Goal: Task Accomplishment & Management: Manage account settings

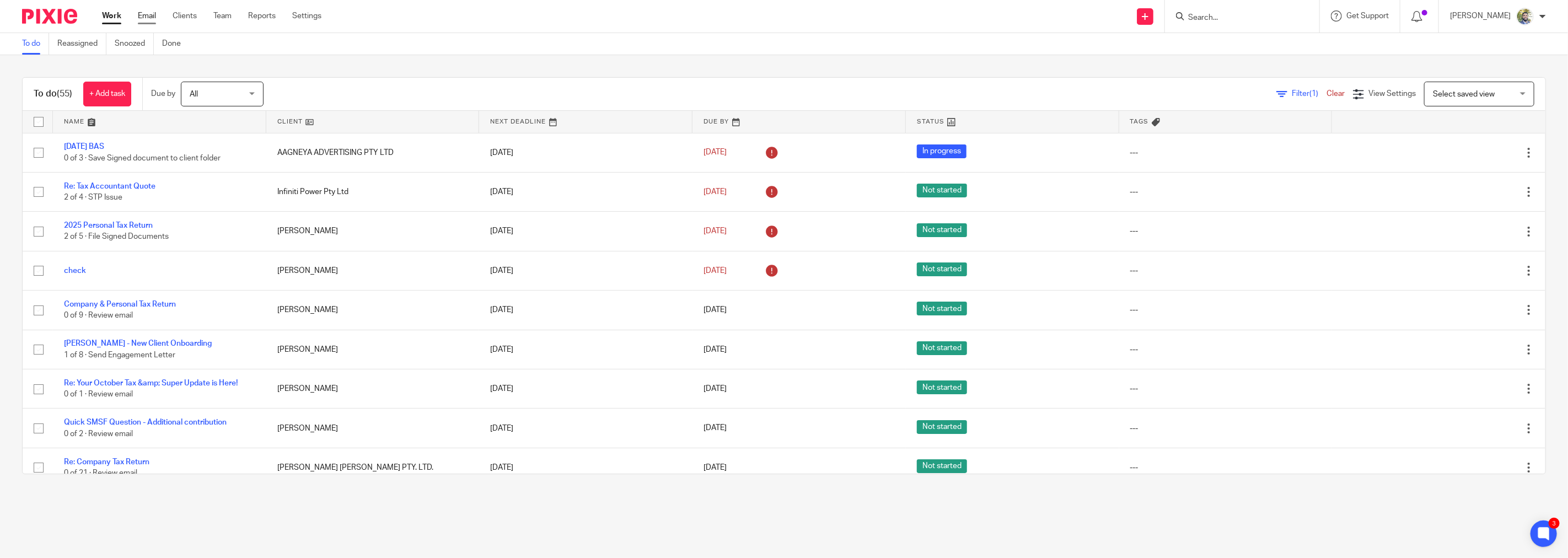
click at [155, 20] on link "Email" at bounding box center [146, 16] width 18 height 11
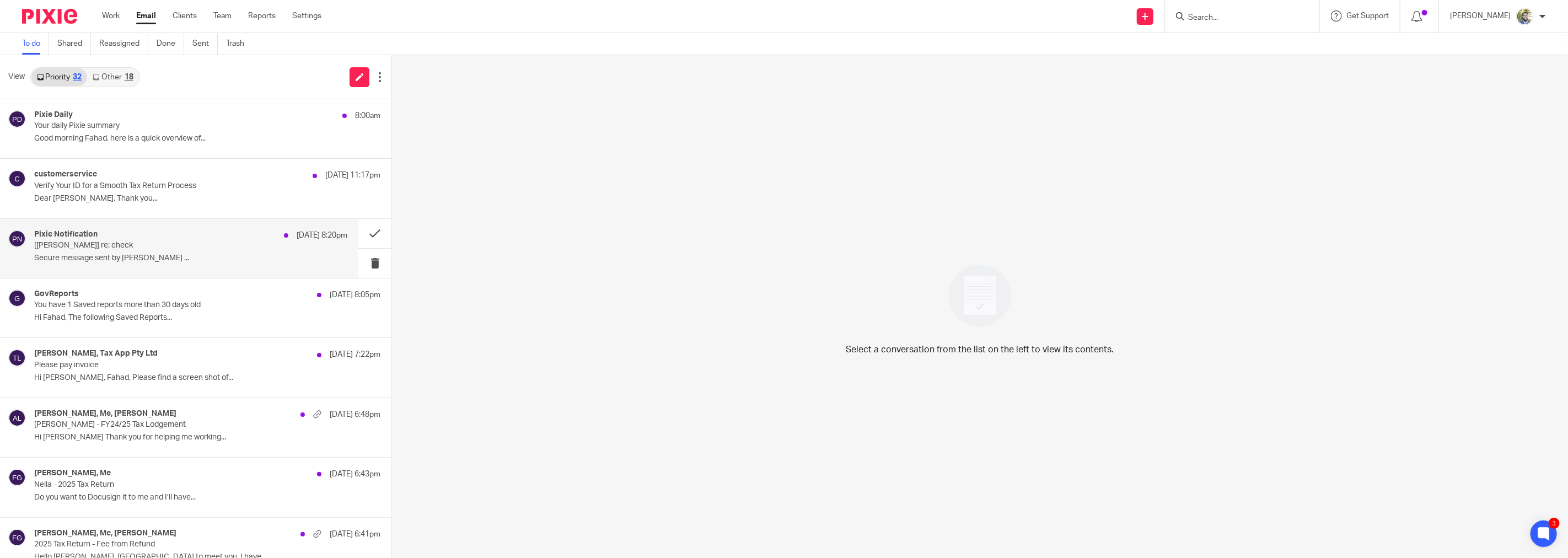
click at [188, 245] on p "[MOHAMMAD FAHAD GUL] re: check" at bounding box center [159, 245] width 250 height 9
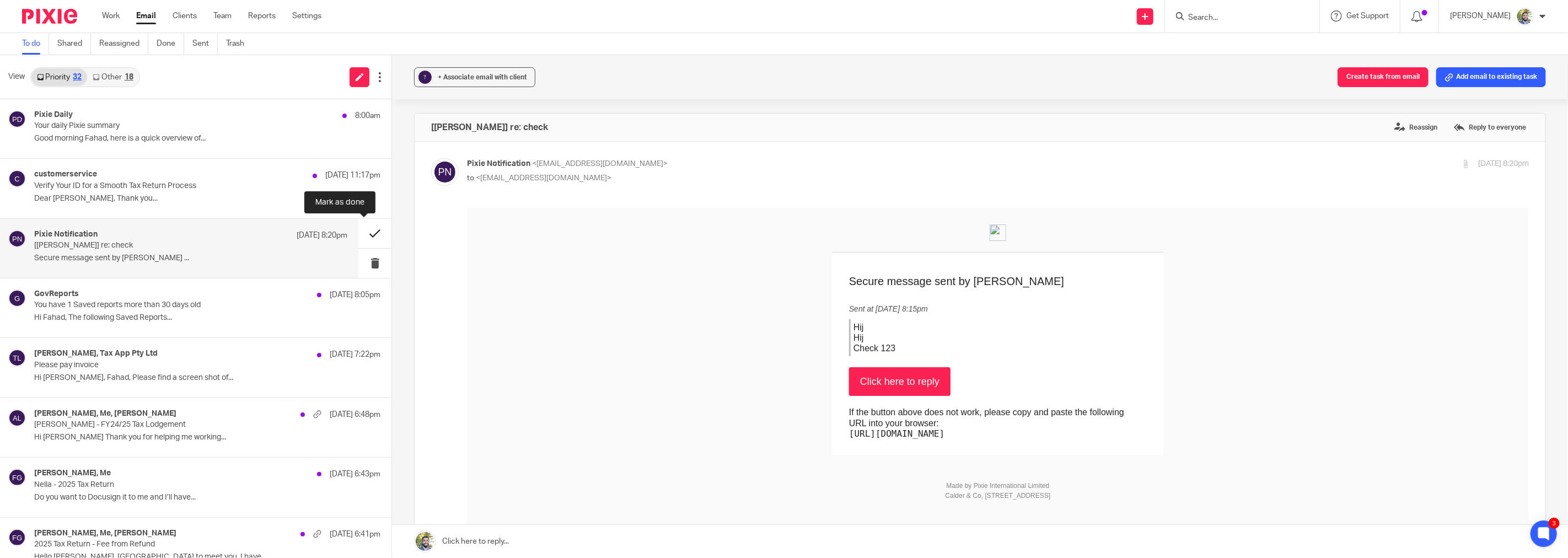
click at [362, 235] on button at bounding box center [375, 233] width 33 height 30
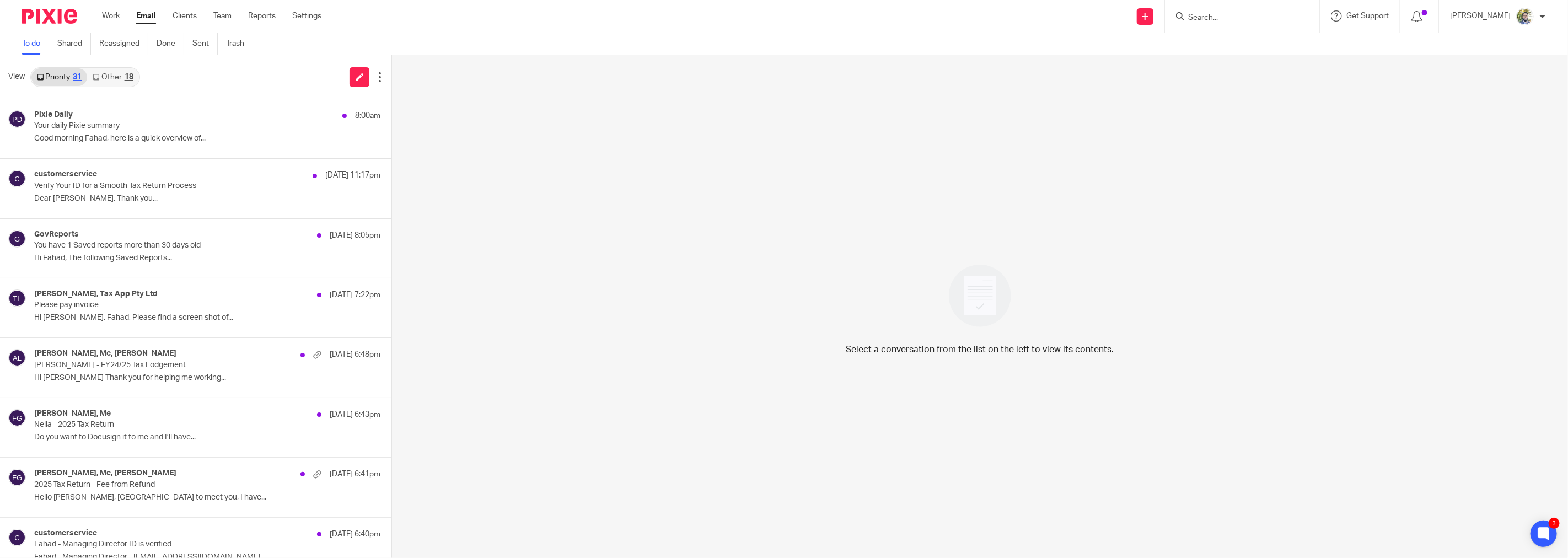
click at [120, 79] on link "Other 18" at bounding box center [113, 77] width 51 height 18
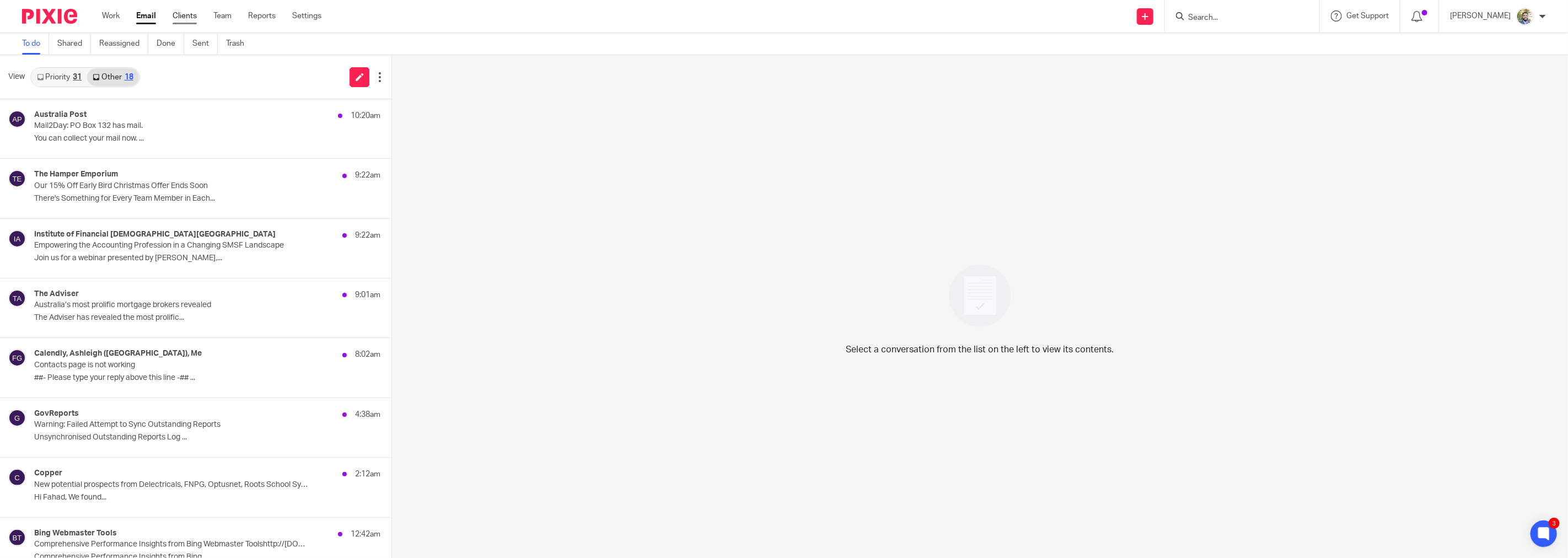
click at [179, 18] on link "Clients" at bounding box center [185, 16] width 25 height 11
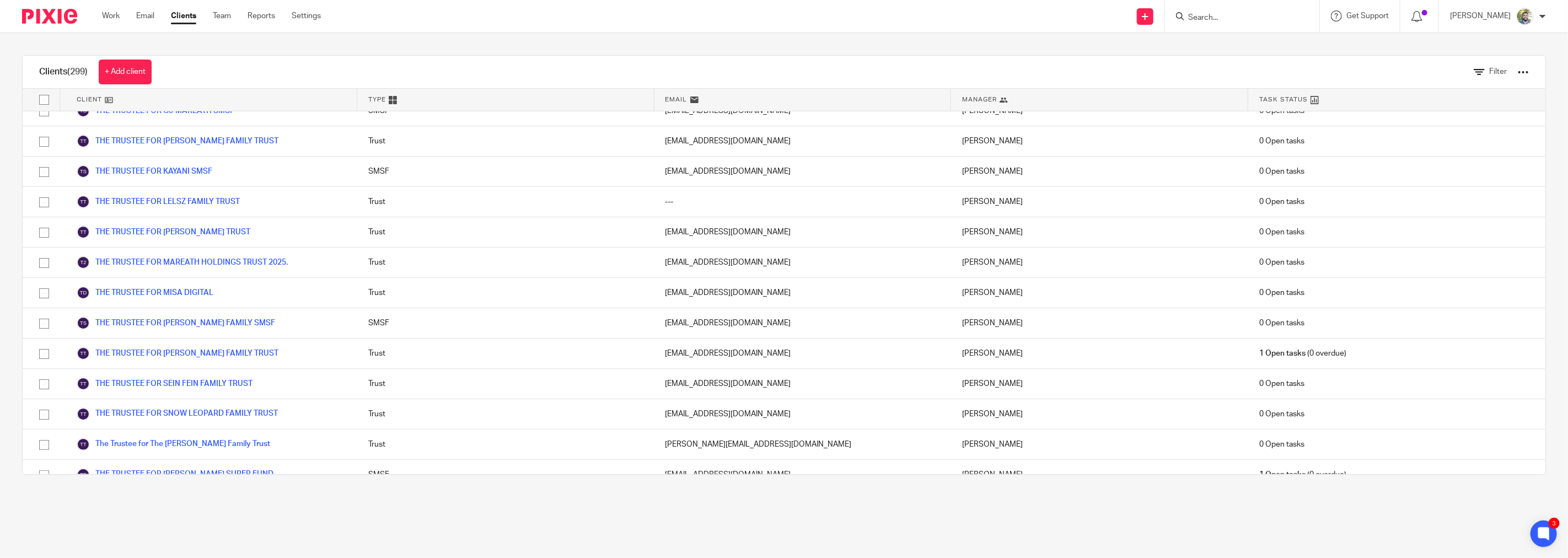
scroll to position [8728, 0]
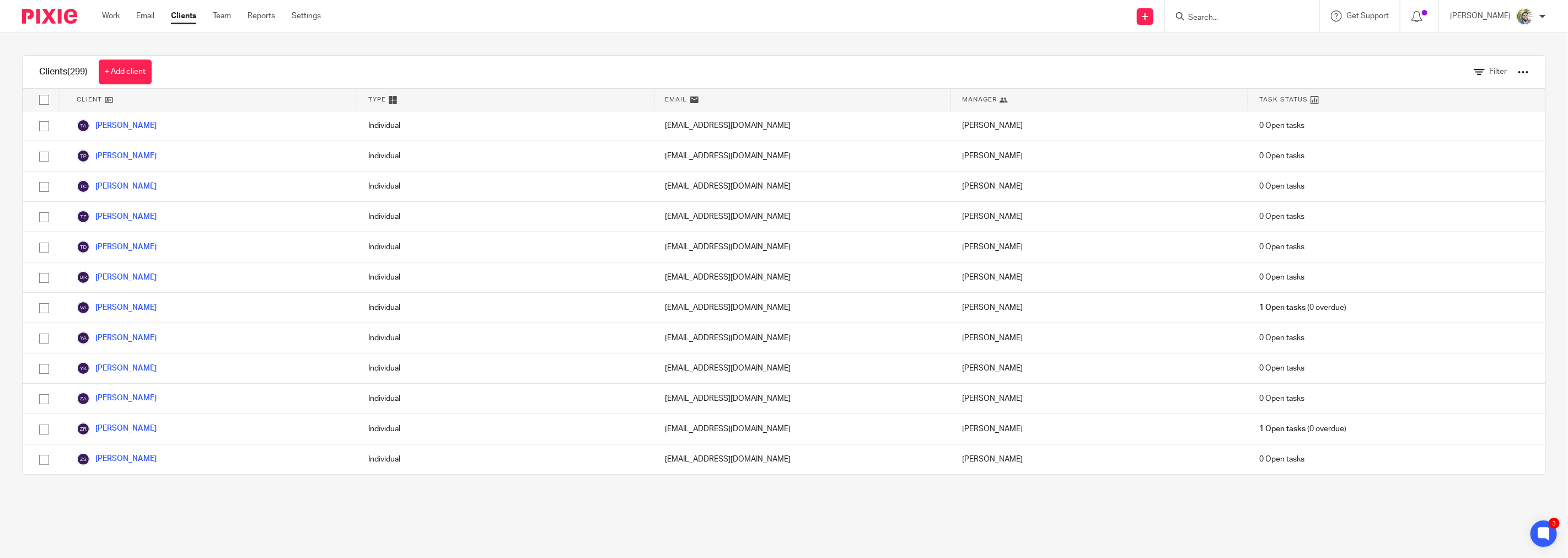
drag, startPoint x: 306, startPoint y: 144, endPoint x: 322, endPoint y: 316, distance: 172.7
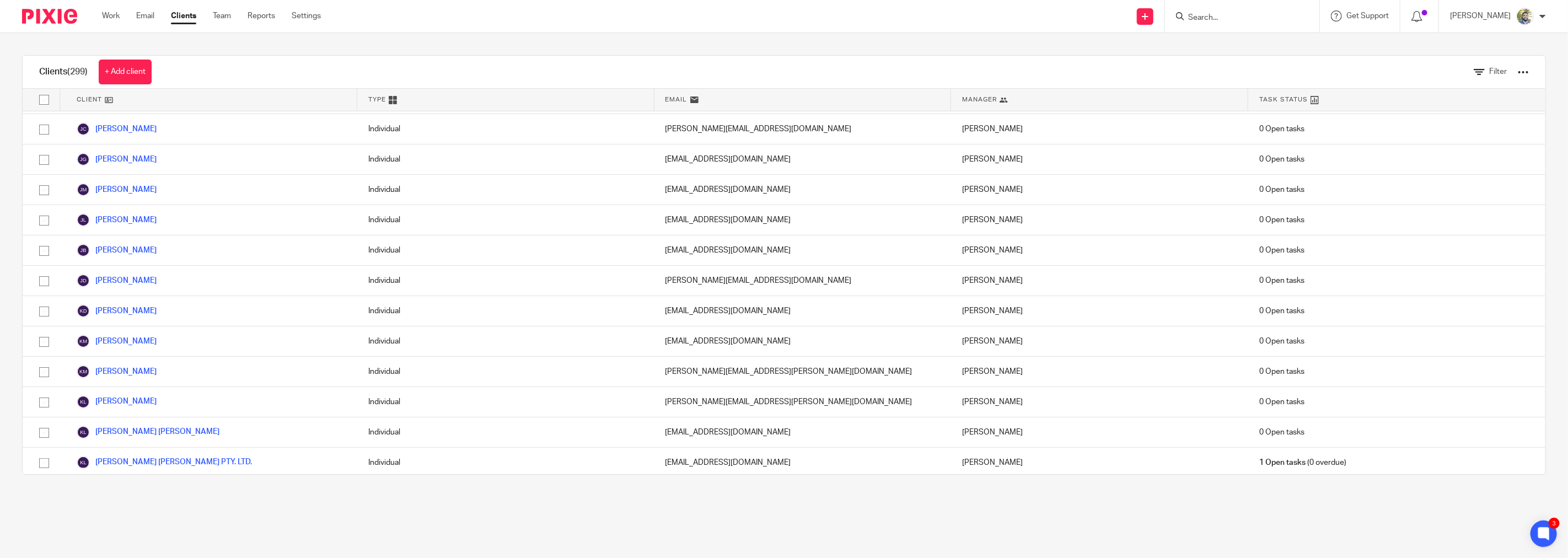
scroll to position [3272, 0]
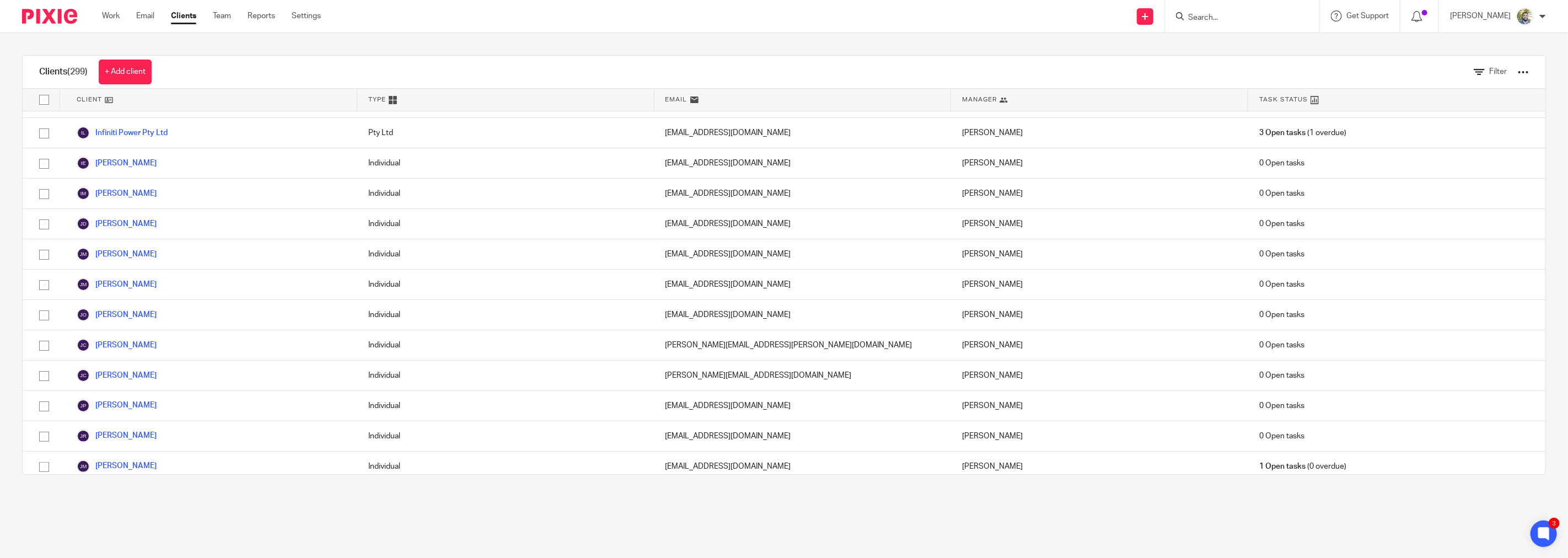
drag, startPoint x: 7, startPoint y: 233, endPoint x: 35, endPoint y: 85, distance: 150.6
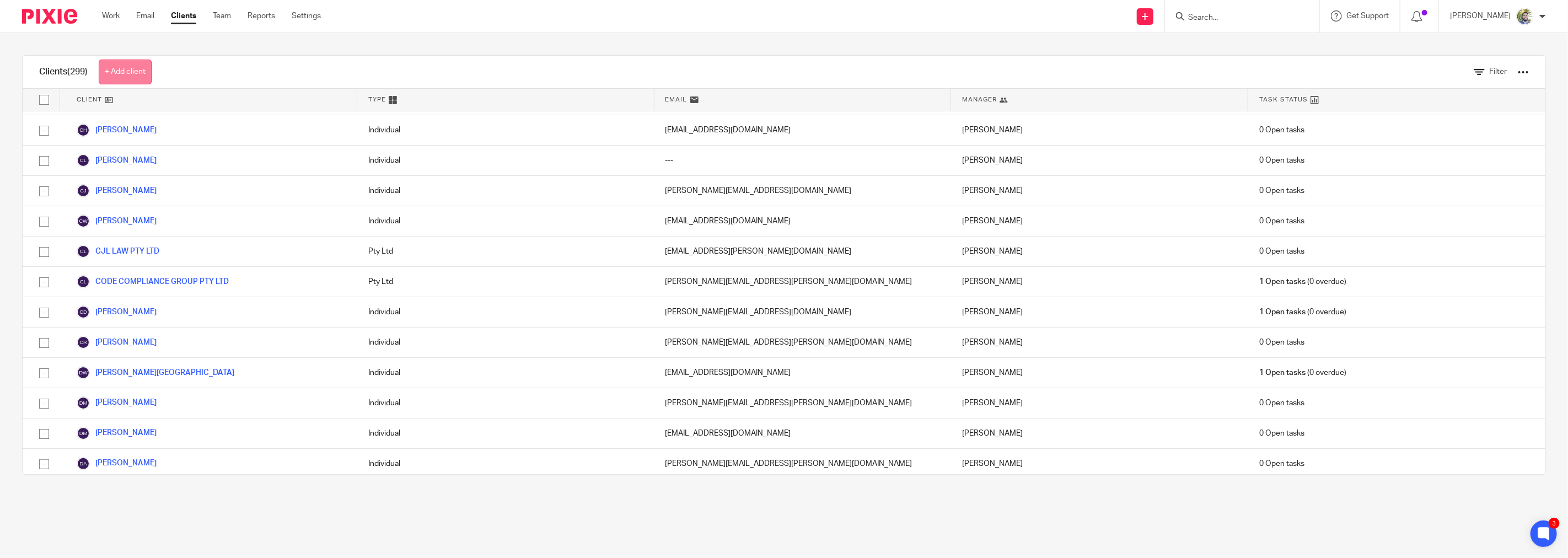
scroll to position [0, 0]
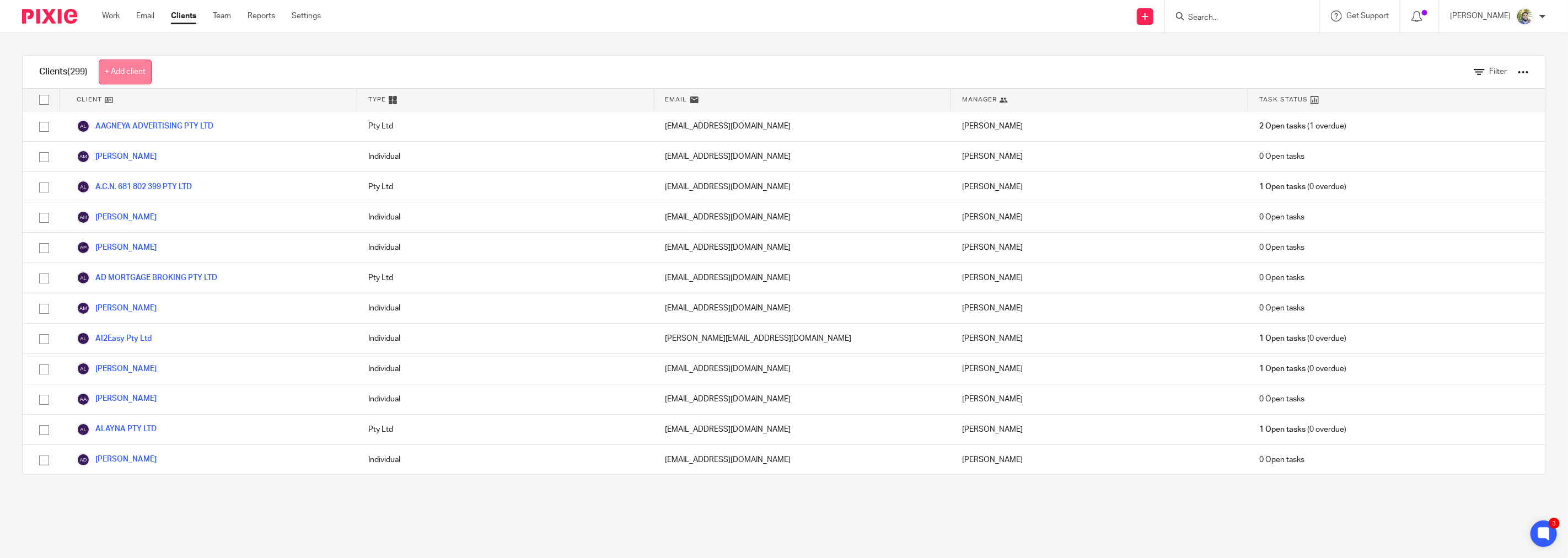
drag, startPoint x: 73, startPoint y: 270, endPoint x: 103, endPoint y: 68, distance: 204.2
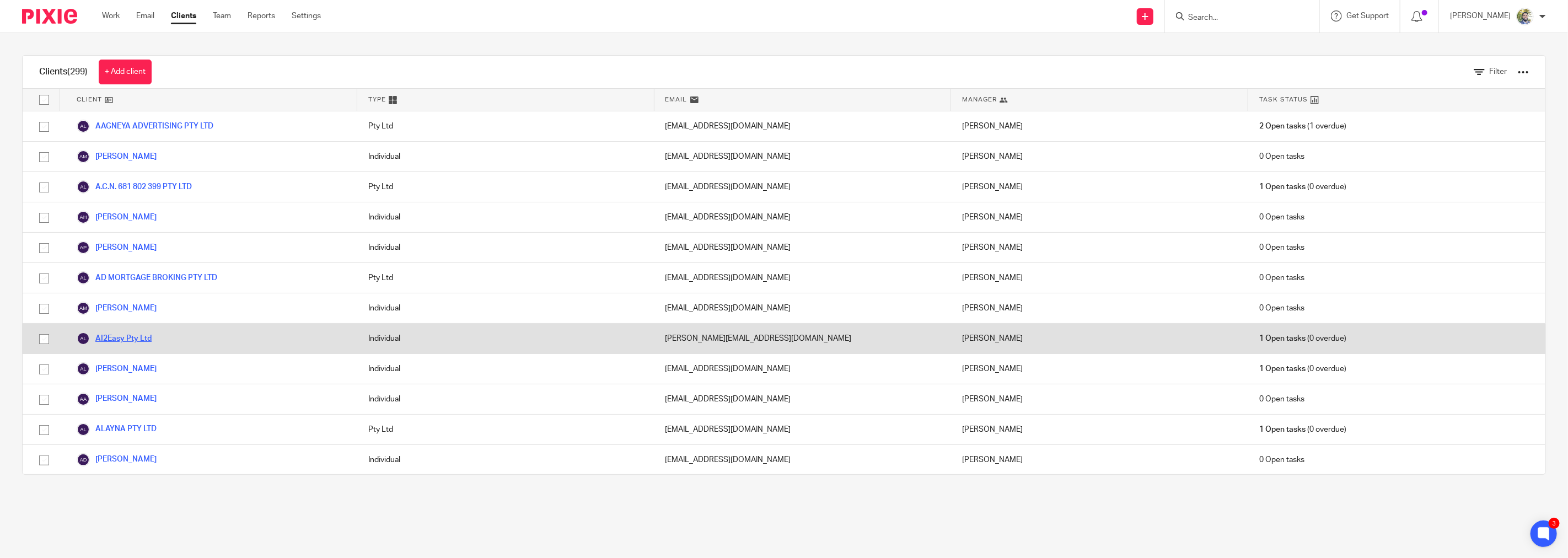
click at [128, 342] on link "AI2Easy Pty Ltd" at bounding box center [115, 338] width 75 height 13
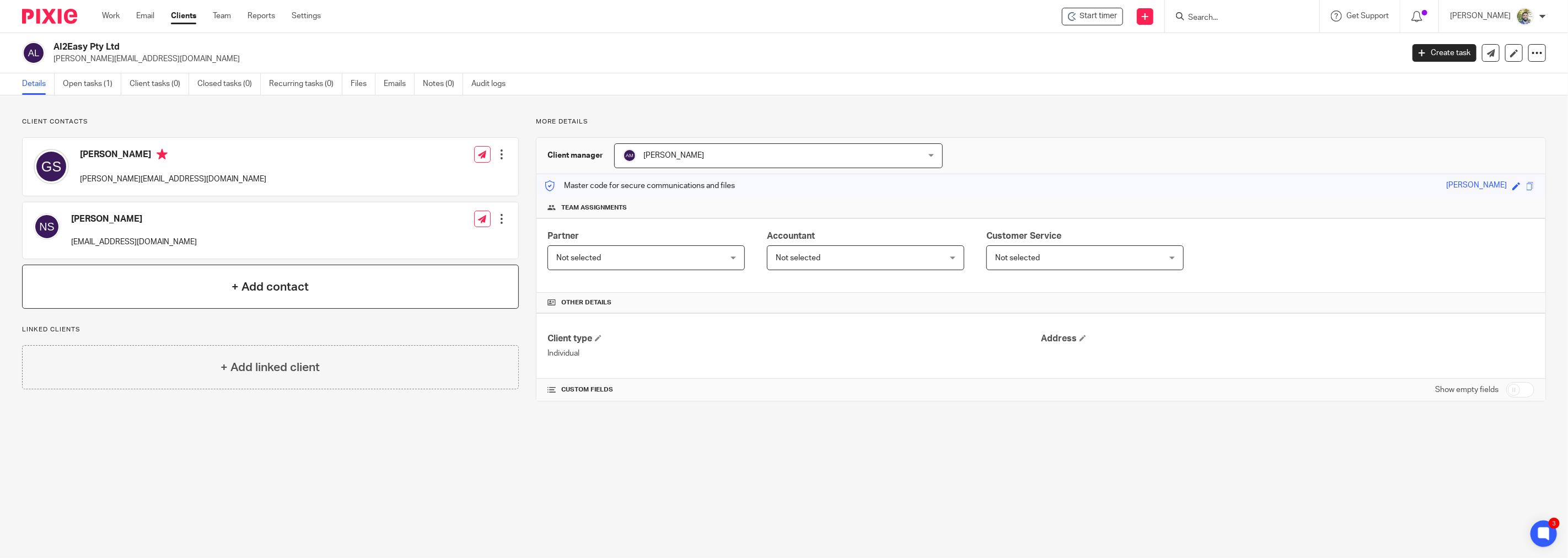
click at [238, 300] on div "+ Add contact" at bounding box center [270, 287] width 497 height 45
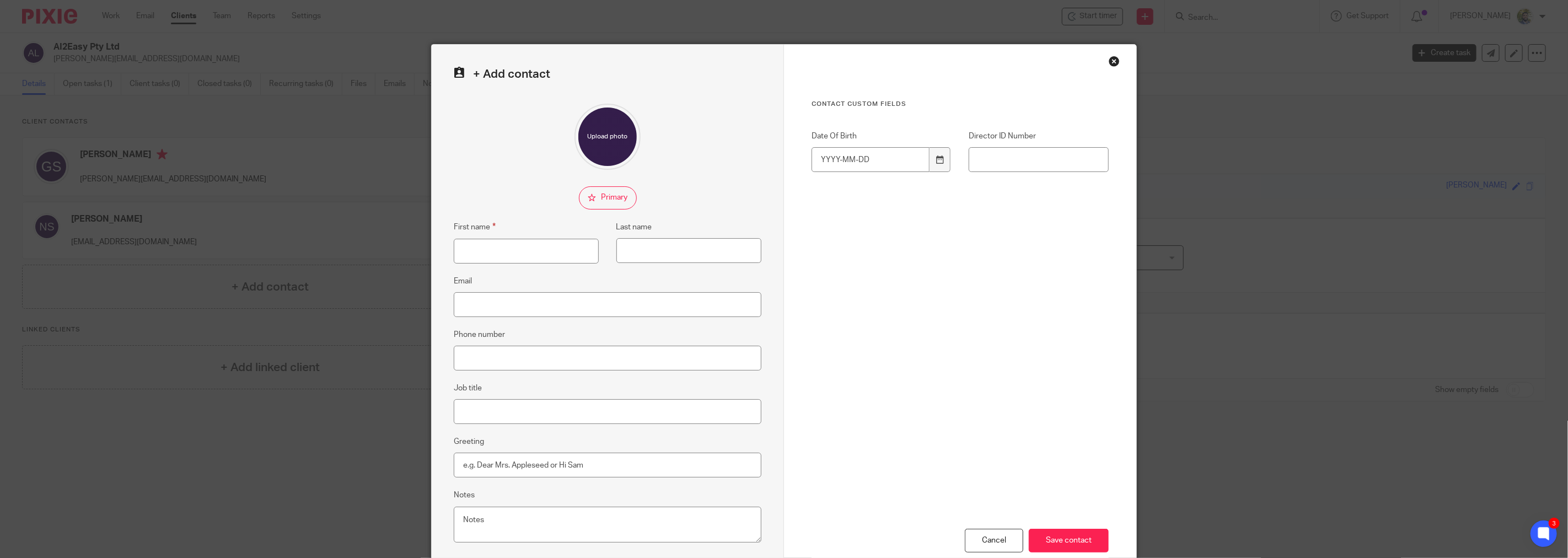
click at [1109, 63] on div "Close this dialog window" at bounding box center [1114, 60] width 11 height 11
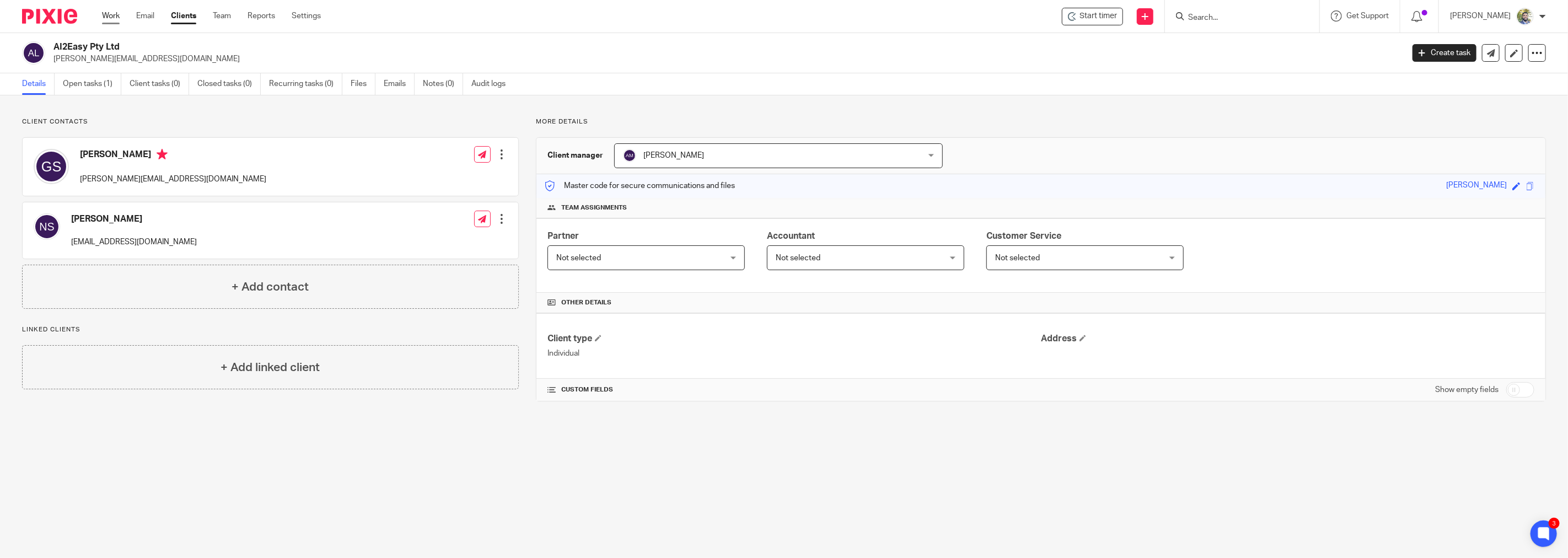
click at [103, 18] on link "Work" at bounding box center [111, 16] width 18 height 11
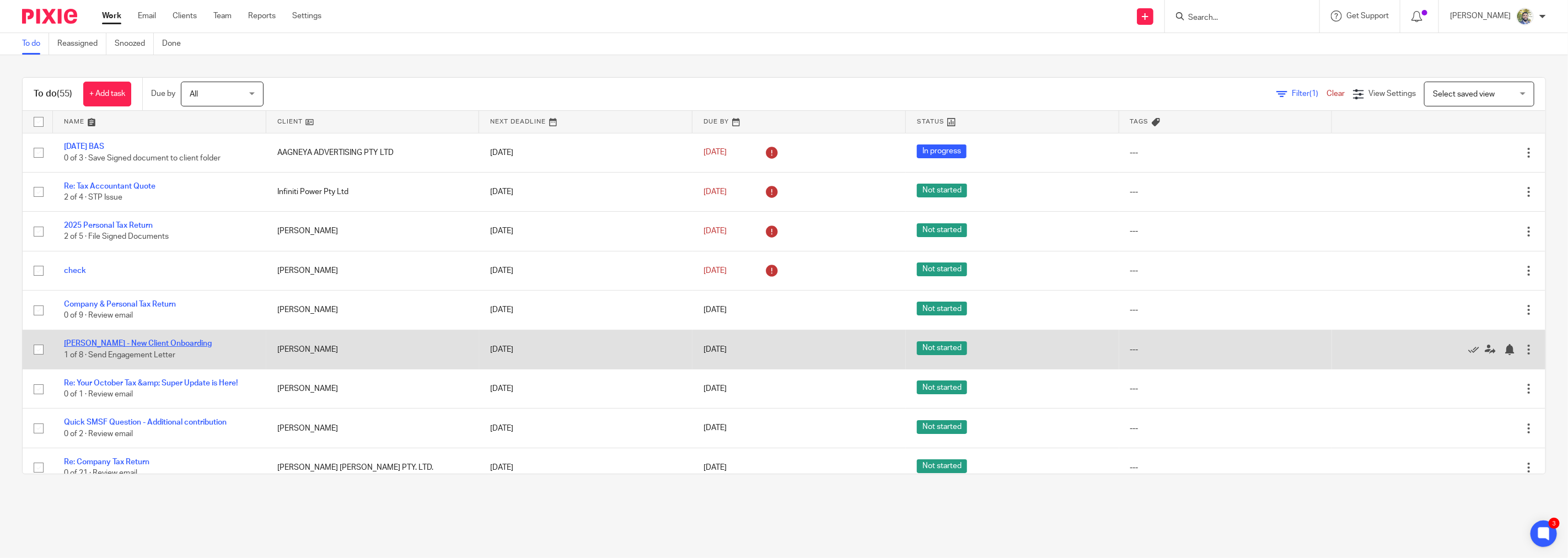
click at [128, 347] on link "[PERSON_NAME] - New Client Onboarding" at bounding box center [137, 344] width 147 height 8
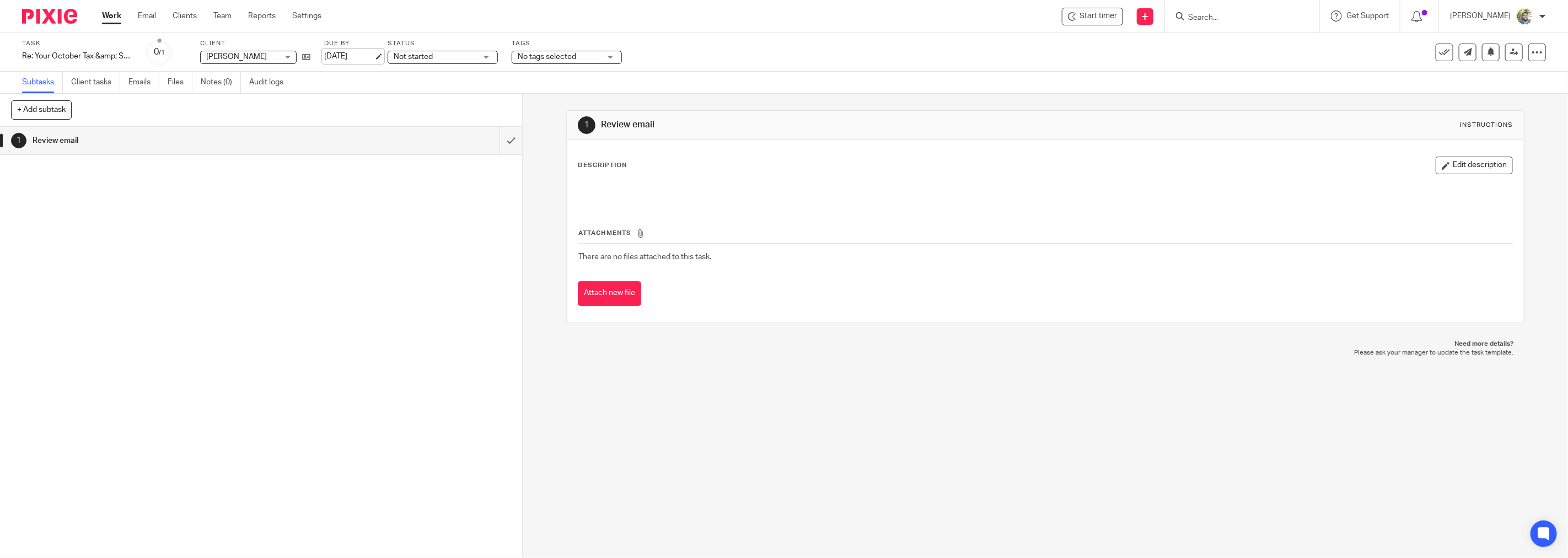
click at [357, 55] on link "[DATE]" at bounding box center [349, 56] width 49 height 12
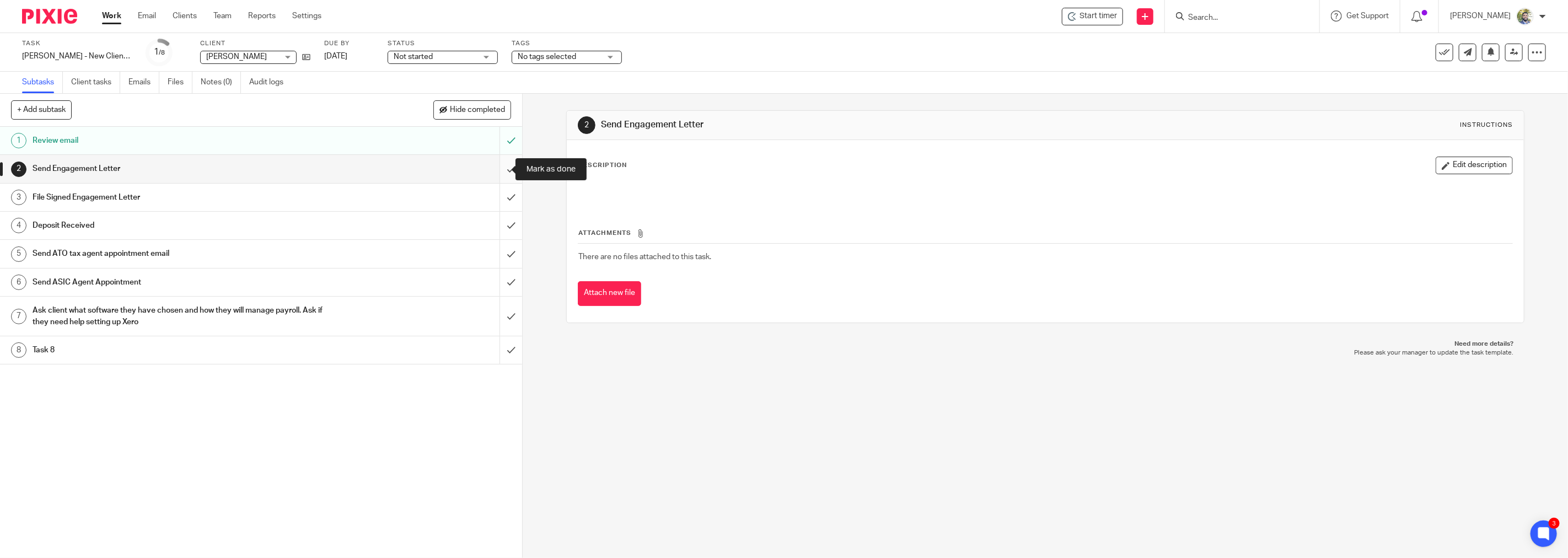
click at [504, 168] on input "submit" at bounding box center [261, 169] width 522 height 28
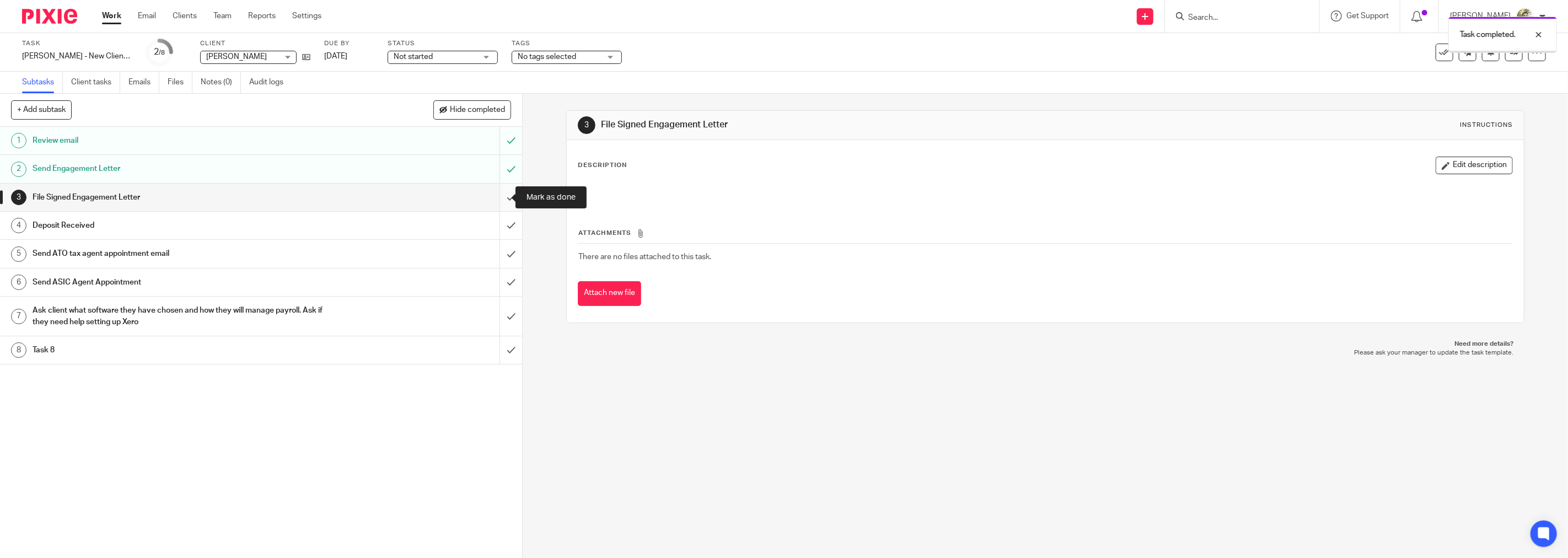
click at [503, 200] on input "submit" at bounding box center [261, 198] width 522 height 28
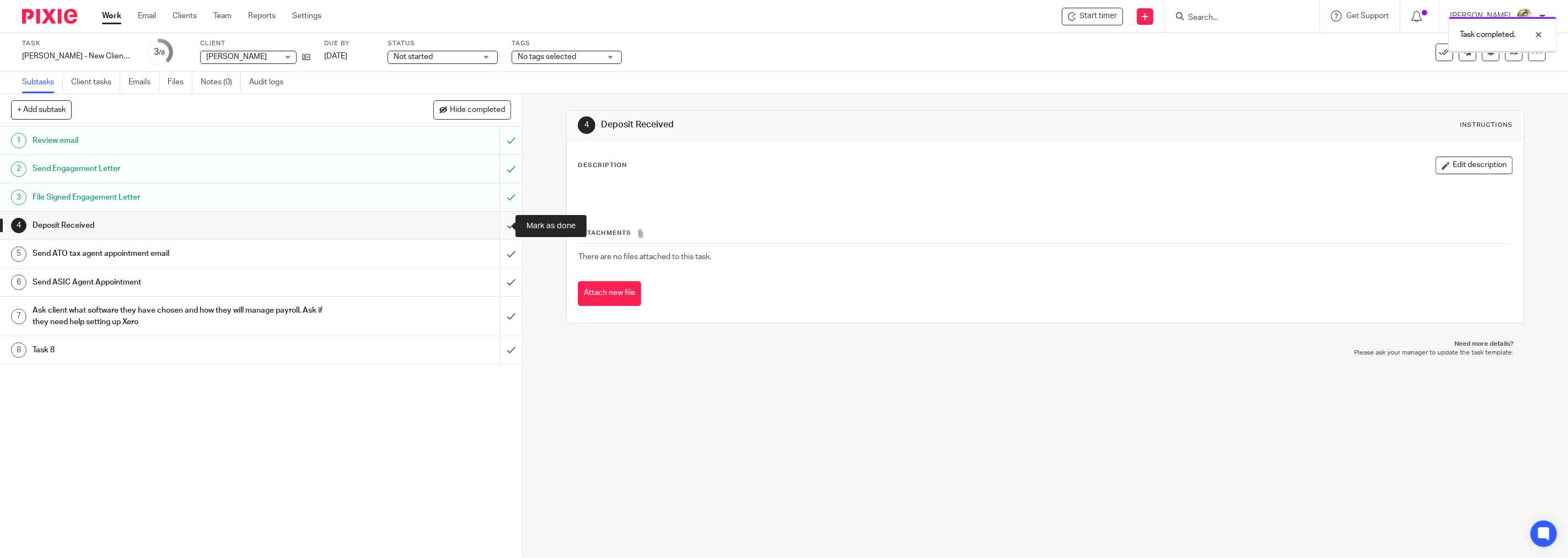
click at [500, 224] on input "submit" at bounding box center [261, 226] width 522 height 28
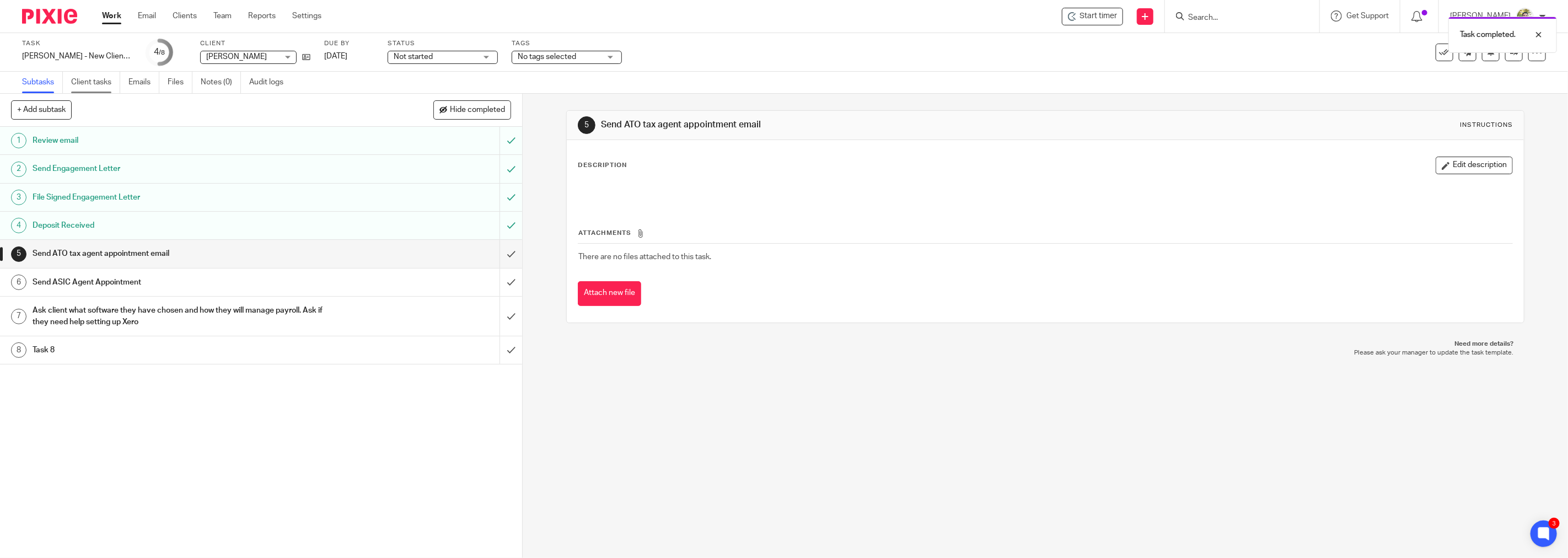
click at [93, 79] on link "Client tasks" at bounding box center [96, 83] width 49 height 22
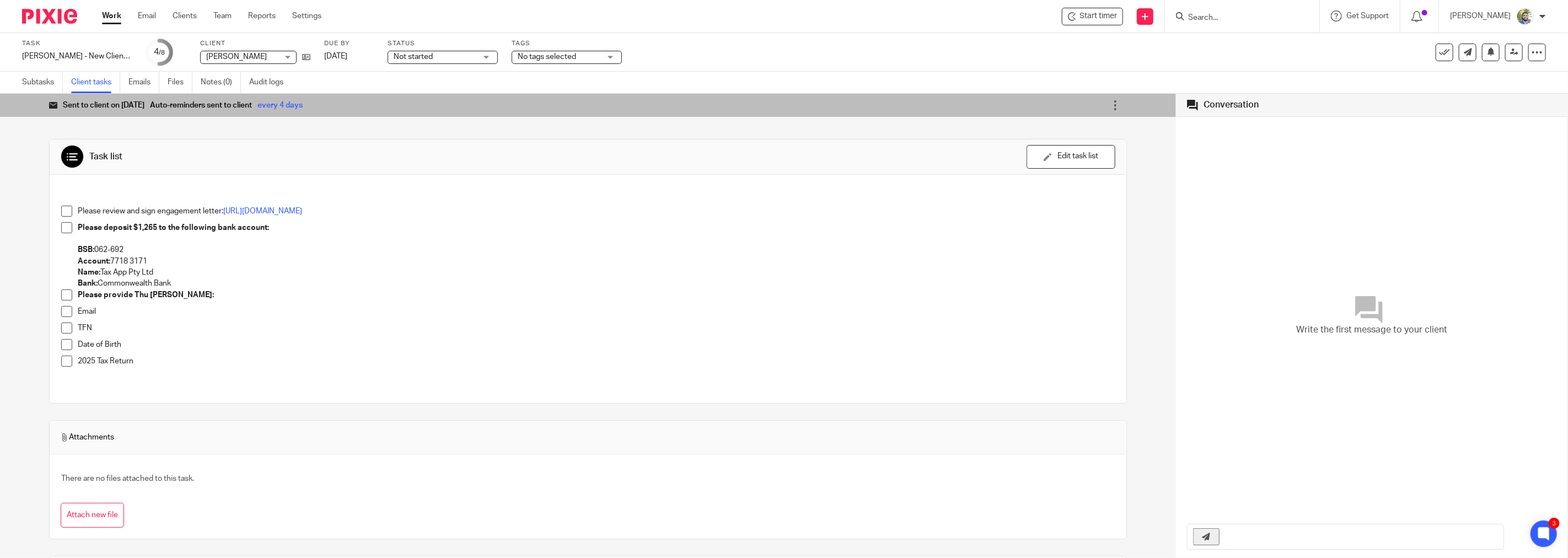
click at [63, 214] on span at bounding box center [66, 211] width 11 height 11
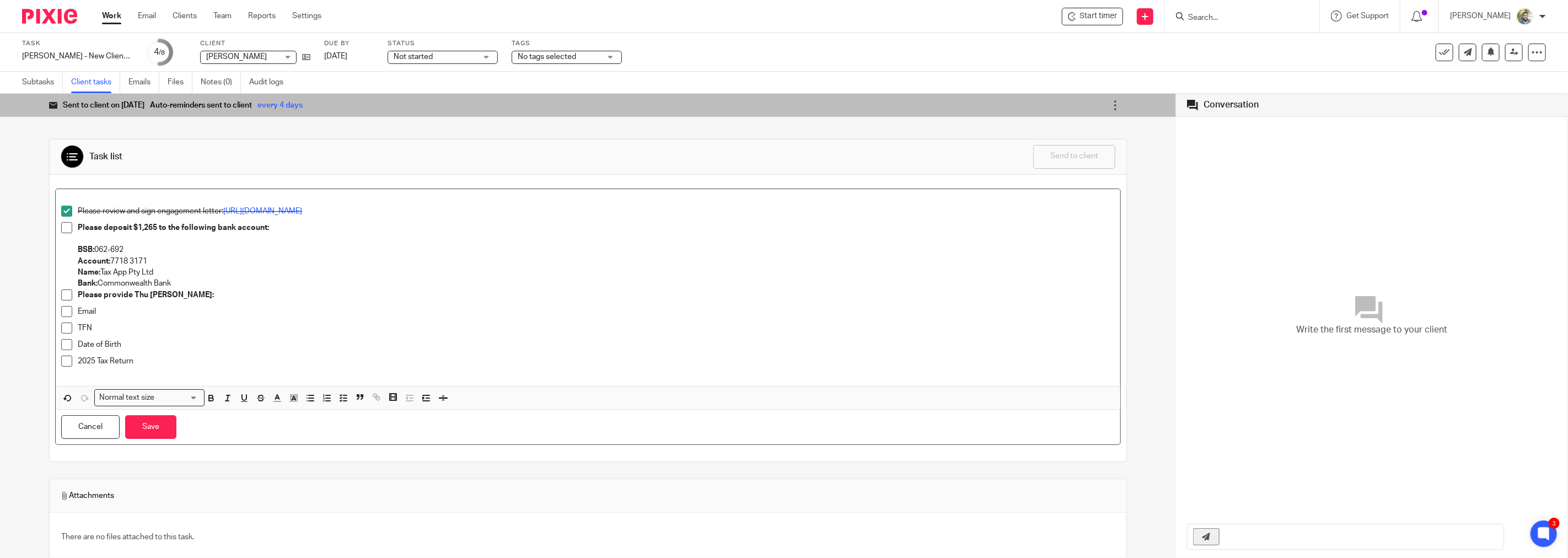
click at [64, 228] on span at bounding box center [66, 228] width 11 height 11
click at [190, 301] on div "Please provide Thu Thi Anh:" at bounding box center [596, 298] width 1037 height 17
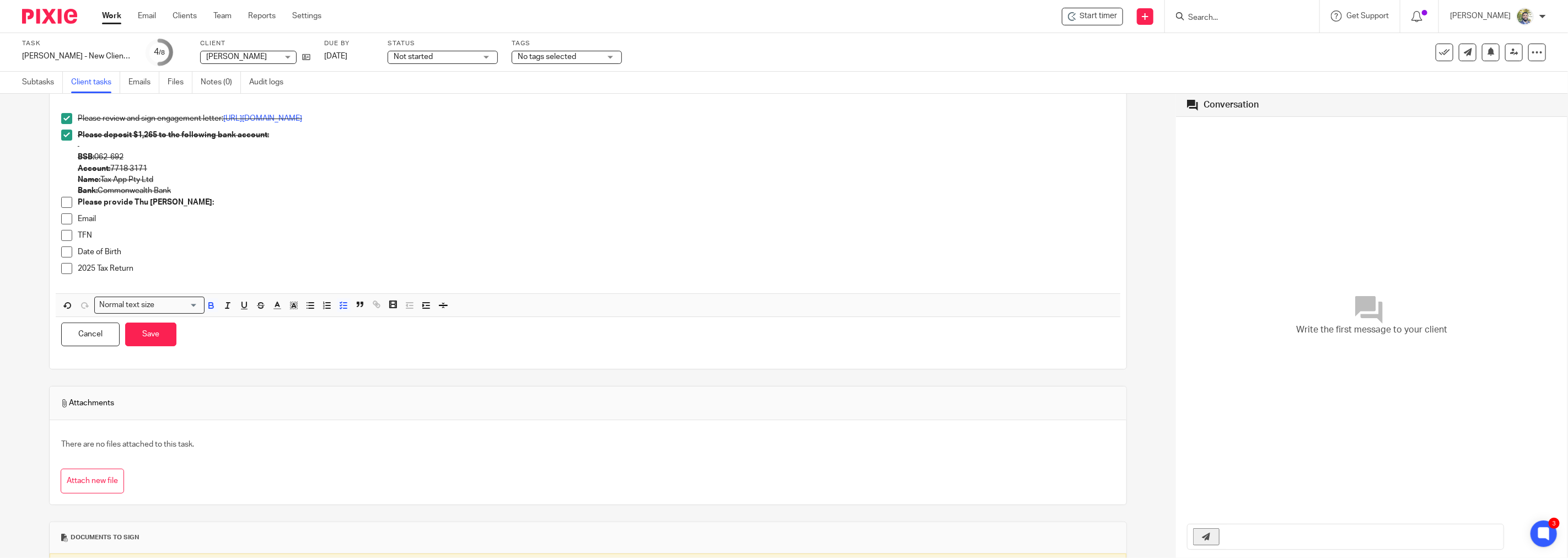
scroll to position [123, 0]
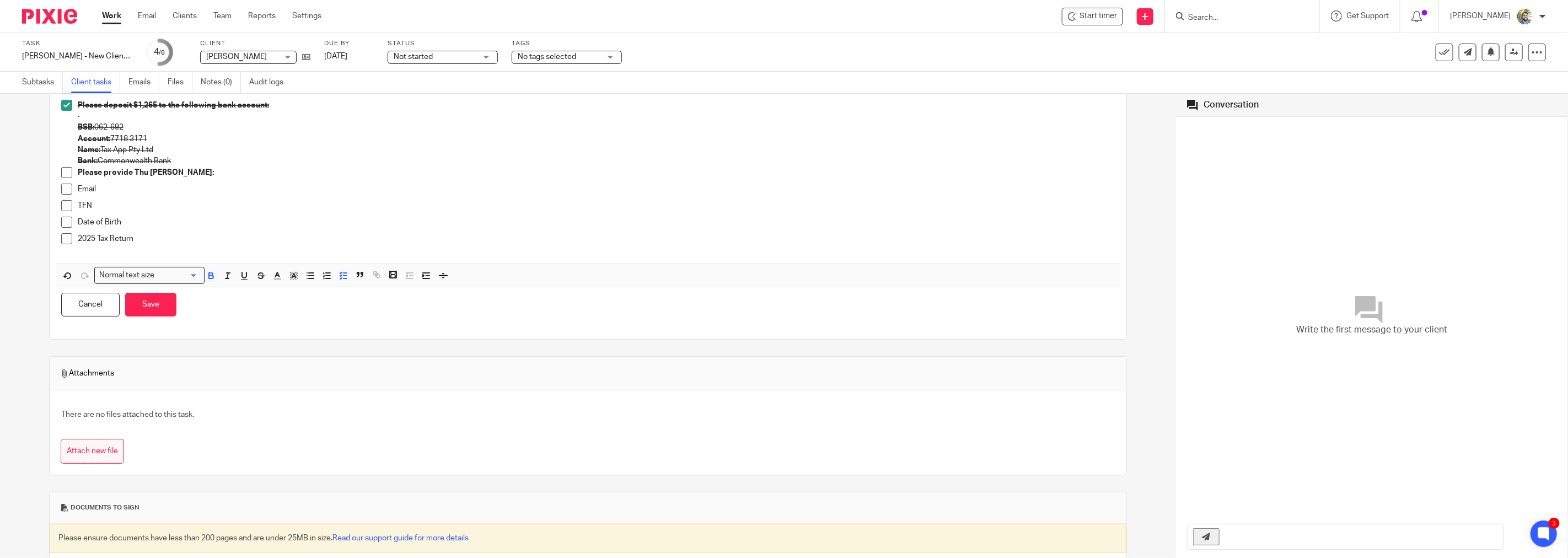
click at [86, 450] on button "Attach new file" at bounding box center [92, 451] width 63 height 25
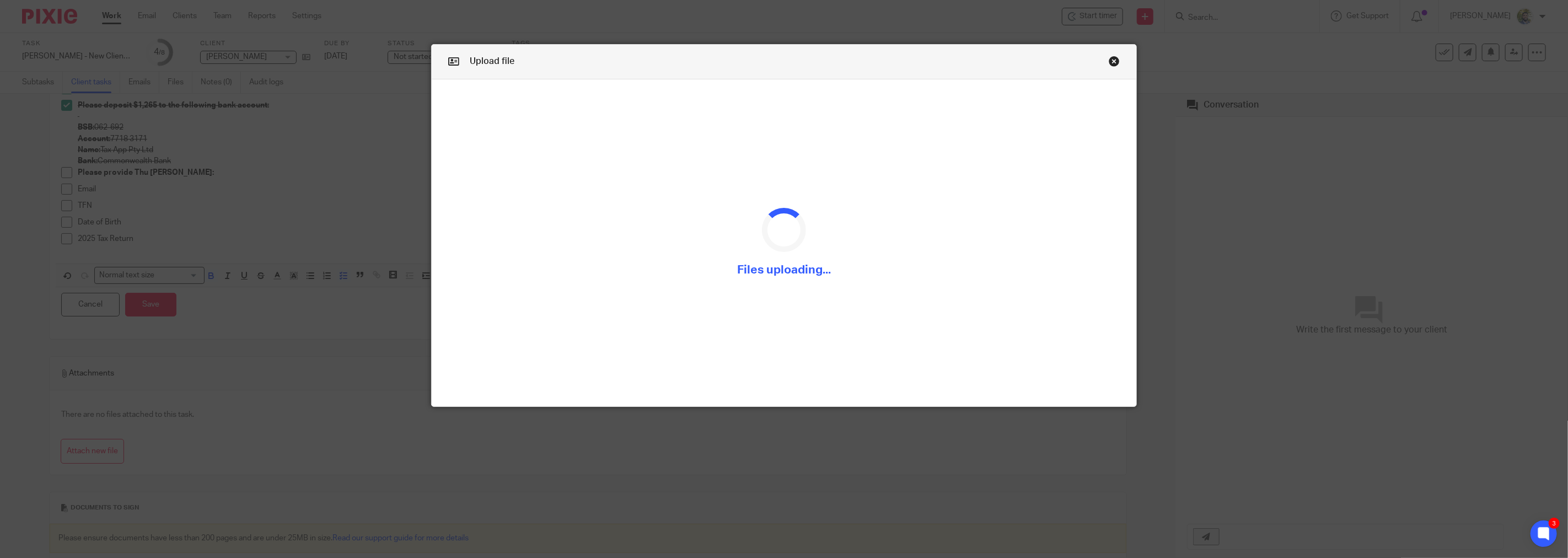
click at [1109, 56] on link "Close this dialog window" at bounding box center [1114, 62] width 11 height 15
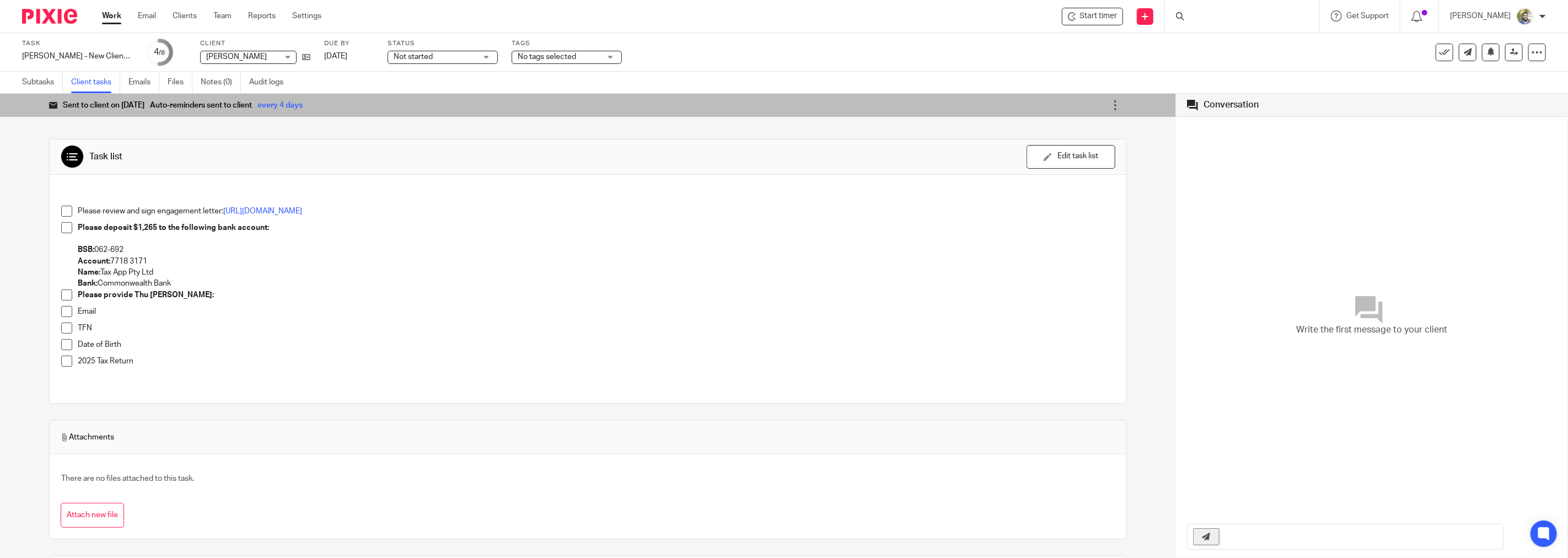
scroll to position [61, 0]
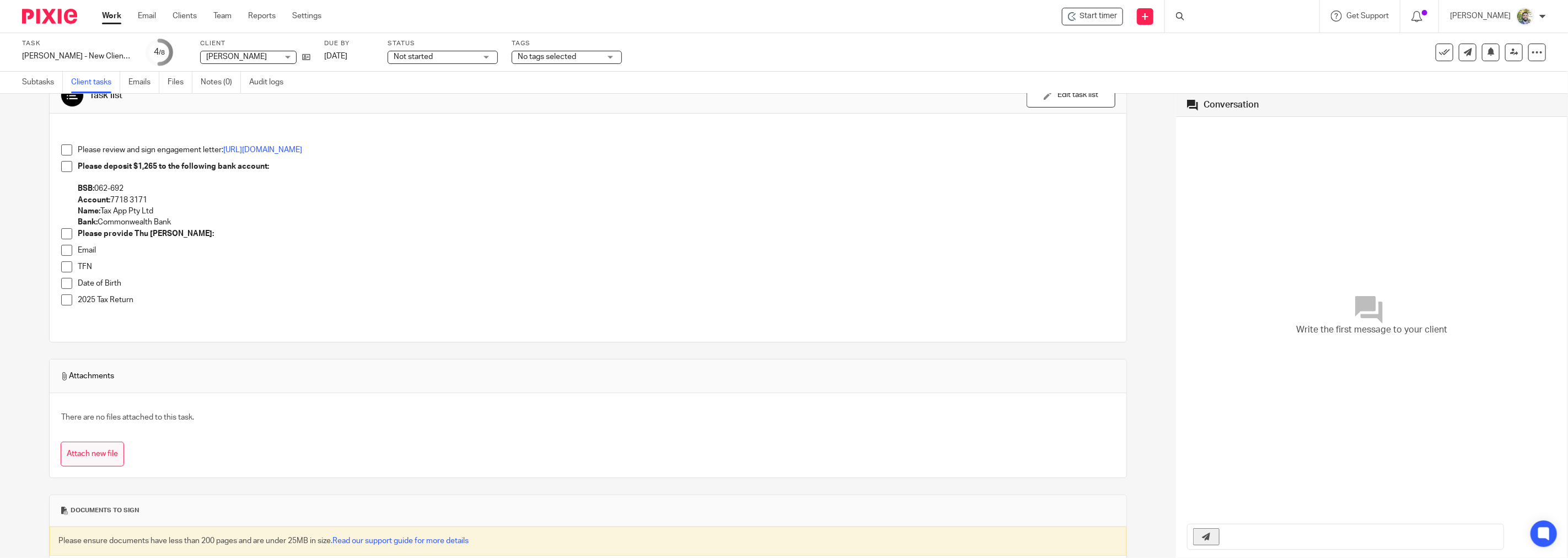
click at [94, 455] on button "Attach new file" at bounding box center [92, 454] width 63 height 25
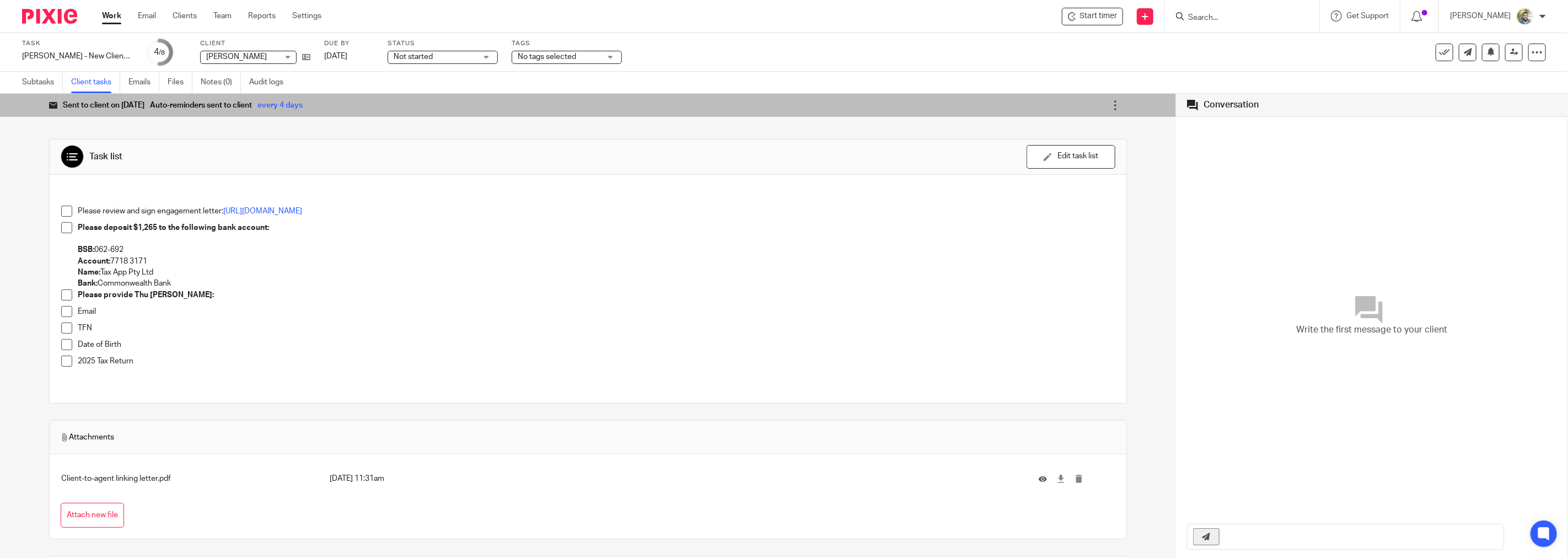
click at [103, 510] on button "Attach new file" at bounding box center [92, 515] width 63 height 25
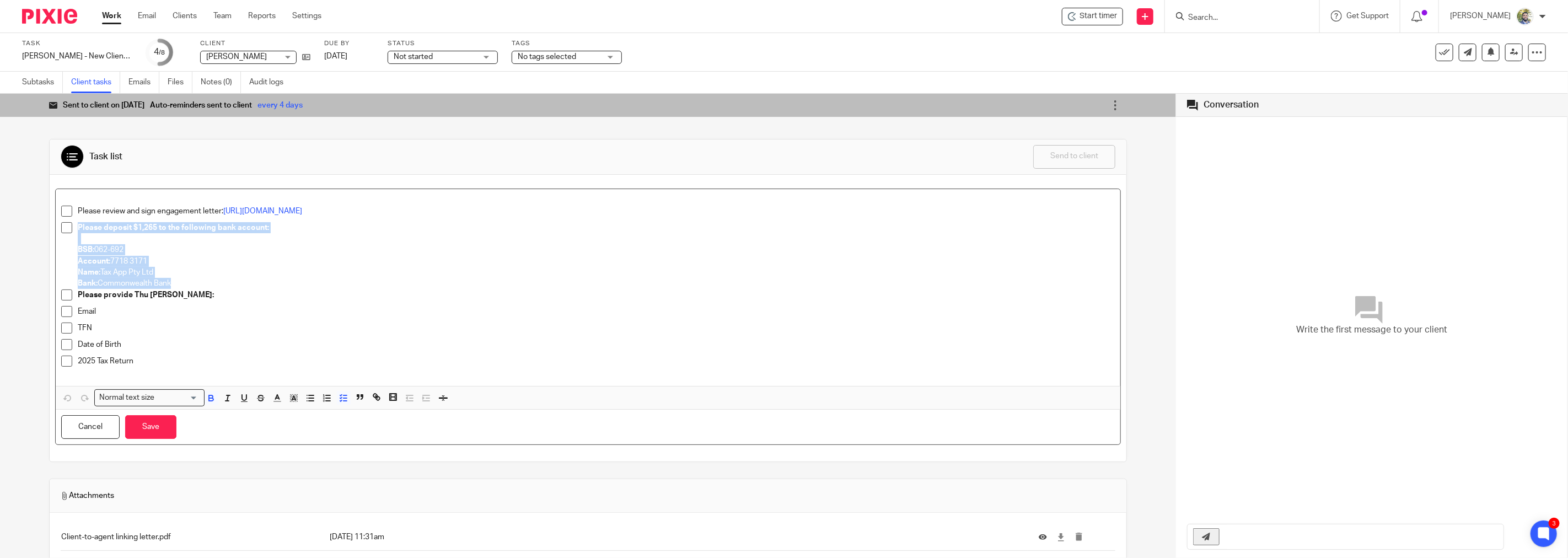
click at [87, 300] on p "Please provide Thu Thi Anh:" at bounding box center [596, 295] width 1037 height 11
click at [75, 294] on li "Please provide Thu Thi Anh:" at bounding box center [588, 298] width 1054 height 17
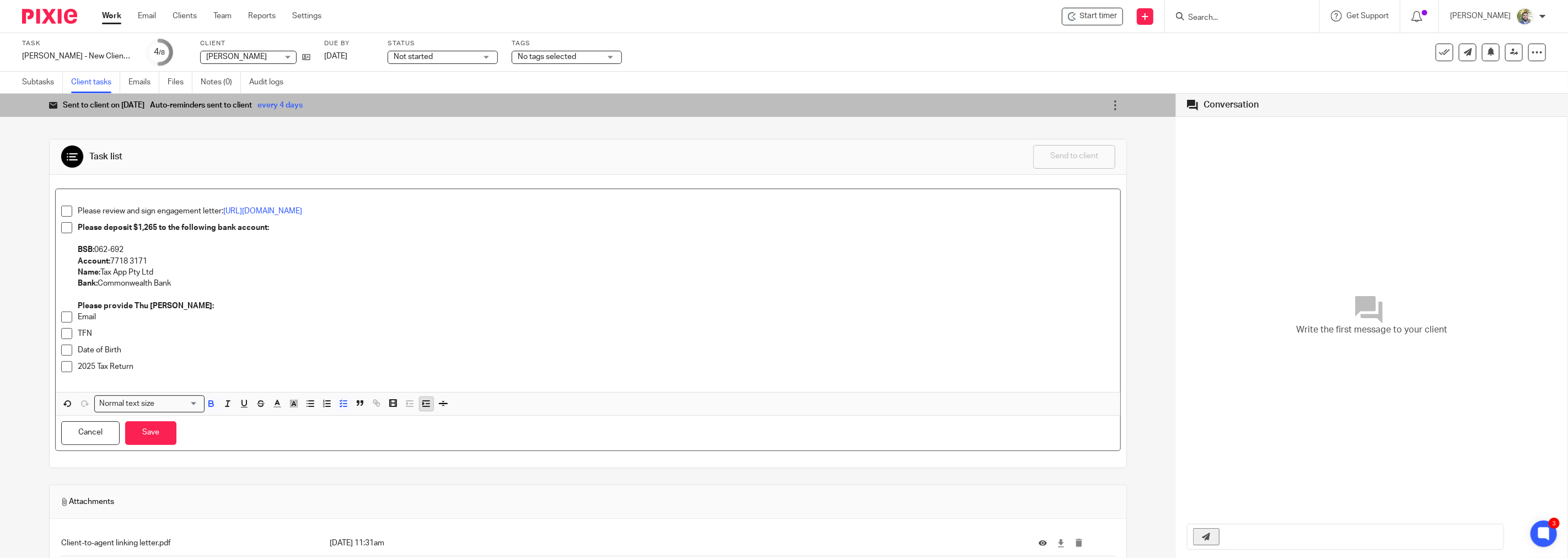
click at [423, 409] on icon "button" at bounding box center [426, 404] width 10 height 10
click at [411, 407] on line "button" at bounding box center [409, 407] width 7 height 0
click at [83, 301] on p "Please provide Thu Thi Anh:" at bounding box center [596, 301] width 1037 height 23
click at [65, 226] on span at bounding box center [66, 228] width 11 height 11
click at [63, 216] on span at bounding box center [66, 211] width 11 height 11
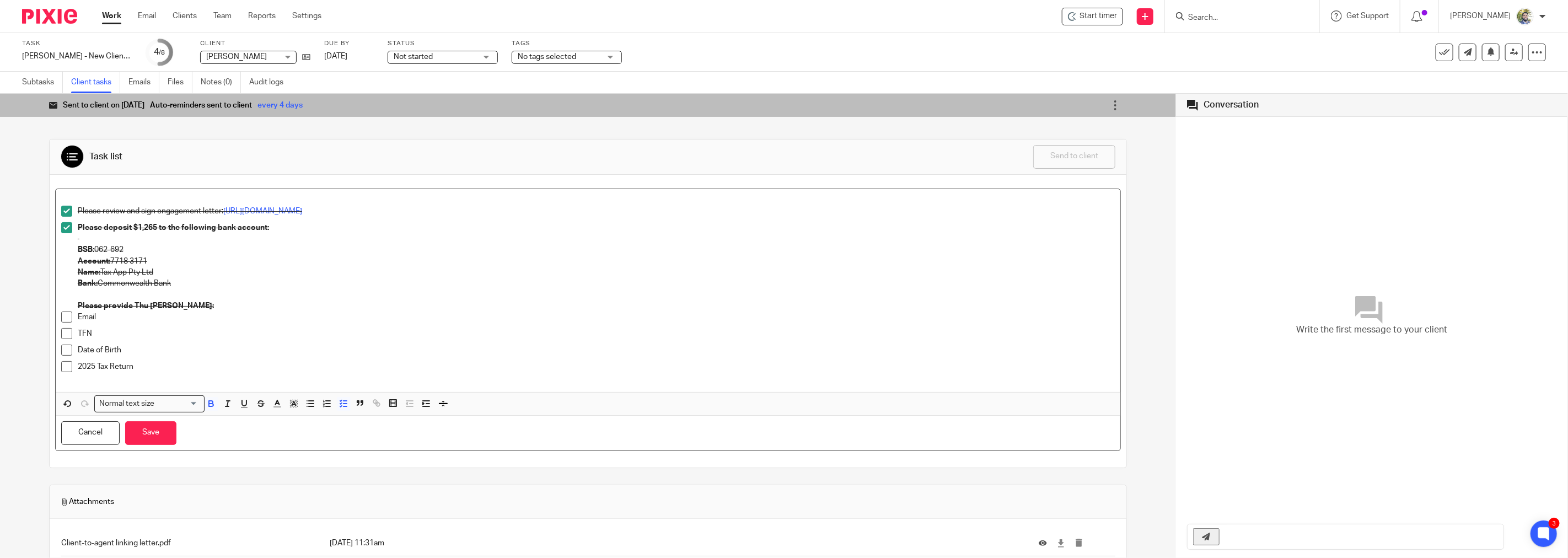
click at [107, 307] on strong "Please provide Thu Thi Anh:" at bounding box center [146, 307] width 136 height 8
click at [140, 302] on p "Please provide" at bounding box center [588, 306] width 1054 height 11
click at [162, 370] on p "2025 Tax Return" at bounding box center [596, 366] width 1037 height 11
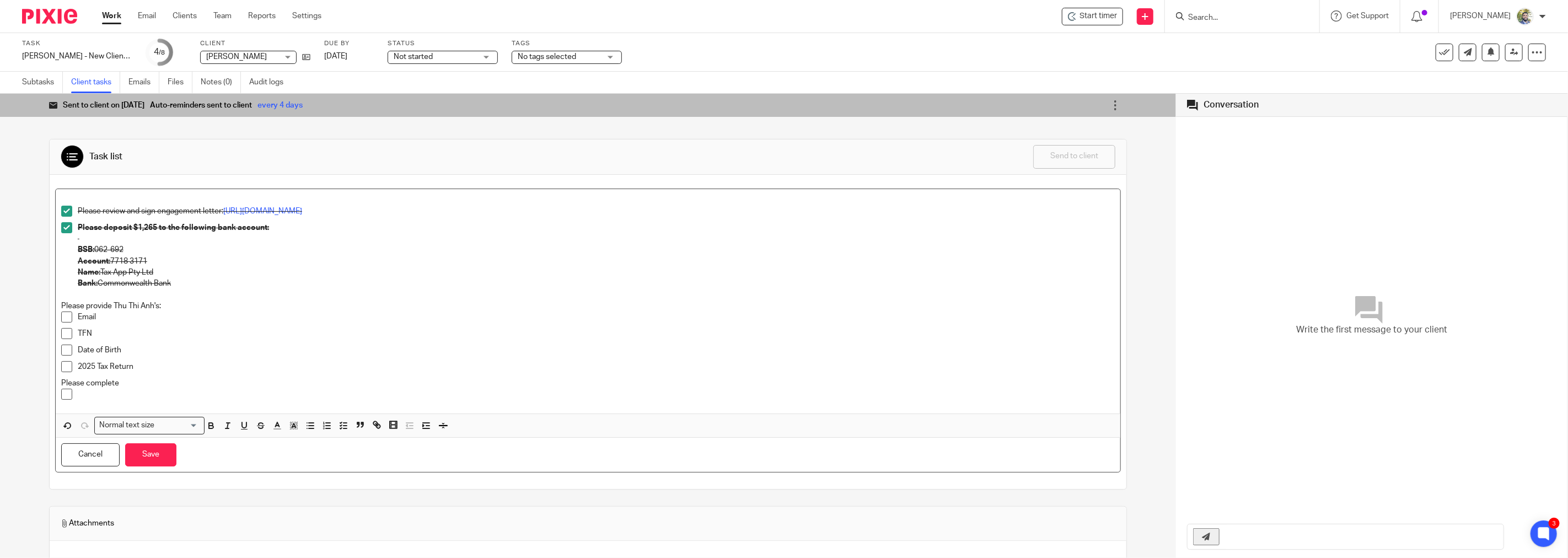
drag, startPoint x: 126, startPoint y: 386, endPoint x: 87, endPoint y: 385, distance: 39.0
click at [87, 385] on p "Please complete" at bounding box center [588, 383] width 1054 height 11
click at [147, 370] on p "2025 Tax Return" at bounding box center [596, 366] width 1037 height 11
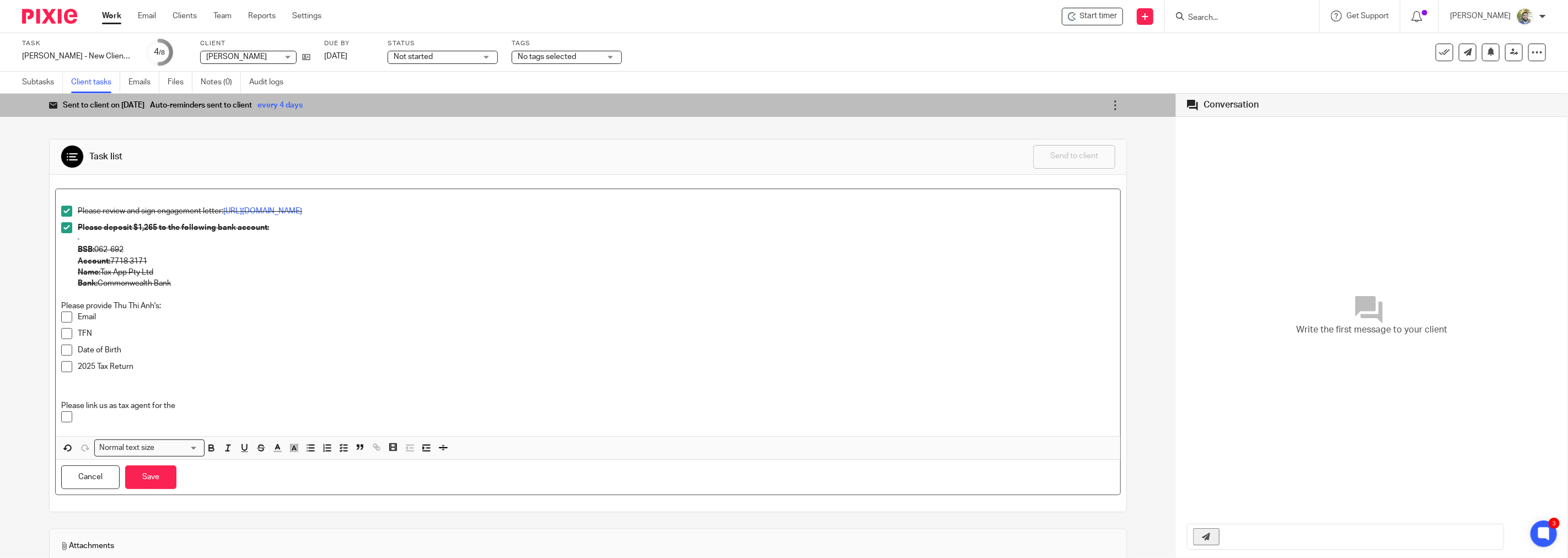
click at [184, 405] on p "Please link us as tax agent for the" at bounding box center [588, 406] width 1054 height 11
click at [271, 405] on p "Please link us as tax agent for the following entities (see attached instructio…" at bounding box center [588, 406] width 1054 height 11
drag, startPoint x: 221, startPoint y: 412, endPoint x: 226, endPoint y: 414, distance: 5.4
click at [221, 412] on p at bounding box center [596, 417] width 1037 height 11
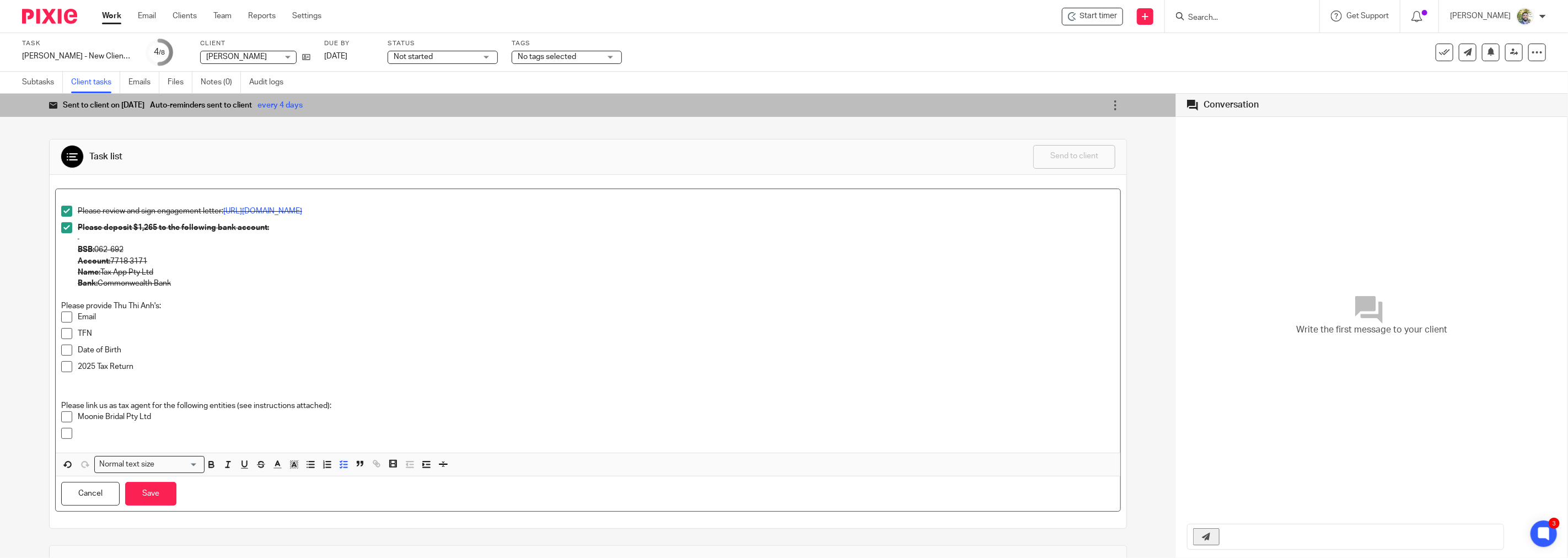
click at [129, 433] on p at bounding box center [596, 433] width 1037 height 11
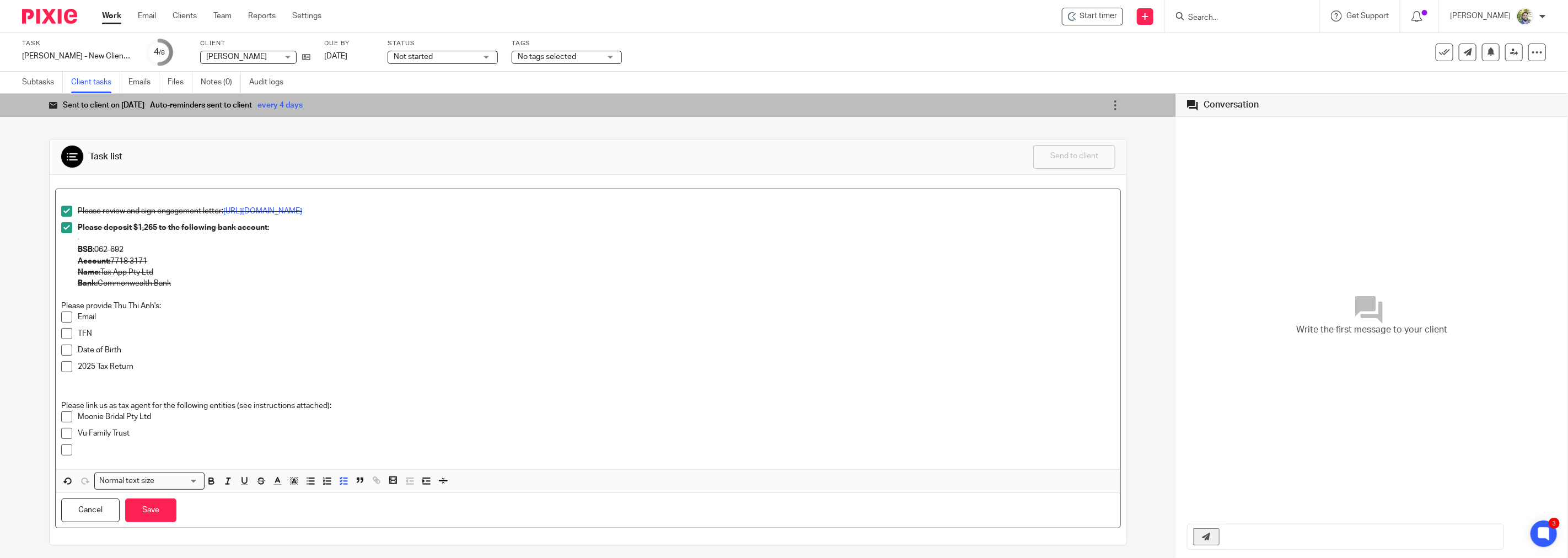
click at [170, 453] on p at bounding box center [596, 450] width 1037 height 11
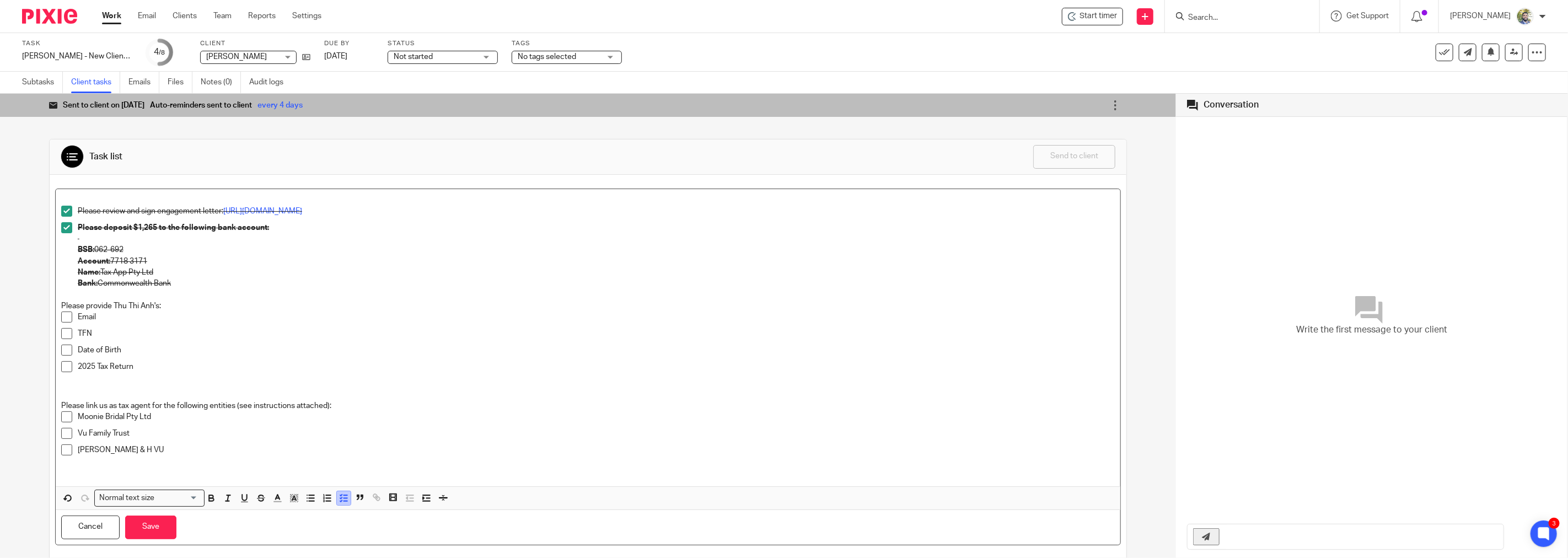
click at [339, 503] on icon "button" at bounding box center [343, 499] width 10 height 10
click at [345, 500] on icon "button" at bounding box center [343, 499] width 10 height 10
click at [57, 451] on div "Please review and sign engagement letter: https://www.signwell.com/docs/45a16f7…" at bounding box center [587, 340] width 1065 height 303
click at [340, 506] on icon "button" at bounding box center [343, 504] width 10 height 10
click at [100, 471] on p at bounding box center [588, 466] width 1054 height 11
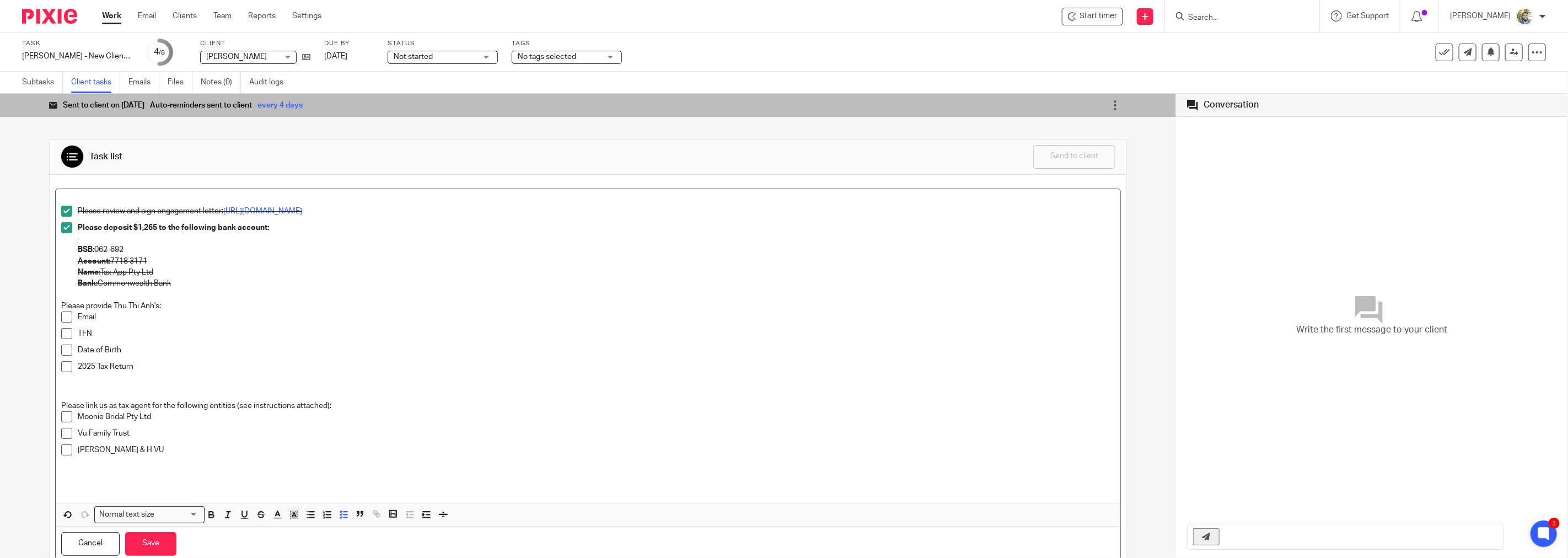
click at [89, 312] on p "Email" at bounding box center [596, 317] width 1037 height 11
click at [94, 304] on p "Please provide Thu Thi Anh's:" at bounding box center [588, 306] width 1054 height 11
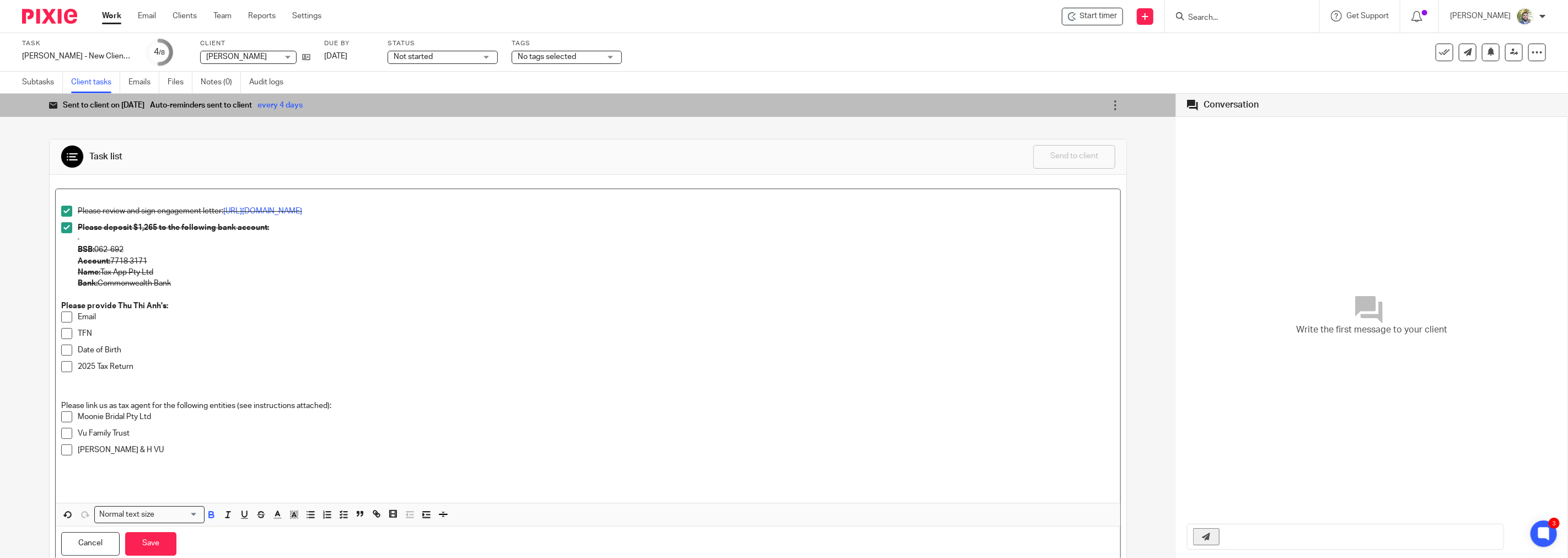
click at [164, 408] on p "Please link us as tax agent for the following entities (see instructions attach…" at bounding box center [588, 406] width 1054 height 11
click at [205, 470] on p at bounding box center [588, 466] width 1054 height 11
click at [209, 475] on p at bounding box center [588, 477] width 1054 height 11
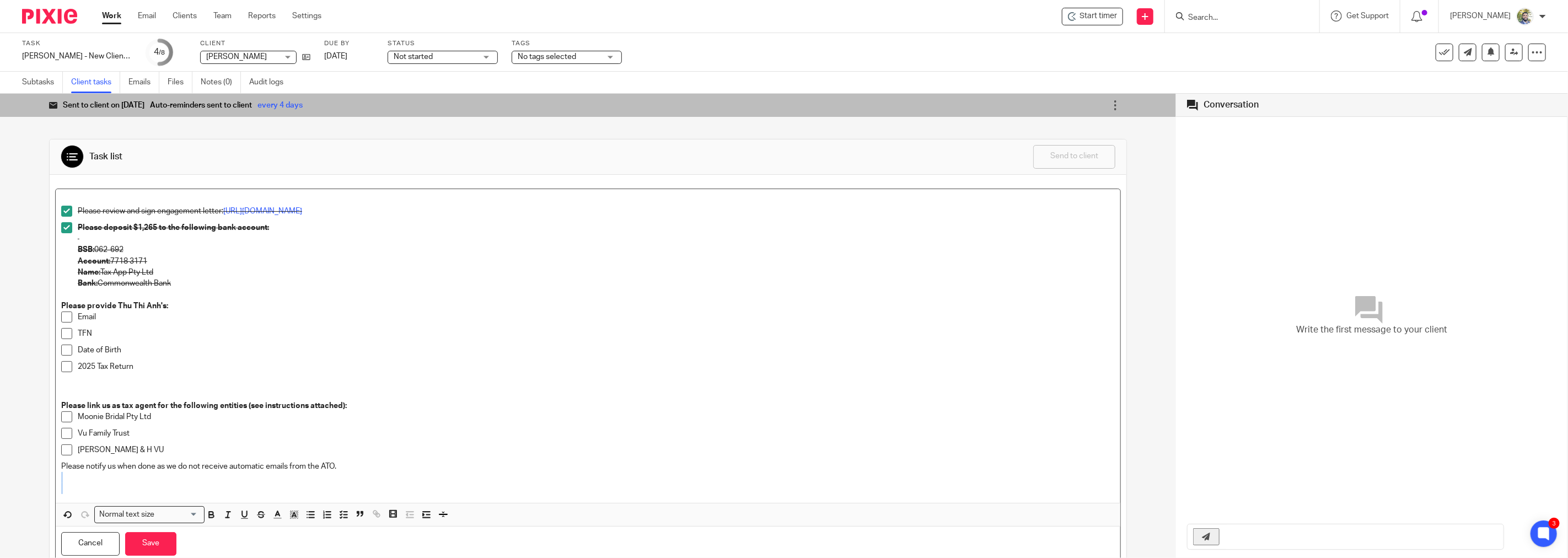
click at [209, 473] on p at bounding box center [588, 477] width 1054 height 11
click at [209, 470] on p "Please notify us when done as we do not receive automatic emails from the ATO." at bounding box center [588, 466] width 1054 height 11
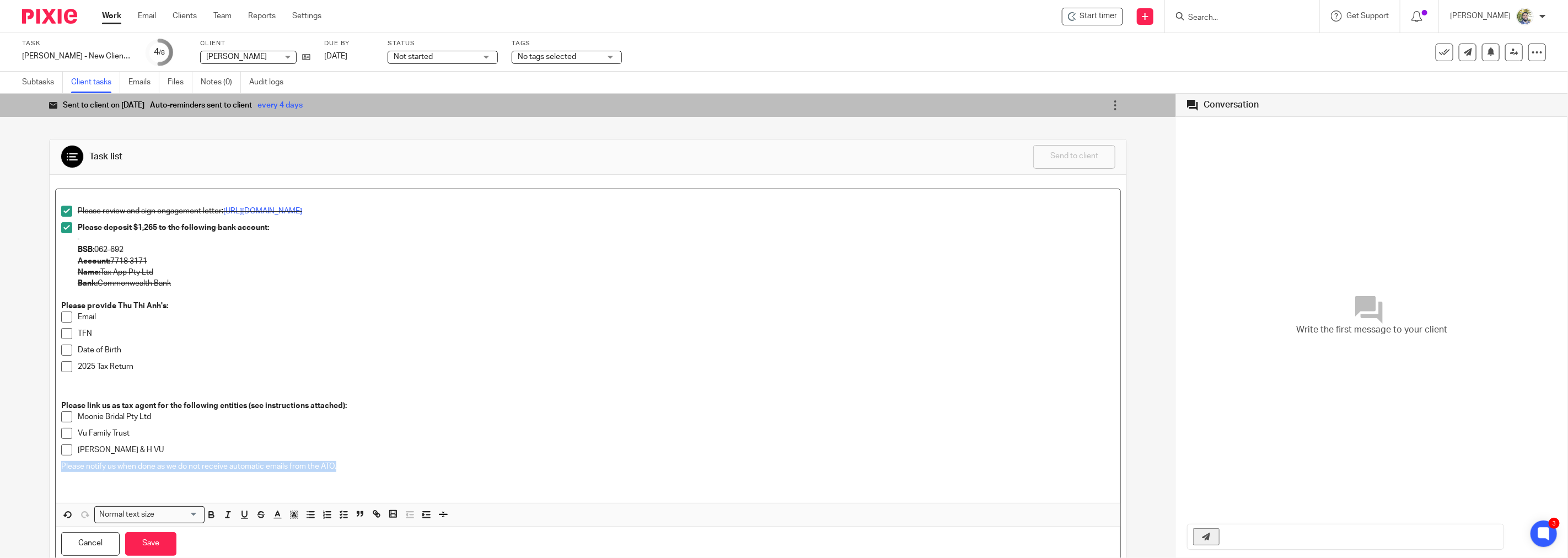
click at [63, 471] on p "Please notify us when done as we do not receive automatic emails from the ATO." at bounding box center [588, 466] width 1054 height 11
click at [341, 516] on icon "button" at bounding box center [343, 514] width 10 height 10
click at [284, 467] on p "Please notify us when done as we do not receive automatic emails from the ATO." at bounding box center [596, 466] width 1037 height 11
click at [367, 465] on p "Please notify us when done as we do not receive automatic emails from the ATO." at bounding box center [596, 466] width 1037 height 11
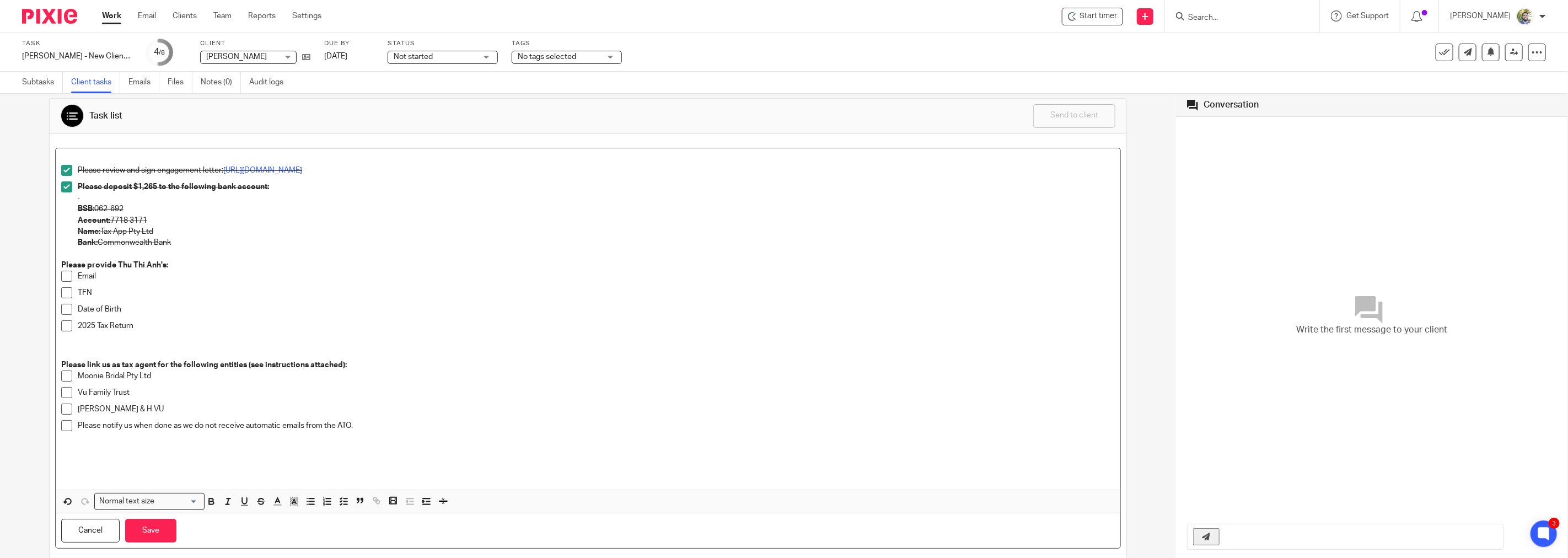
scroll to position [61, 0]
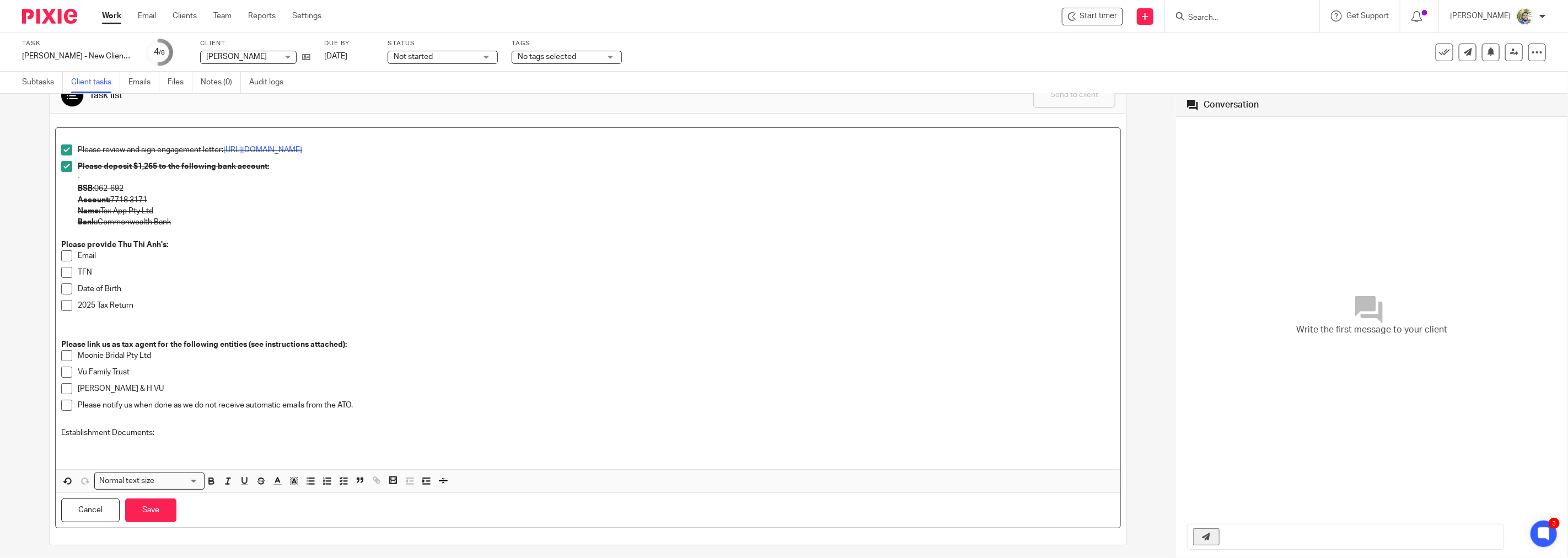
click at [58, 436] on div "Please review and sign engagement letter: https://www.signwell.com/docs/45a16f7…" at bounding box center [587, 298] width 1065 height 341
drag, startPoint x: 218, startPoint y: 431, endPoint x: 55, endPoint y: 432, distance: 163.0
click at [55, 432] on div "Please review and sign engagement letter: https://www.signwell.com/docs/45a16f7…" at bounding box center [587, 298] width 1065 height 341
click at [231, 432] on p "Please provide Establishment Documents:" at bounding box center [588, 432] width 1054 height 11
click at [343, 494] on icon "button" at bounding box center [343, 493] width 10 height 10
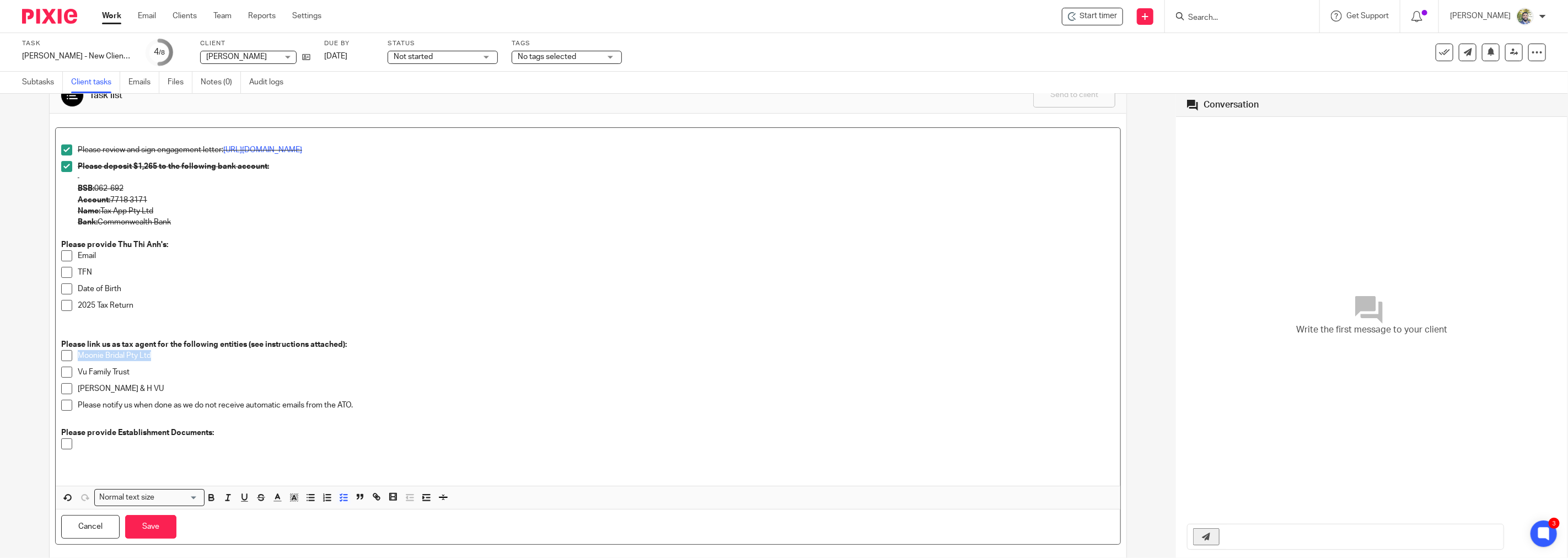
drag, startPoint x: 160, startPoint y: 356, endPoint x: 76, endPoint y: 360, distance: 84.1
click at [78, 360] on p "Moonie Bridal Pty Ltd" at bounding box center [596, 355] width 1037 height 11
drag, startPoint x: 141, startPoint y: 389, endPoint x: 75, endPoint y: 385, distance: 66.1
click at [75, 385] on li "T.T DOAN & H VU" at bounding box center [588, 392] width 1054 height 17
copy p "T.T DOAN & H VU"
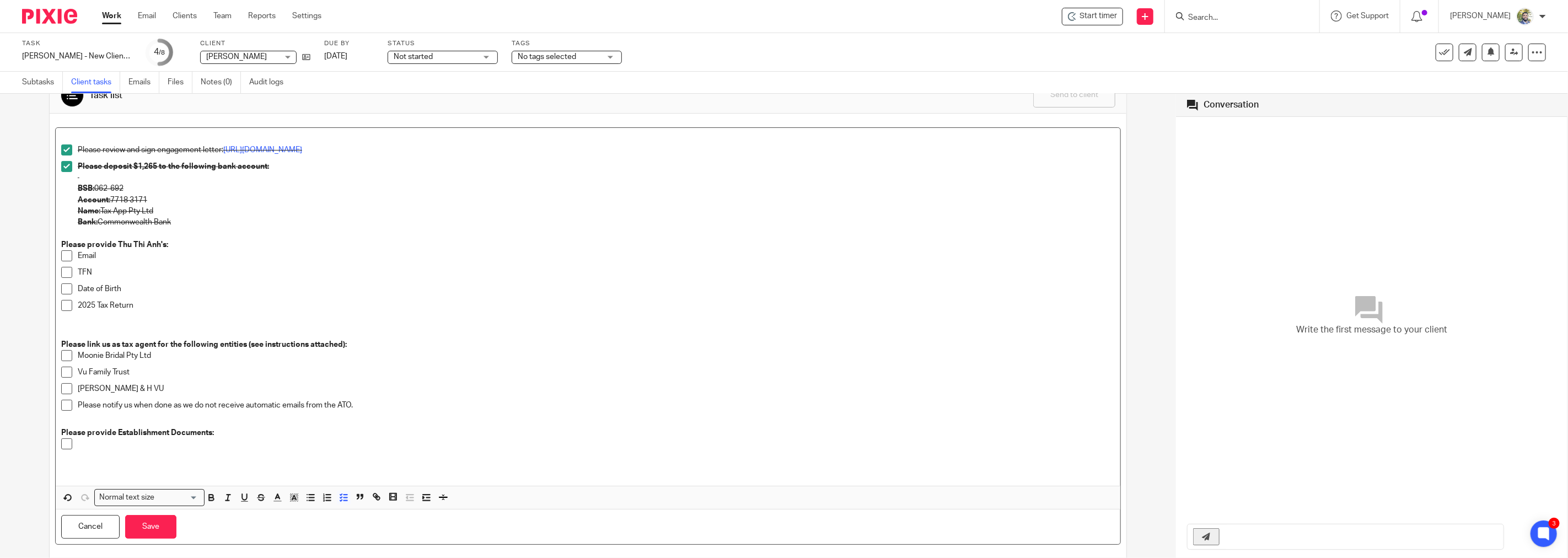
click at [109, 440] on p at bounding box center [596, 443] width 1037 height 11
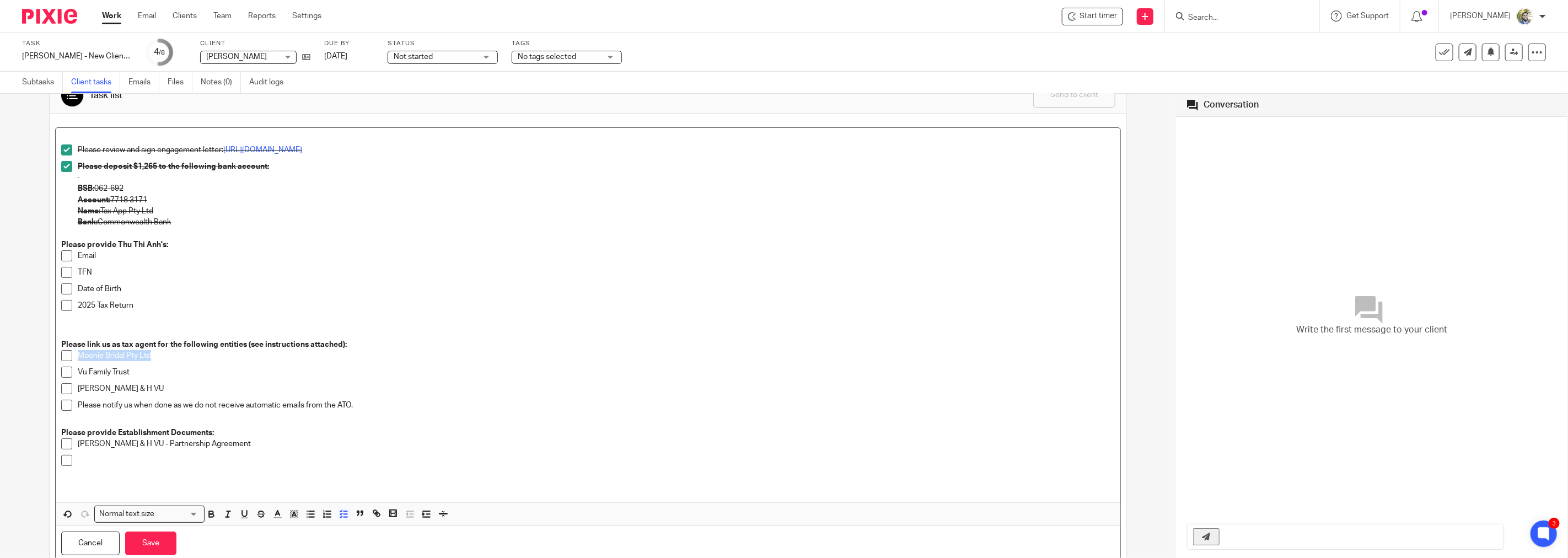
drag, startPoint x: 152, startPoint y: 355, endPoint x: 69, endPoint y: 356, distance: 83.0
click at [69, 356] on li "Moonie Bridal Pty Ltd" at bounding box center [588, 358] width 1054 height 17
copy p "Moonie Bridal Pty Ltd"
click at [137, 458] on p at bounding box center [596, 460] width 1037 height 11
click at [75, 460] on li "Moonie Bridal Pty Ltd" at bounding box center [588, 463] width 1054 height 17
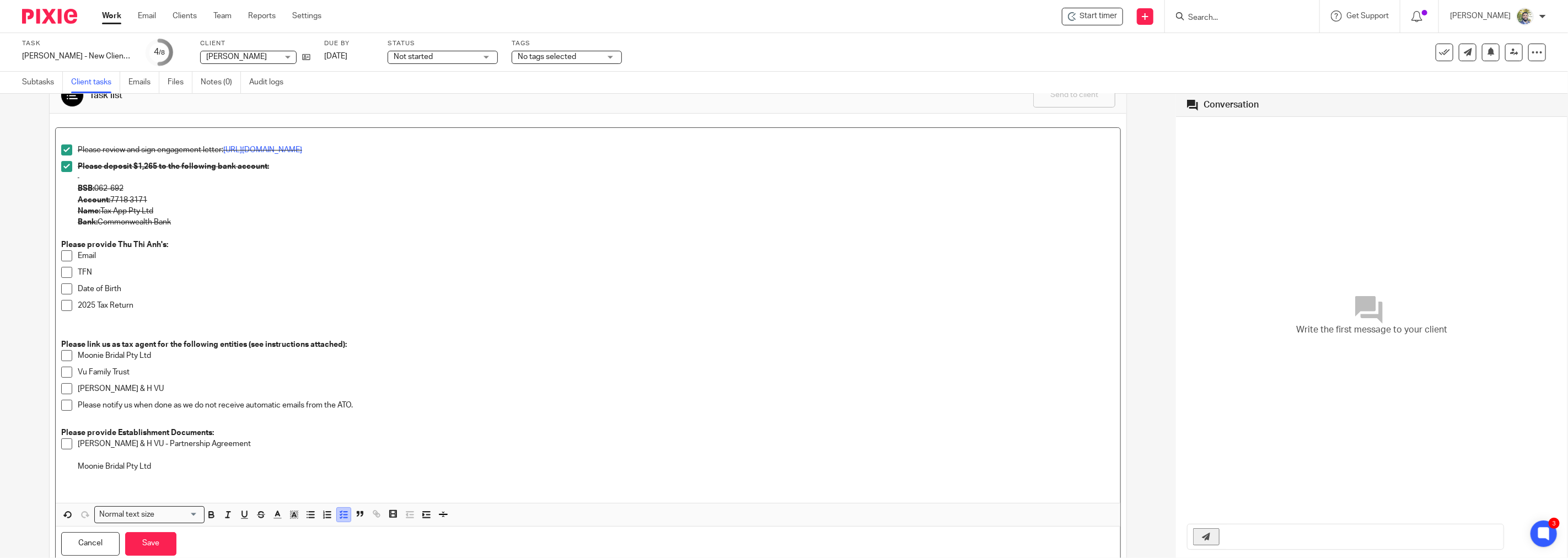
click at [346, 514] on line "button" at bounding box center [344, 514] width 3 height 0
click at [61, 440] on p "T.T DOAN & H VU - Partnership Agreement" at bounding box center [588, 443] width 1054 height 11
click at [340, 512] on icon "button" at bounding box center [343, 514] width 10 height 10
click at [134, 475] on p "Moonie Bridal Pty Ltd" at bounding box center [588, 472] width 1054 height 11
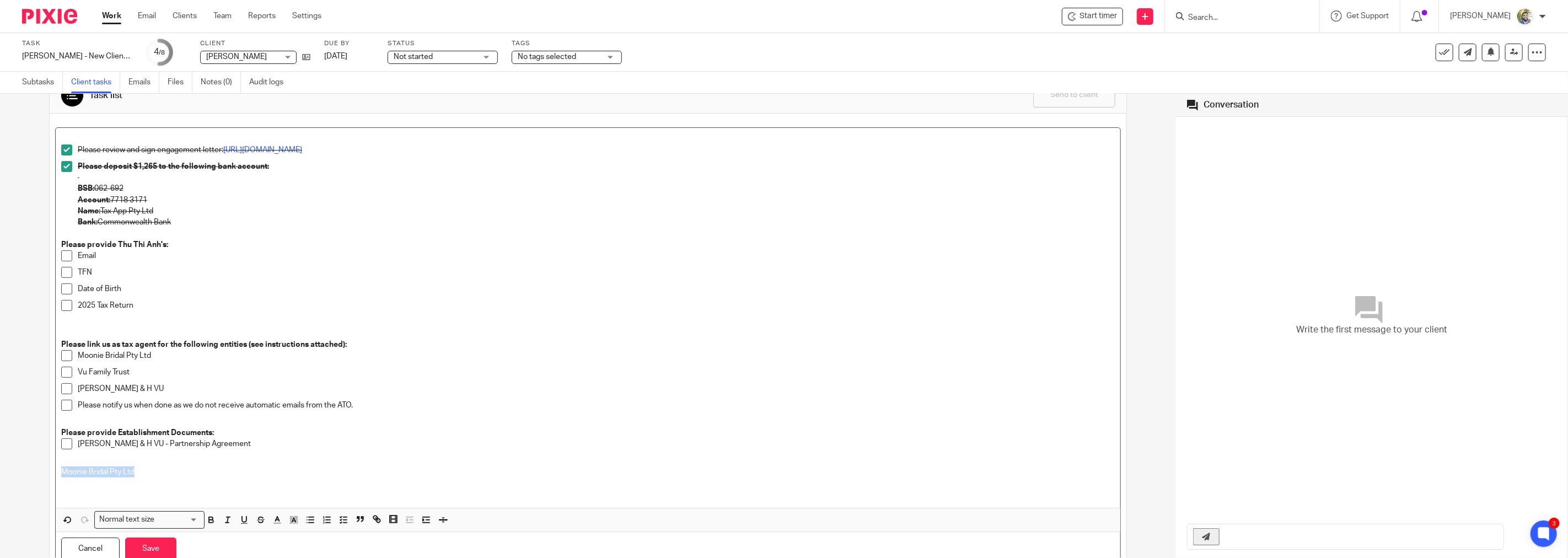
click at [134, 475] on p "Moonie Bridal Pty Ltd" at bounding box center [588, 472] width 1054 height 11
click at [154, 467] on p "Moonie Bridal Pty Ltd" at bounding box center [588, 472] width 1054 height 11
click at [57, 473] on div "Please review and sign engagement letter: https://www.signwell.com/docs/45a16f7…" at bounding box center [587, 318] width 1065 height 381
click at [423, 519] on polyline "button" at bounding box center [423, 520] width 1 height 2
click at [190, 474] on p "Moonie Bridal Pty Ltd" at bounding box center [593, 472] width 1043 height 11
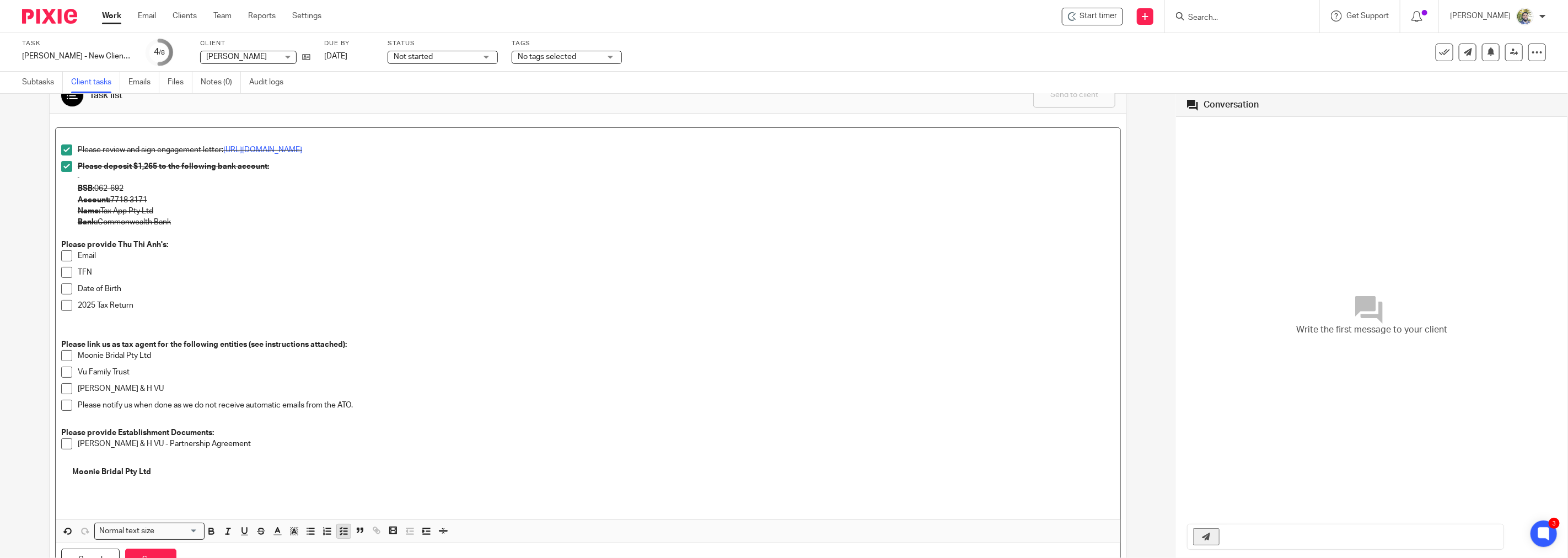
click at [340, 533] on icon "button" at bounding box center [343, 531] width 10 height 10
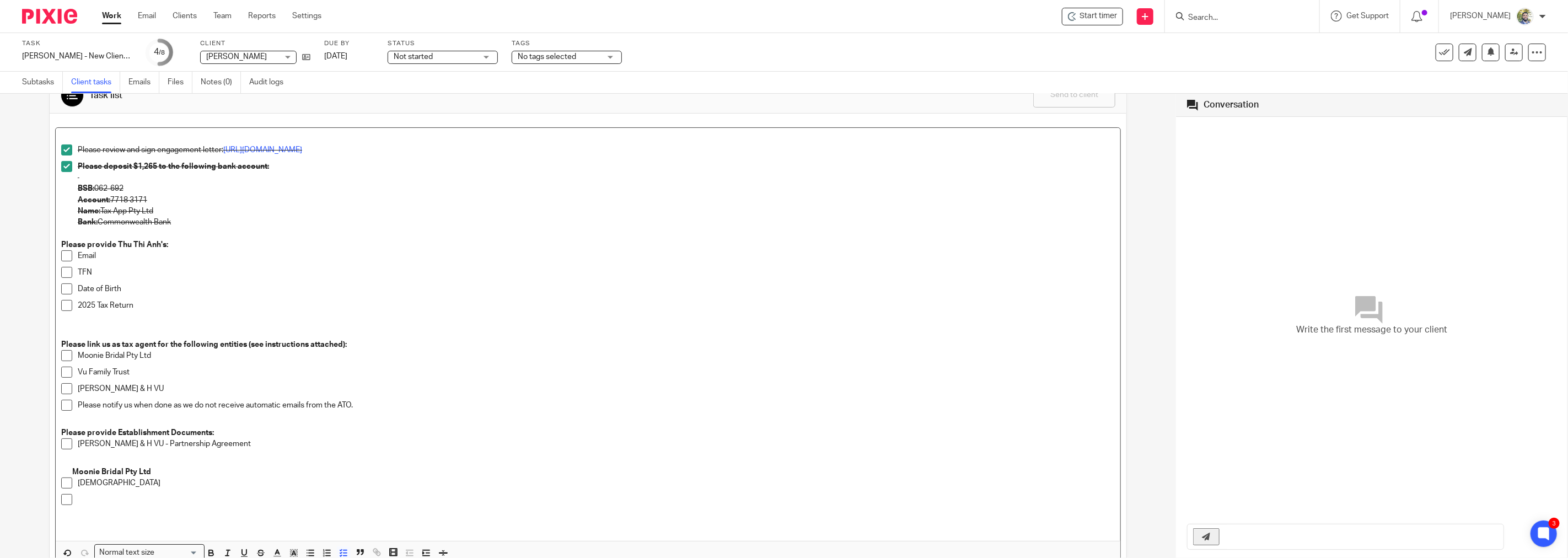
click at [98, 485] on p "Constirution" at bounding box center [596, 483] width 1037 height 11
click at [234, 493] on div "Constitution" at bounding box center [596, 486] width 1037 height 17
click at [244, 499] on p at bounding box center [596, 500] width 1037 height 11
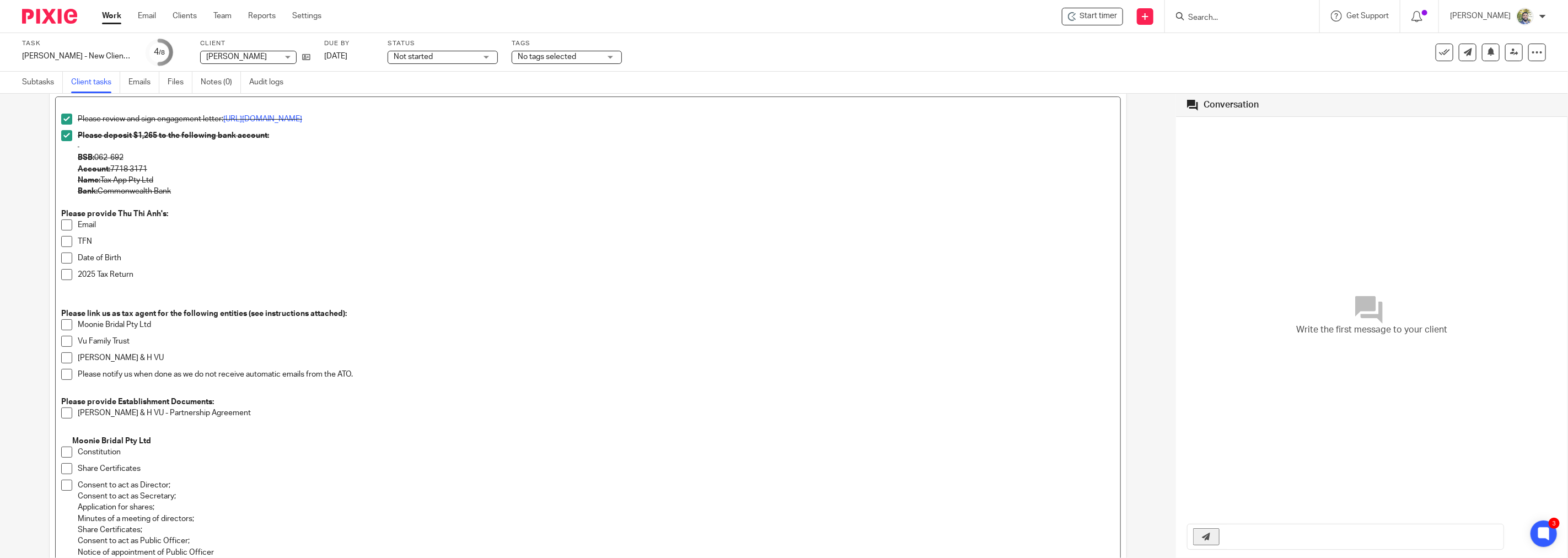
drag, startPoint x: 76, startPoint y: 497, endPoint x: 101, endPoint y: 498, distance: 25.0
click at [78, 497] on p "Consent to act as Secretary;" at bounding box center [596, 496] width 1037 height 11
drag, startPoint x: 145, startPoint y: 468, endPoint x: 83, endPoint y: 468, distance: 62.0
click at [83, 468] on p "Share Certificates" at bounding box center [596, 469] width 1037 height 11
click at [75, 499] on li "Consent to act as Secretary; Application for shares; Minutes of a meeting of di…" at bounding box center [588, 513] width 1054 height 67
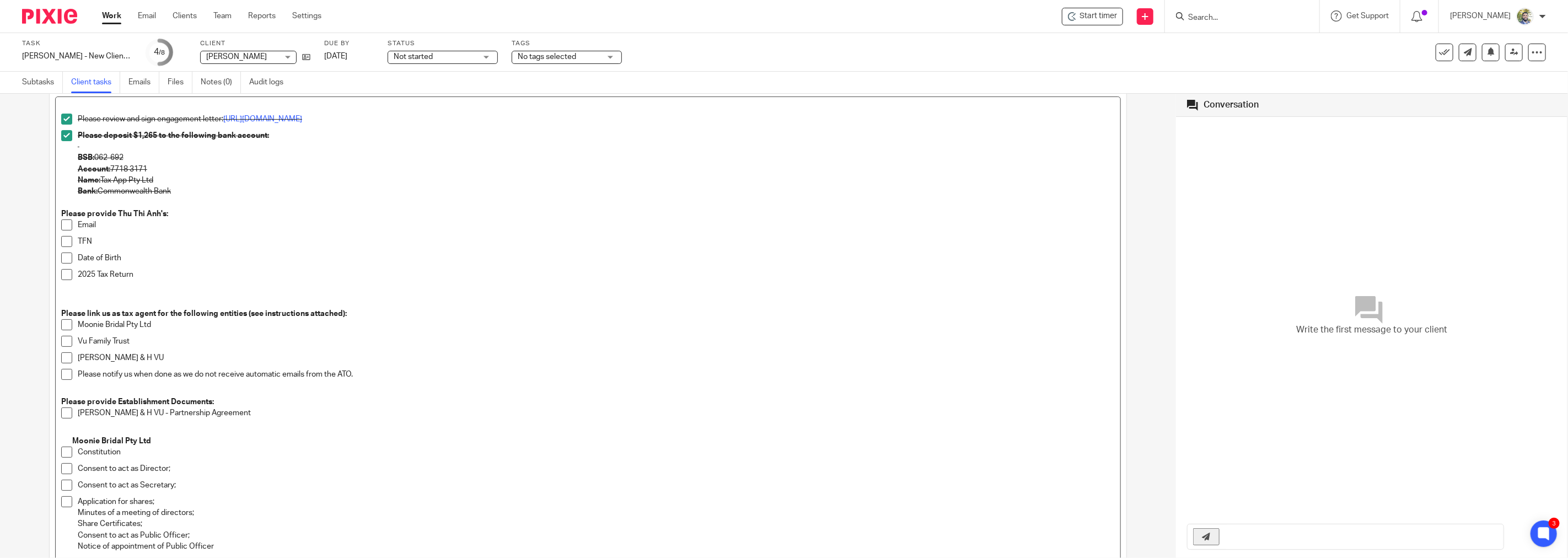
scroll to position [216, 0]
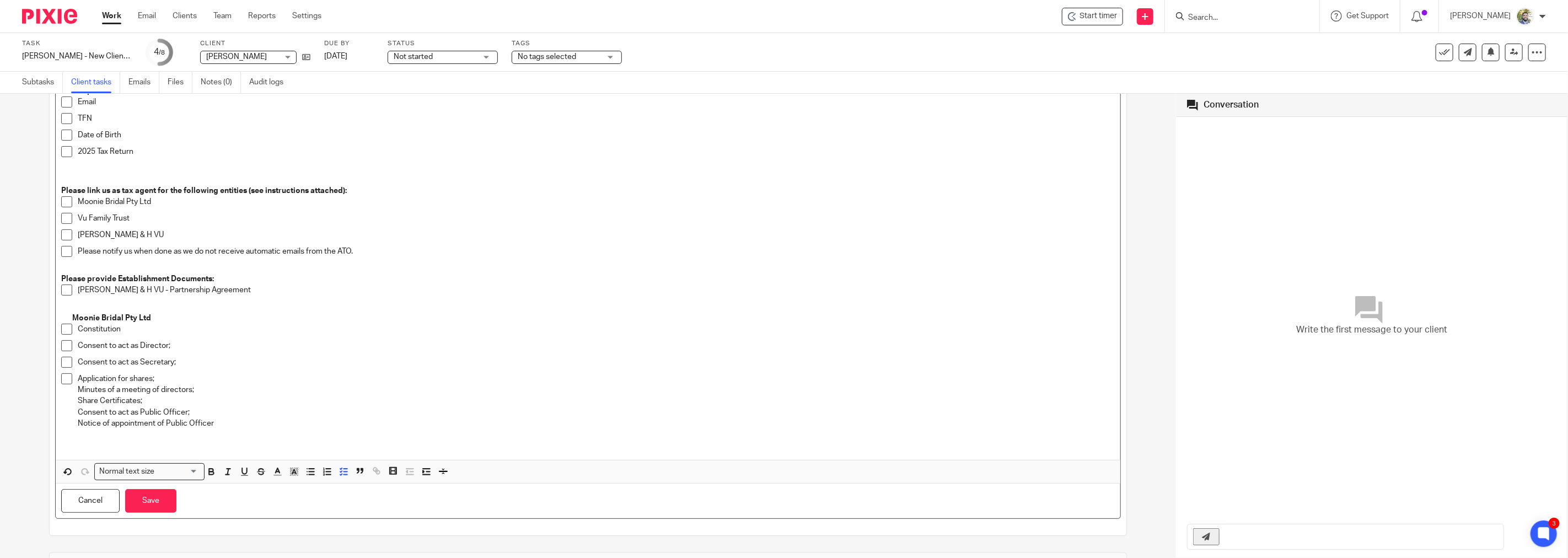
click at [179, 345] on p "Consent to act as Director;" at bounding box center [596, 345] width 1037 height 11
click at [179, 360] on p "Consent to act as Secretary;" at bounding box center [596, 362] width 1037 height 11
click at [168, 378] on p "Application for shares;" at bounding box center [596, 379] width 1037 height 11
click at [80, 394] on p "Minutes of a meeting of directors;" at bounding box center [596, 390] width 1037 height 11
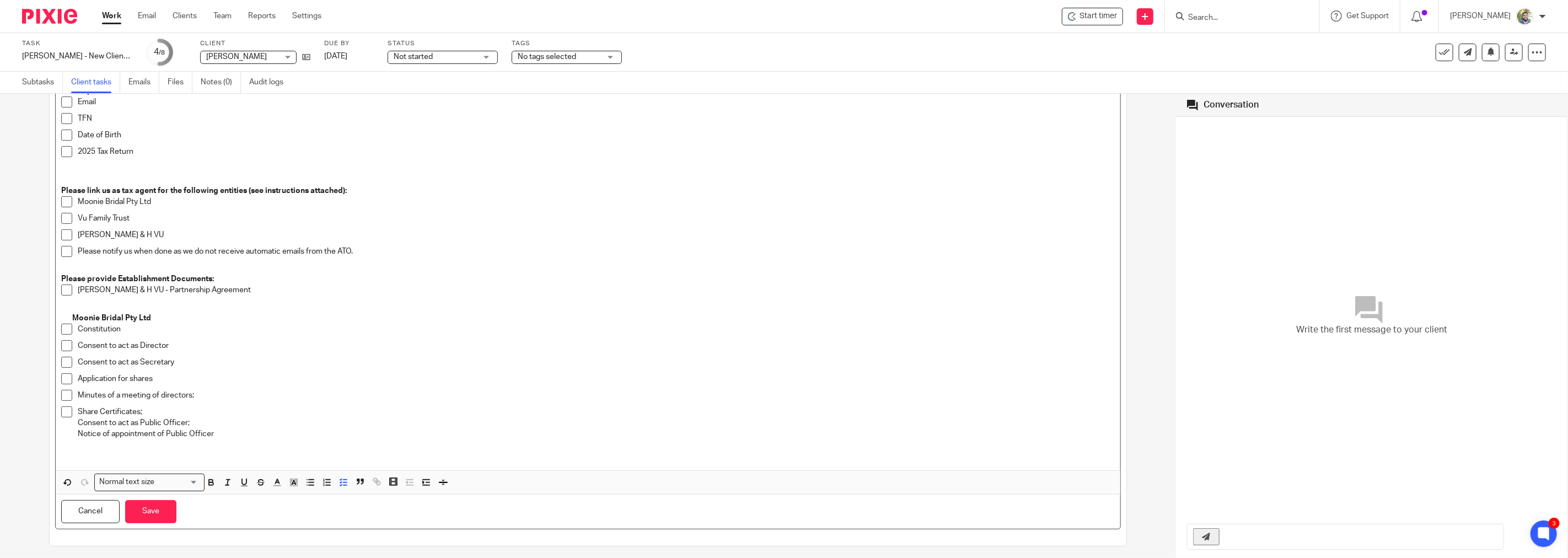
click at [195, 392] on p "Minutes of a meeting of directors;" at bounding box center [596, 395] width 1037 height 11
click at [145, 417] on p "Share Certificates;" at bounding box center [596, 412] width 1037 height 11
click at [198, 422] on p "Consent to act as Public Officer;" at bounding box center [596, 422] width 1037 height 11
click at [75, 427] on li "Share Certificates Consent to act as Public Officer Notice of appointment of Pu…" at bounding box center [588, 423] width 1054 height 34
click at [76, 446] on p at bounding box center [588, 450] width 1054 height 11
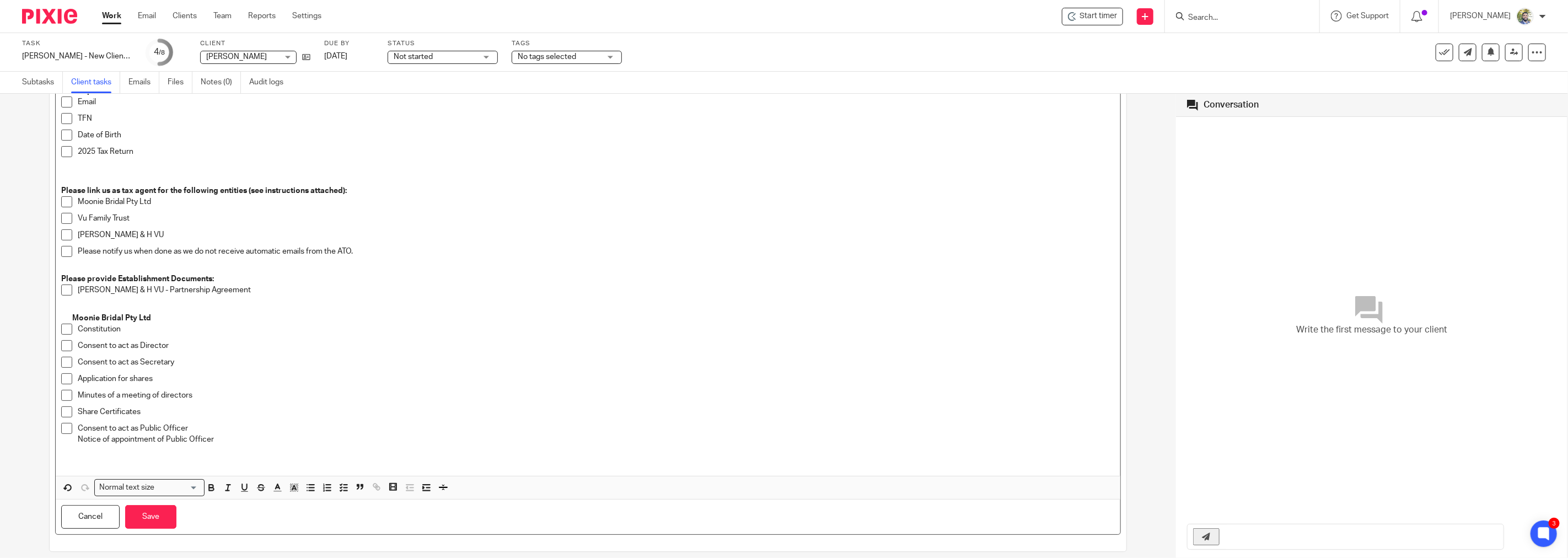
click at [78, 439] on p "Notice of appointment of Public Officer" at bounding box center [596, 439] width 1037 height 11
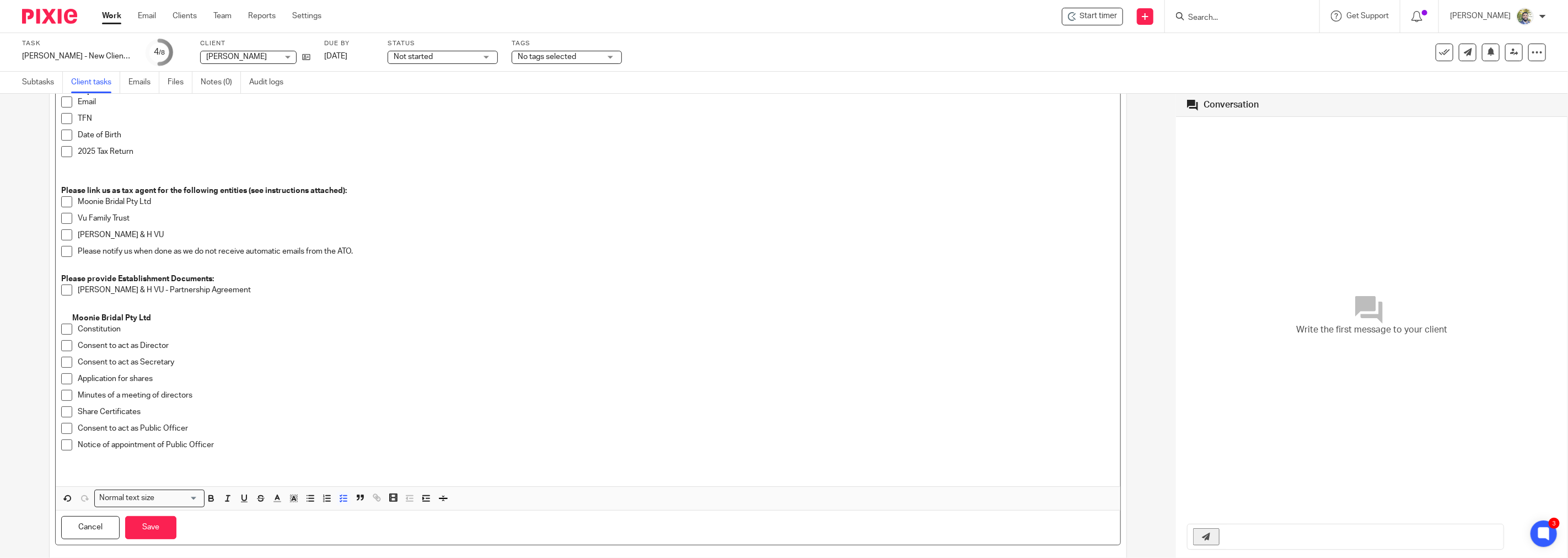
click at [221, 443] on p "Notice of appointment of Public Officer" at bounding box center [596, 445] width 1037 height 11
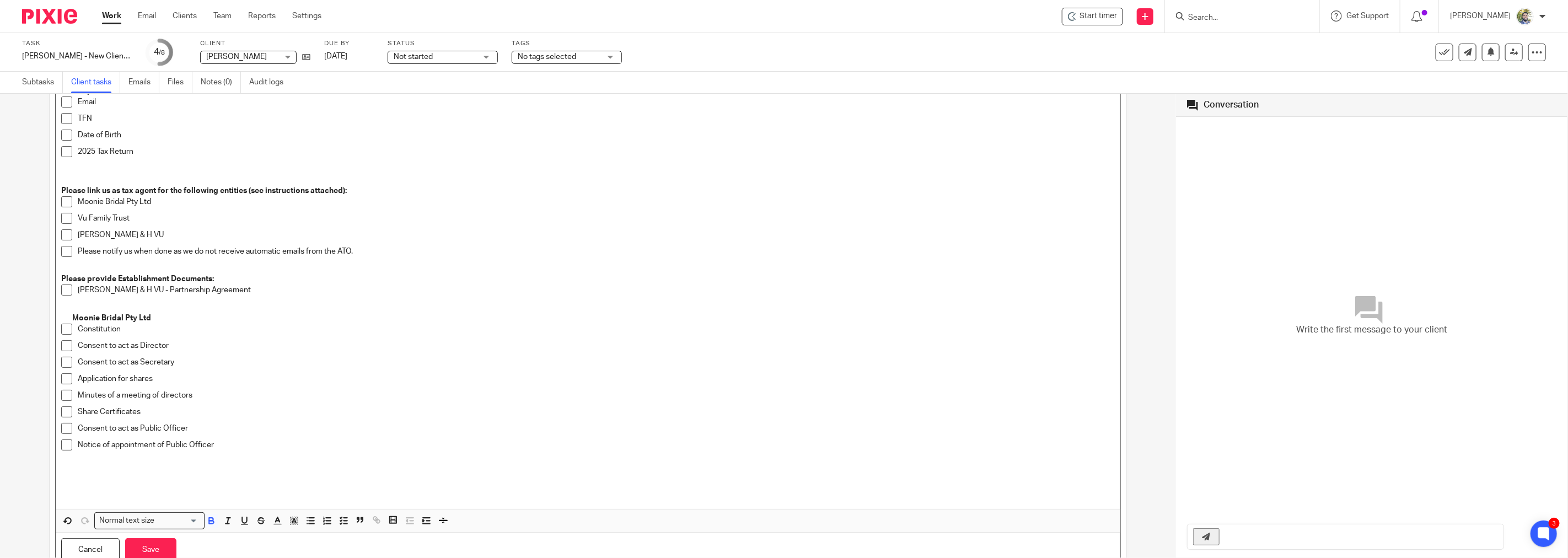
drag, startPoint x: 223, startPoint y: 276, endPoint x: 216, endPoint y: 276, distance: 7.0
click at [216, 276] on p "Please provide Establishment Documents:" at bounding box center [588, 279] width 1054 height 11
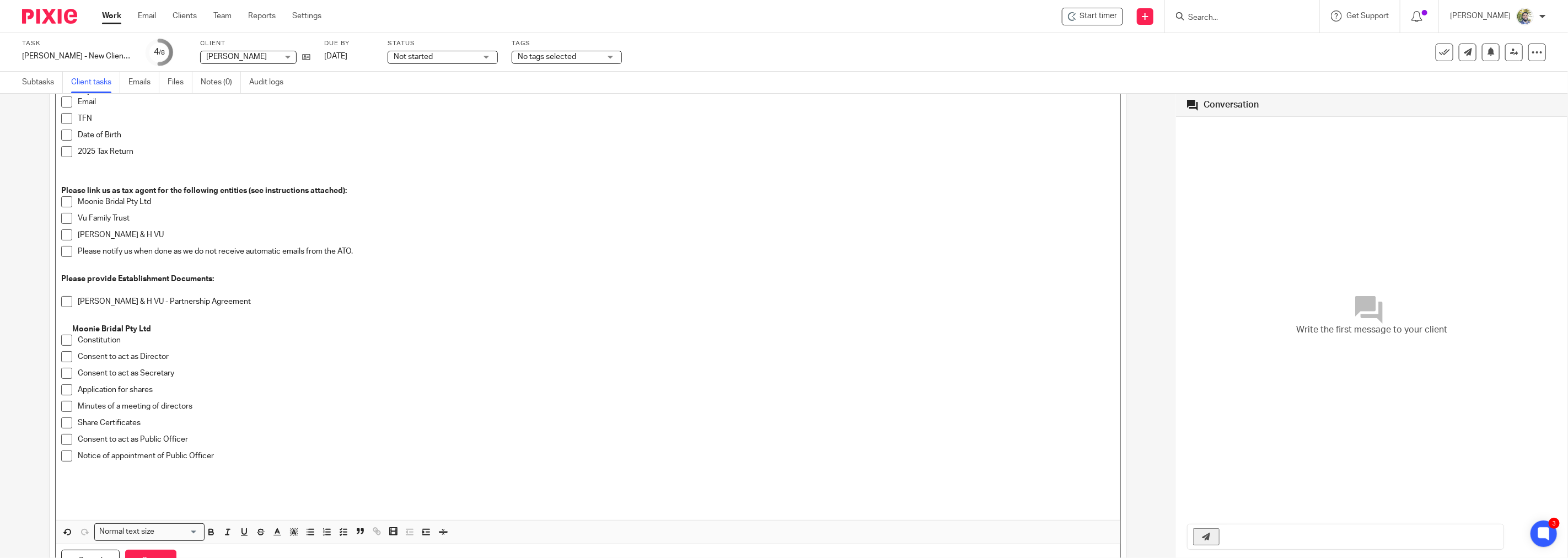
click at [226, 453] on p "Notice of appointment of Public Officer" at bounding box center [596, 456] width 1037 height 11
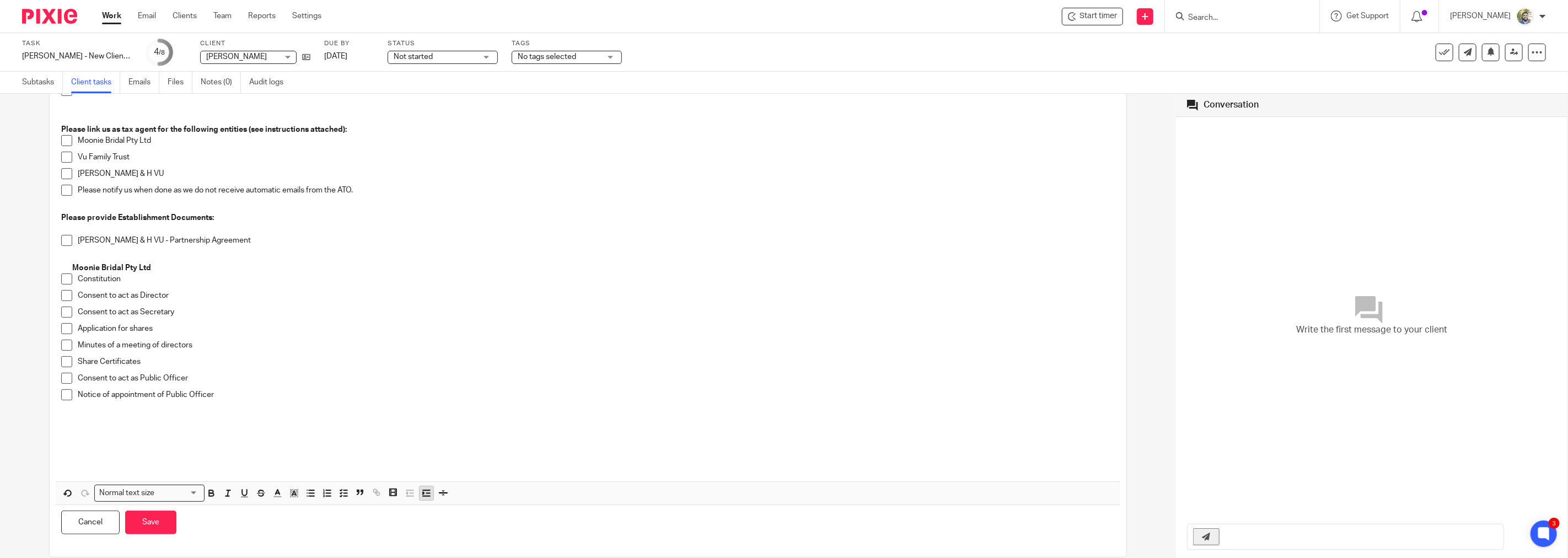
click at [423, 500] on button "button" at bounding box center [426, 494] width 14 height 14
click at [98, 423] on p at bounding box center [593, 422] width 1043 height 11
click at [82, 423] on p "• Vu Family Trust" at bounding box center [593, 422] width 1043 height 11
click at [107, 421] on p "Vu Family Trust" at bounding box center [593, 422] width 1043 height 11
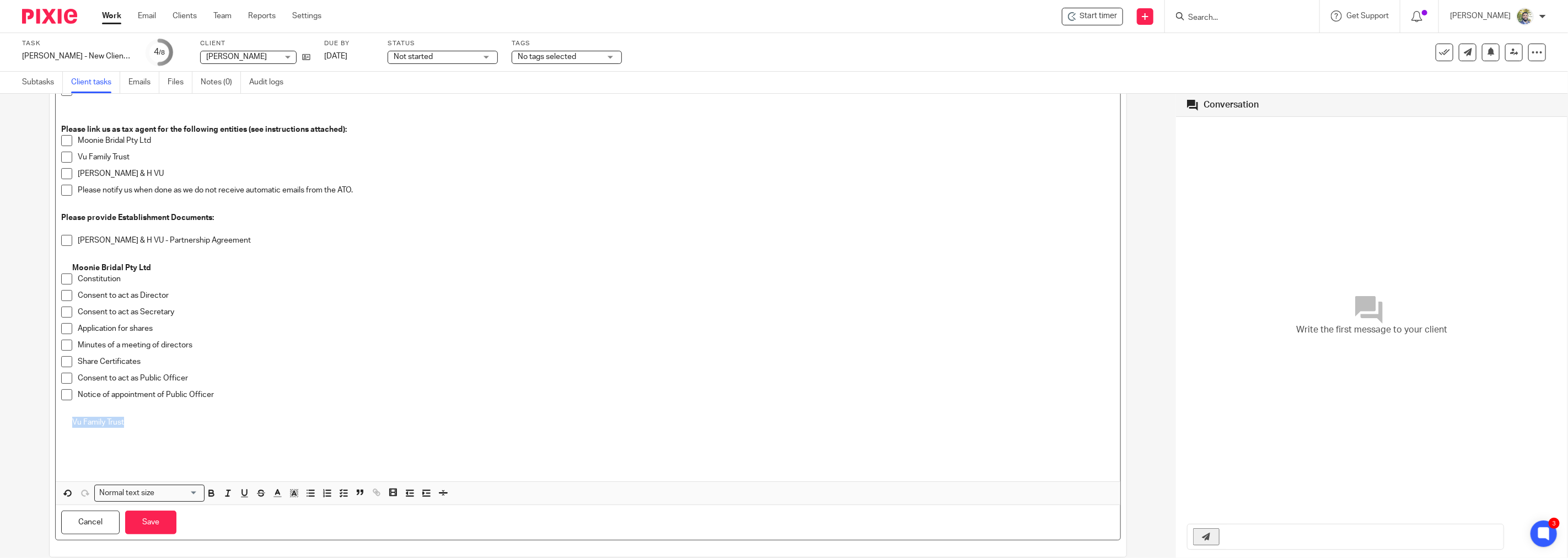
click at [107, 421] on p "Vu Family Trust" at bounding box center [593, 422] width 1043 height 11
click at [137, 422] on p "Vu Family Trust" at bounding box center [593, 422] width 1043 height 11
click at [342, 505] on icon "button" at bounding box center [343, 505] width 10 height 10
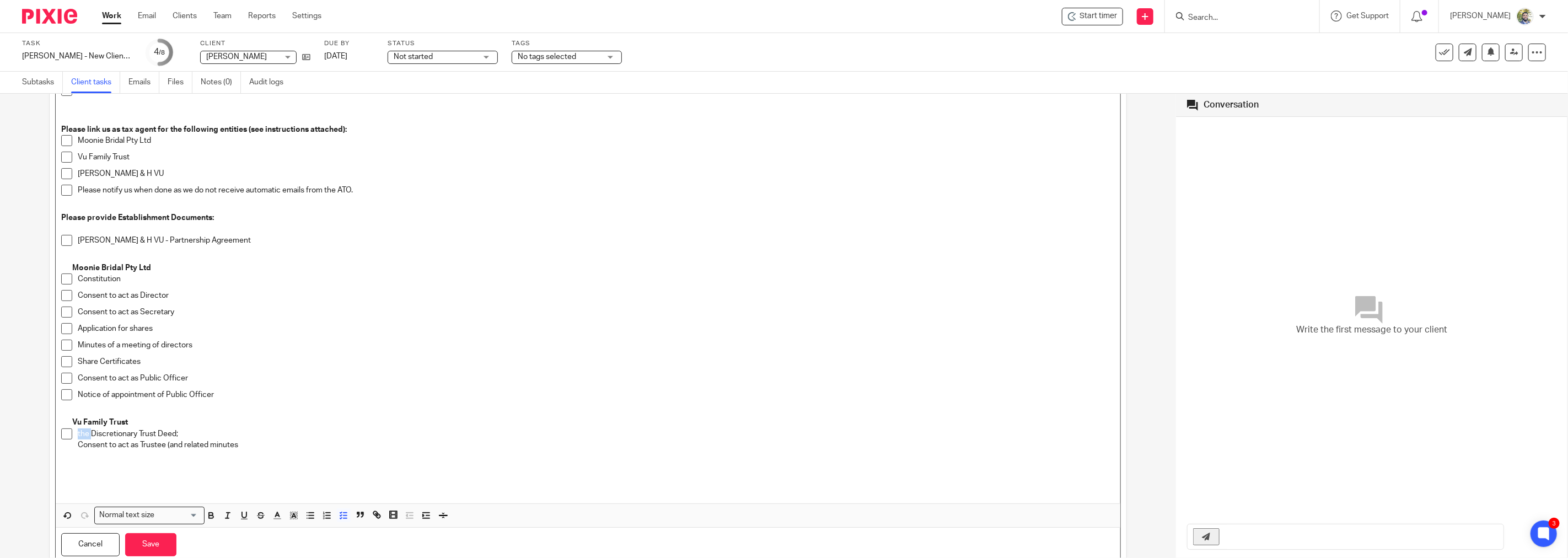
drag, startPoint x: 90, startPoint y: 435, endPoint x: 78, endPoint y: 432, distance: 12.4
click at [78, 432] on p "the Discretionary Trust Deed;" at bounding box center [596, 433] width 1037 height 11
click at [176, 431] on p "Discretionary Trust Deed;" at bounding box center [596, 433] width 1037 height 11
click at [74, 446] on li "Discretionary Trust Deed Consent to act as Trustee (and related minutes" at bounding box center [588, 439] width 1054 height 23
click at [252, 447] on p "Consent to act as Trustee (and related minutes" at bounding box center [596, 450] width 1037 height 11
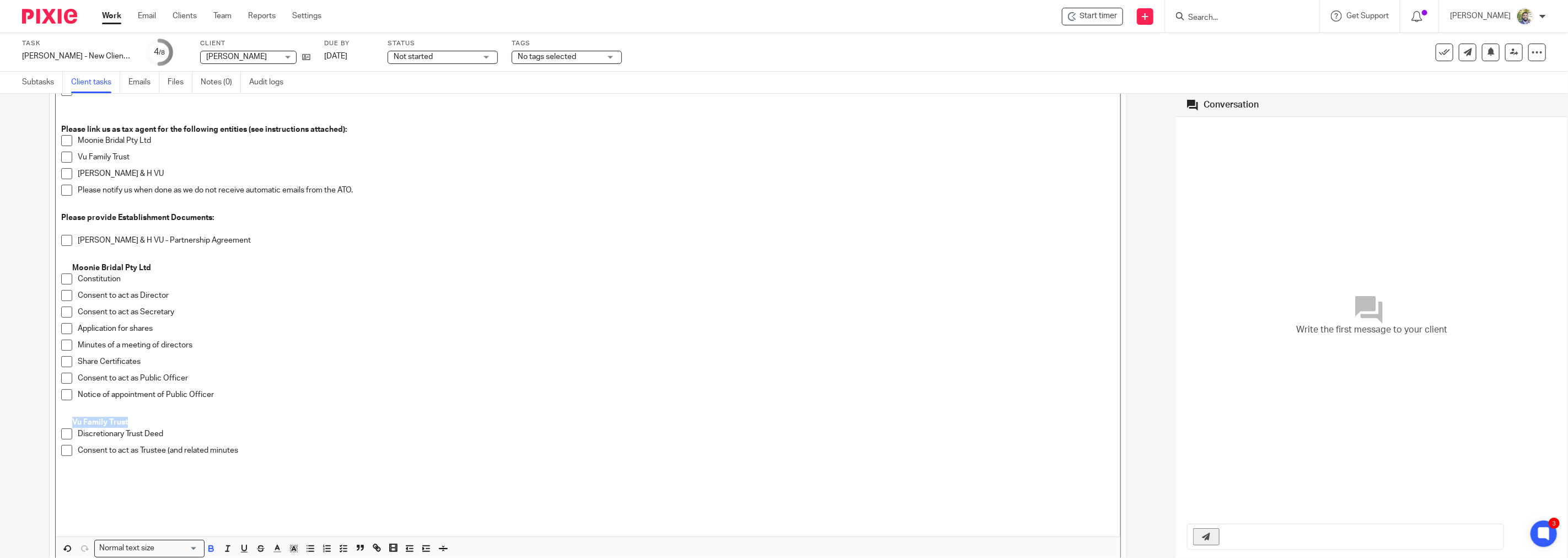
drag, startPoint x: 136, startPoint y: 422, endPoint x: 74, endPoint y: 423, distance: 62.0
click at [74, 423] on p "Vu Family Trust" at bounding box center [593, 422] width 1043 height 11
copy strong "Vu Family Trust"
click at [125, 471] on p at bounding box center [588, 467] width 1054 height 11
click at [62, 477] on strong "Vu Family Trust" at bounding box center [89, 479] width 55 height 8
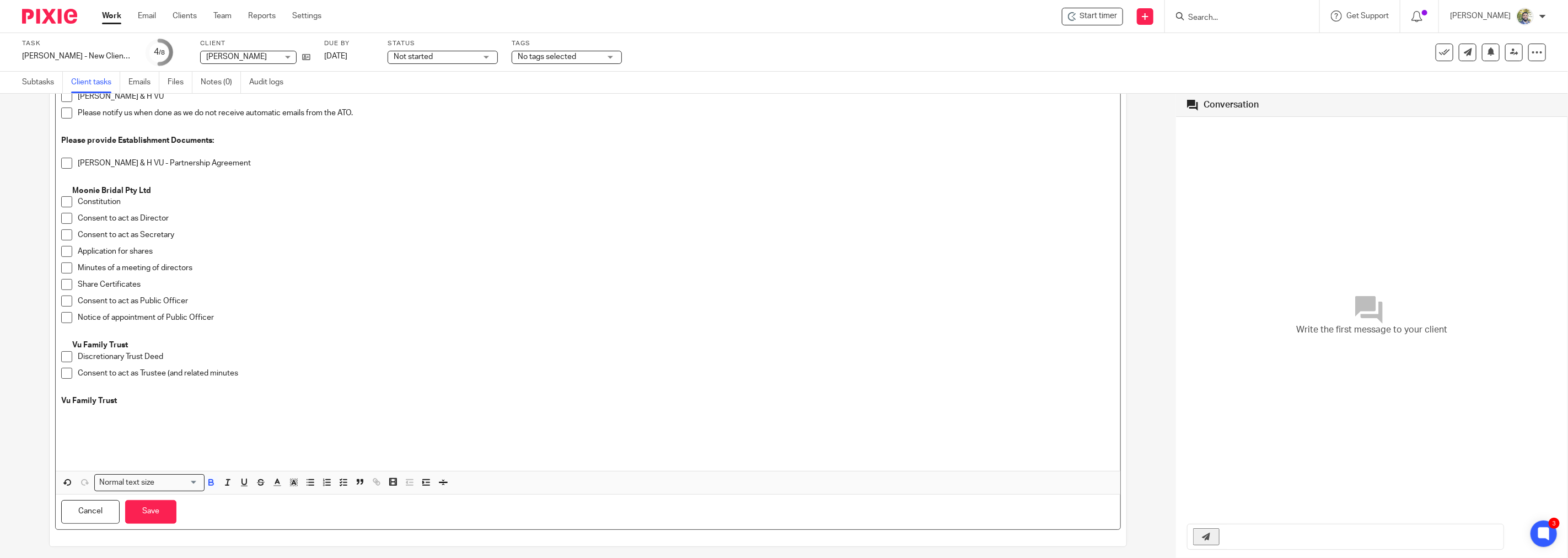
scroll to position [399, 0]
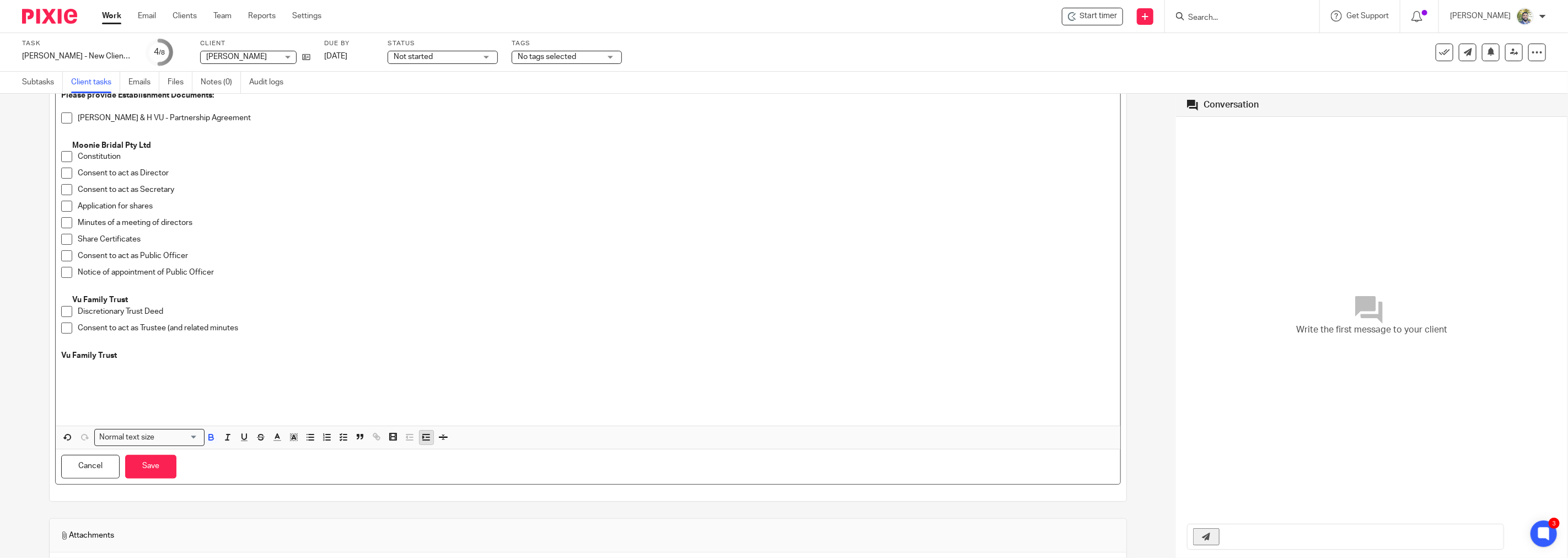
click at [424, 437] on icon "button" at bounding box center [426, 437] width 10 height 10
click at [200, 356] on p "The Trustee of Vu Family Trust" at bounding box center [593, 355] width 1043 height 11
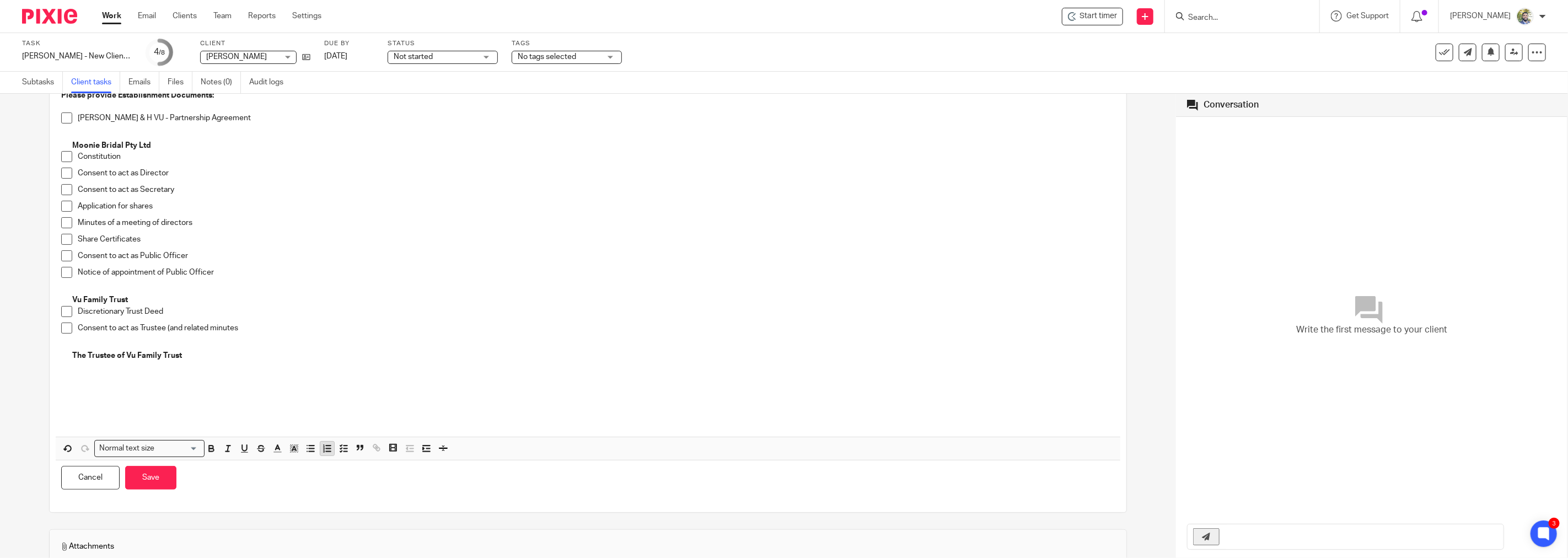
drag, startPoint x: 339, startPoint y: 447, endPoint x: 332, endPoint y: 448, distance: 7.1
click at [340, 447] on icon "button" at bounding box center [343, 448] width 10 height 10
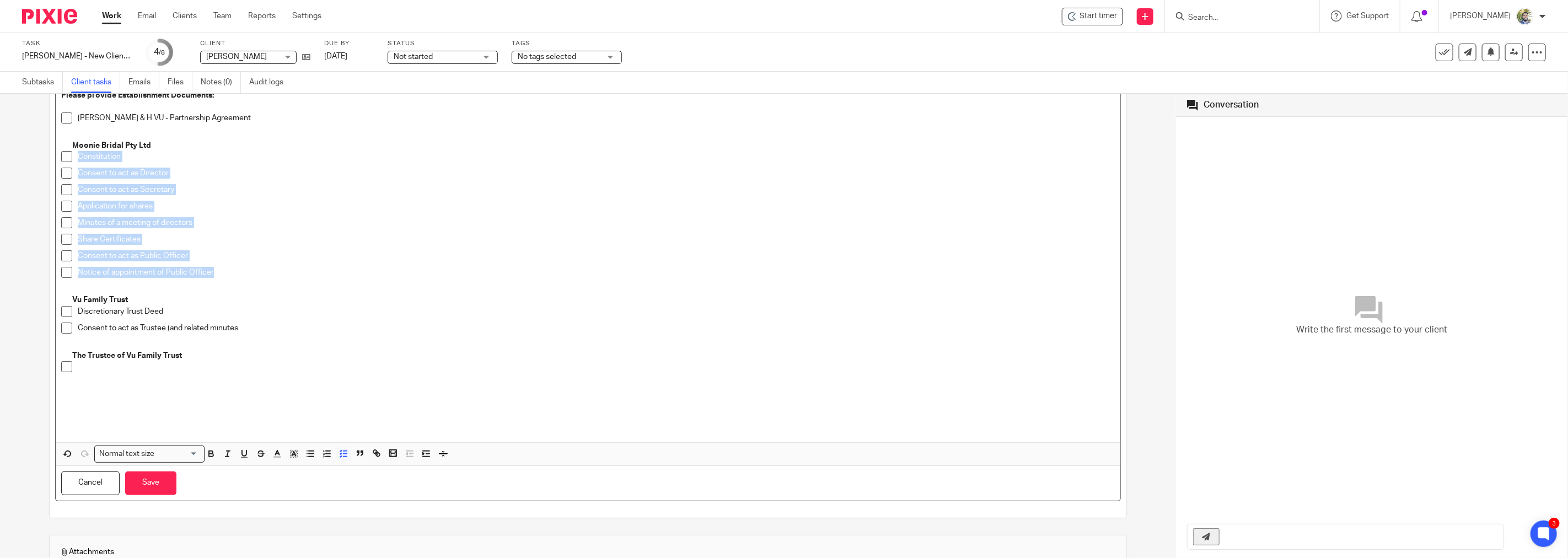
drag, startPoint x: 216, startPoint y: 276, endPoint x: 79, endPoint y: 162, distance: 178.2
click at [79, 162] on ul "Constitution Consent to act as Director Consent to act as Secretary Application…" at bounding box center [588, 218] width 1054 height 133
copy ul "Constitution Consent to act as Director Consent to act as Secretary Application…"
click at [131, 365] on p at bounding box center [596, 366] width 1037 height 11
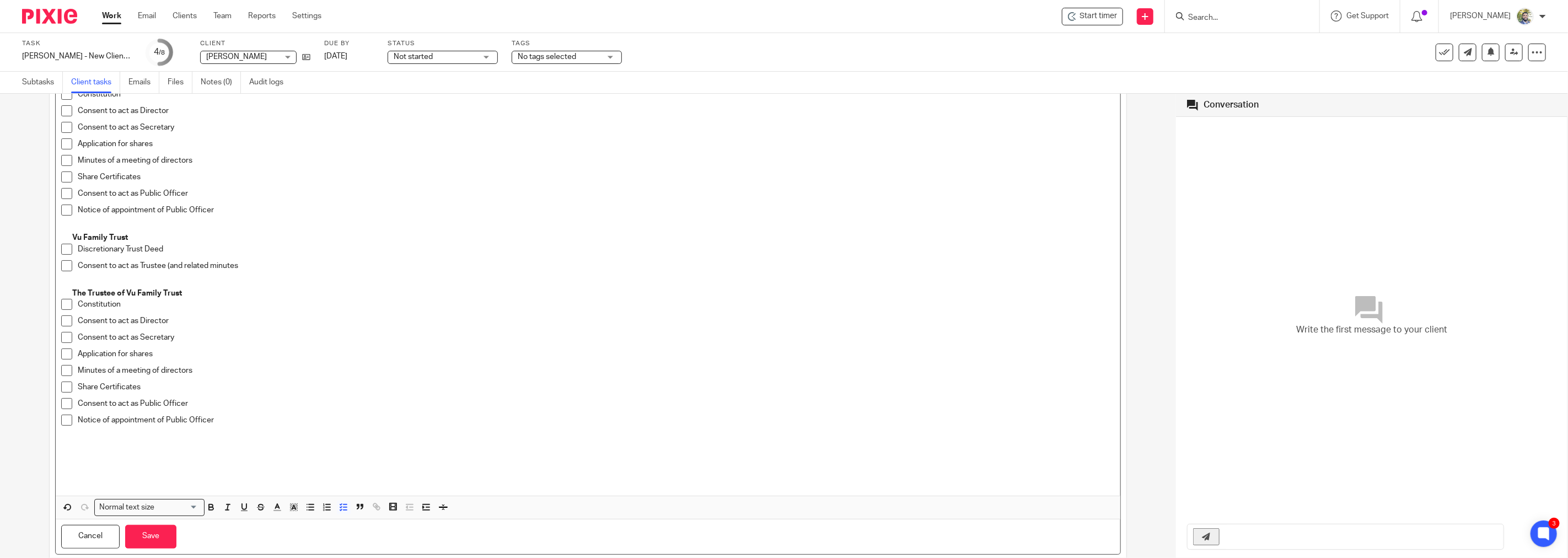
scroll to position [521, 0]
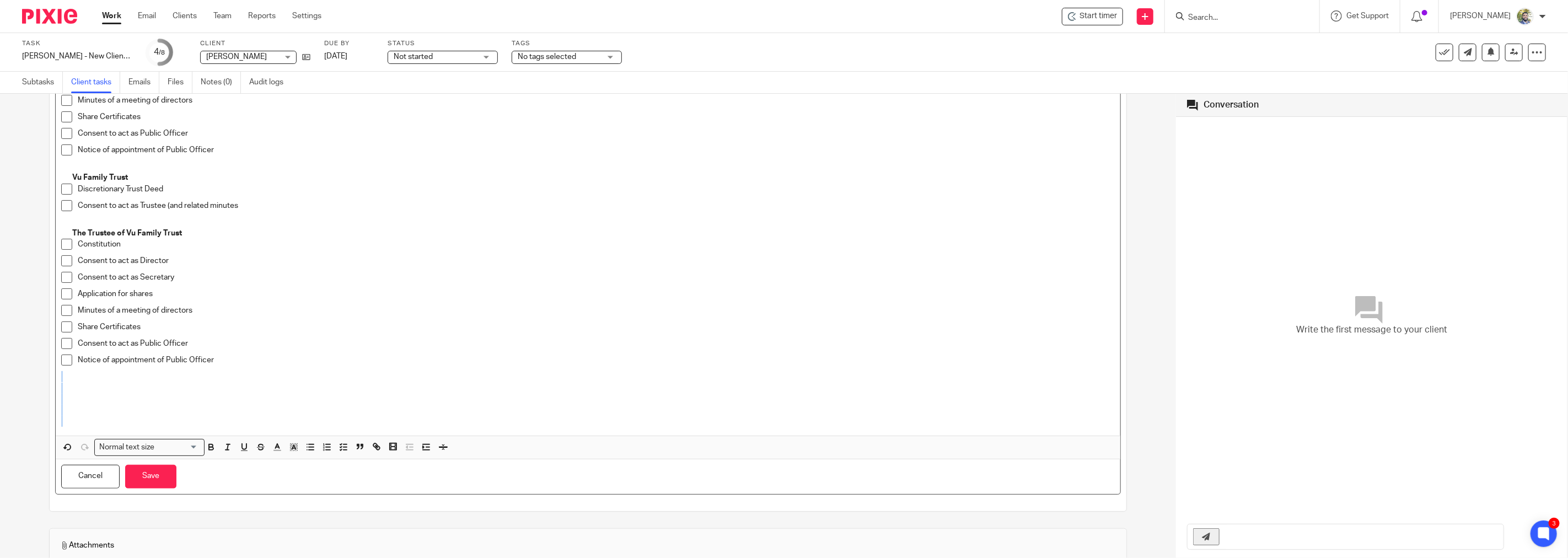
drag, startPoint x: 179, startPoint y: 418, endPoint x: 181, endPoint y: 381, distance: 37.1
click at [181, 381] on div "Please review and sign engagement letter: https://www.signwell.com/docs/45a16f7…" at bounding box center [587, 51] width 1065 height 768
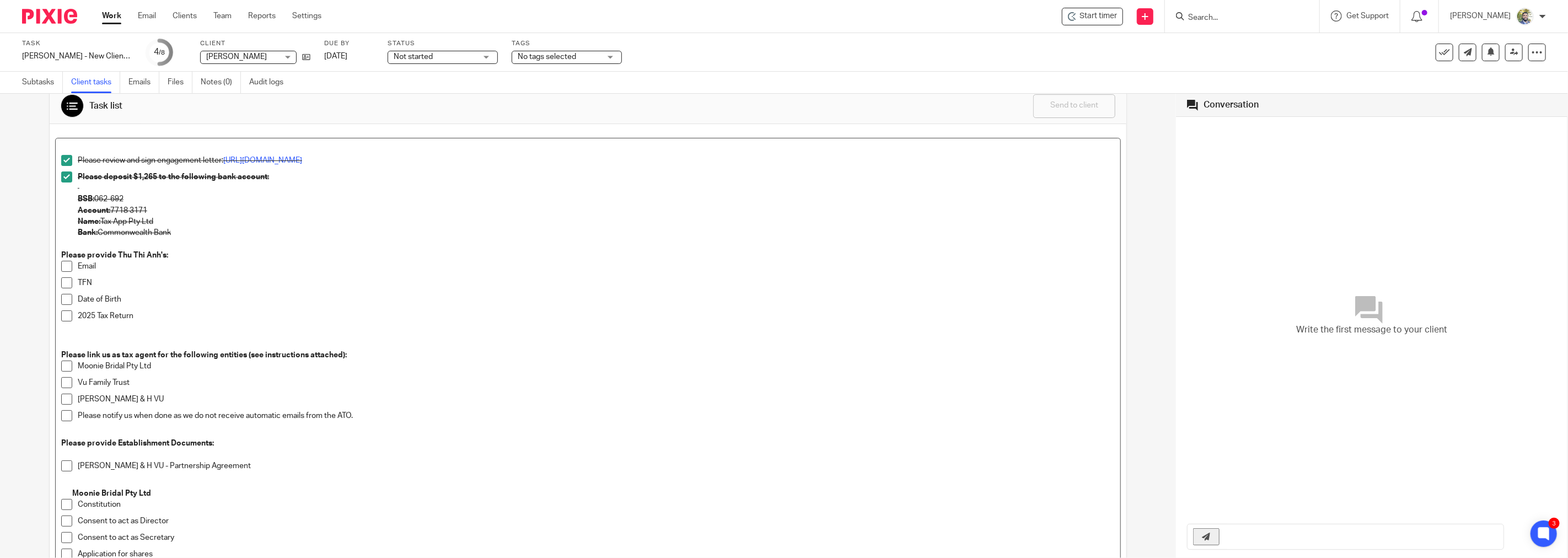
scroll to position [0, 0]
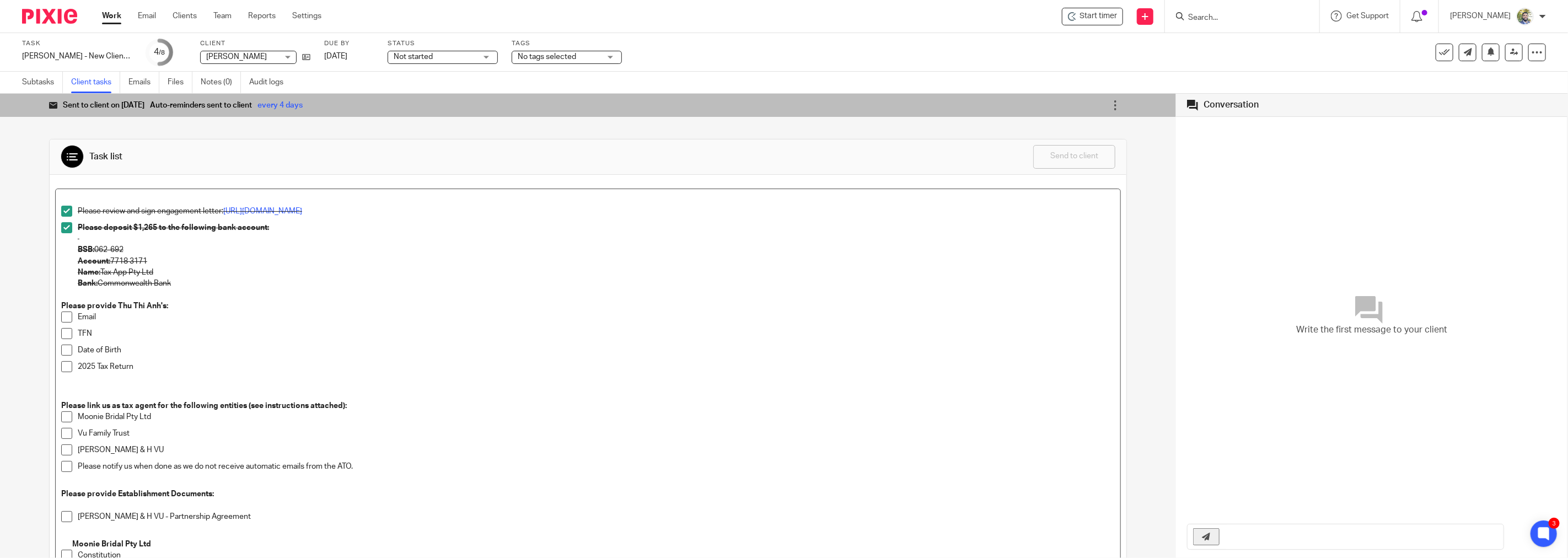
click at [146, 367] on p "2025 Tax Return" at bounding box center [596, 366] width 1037 height 11
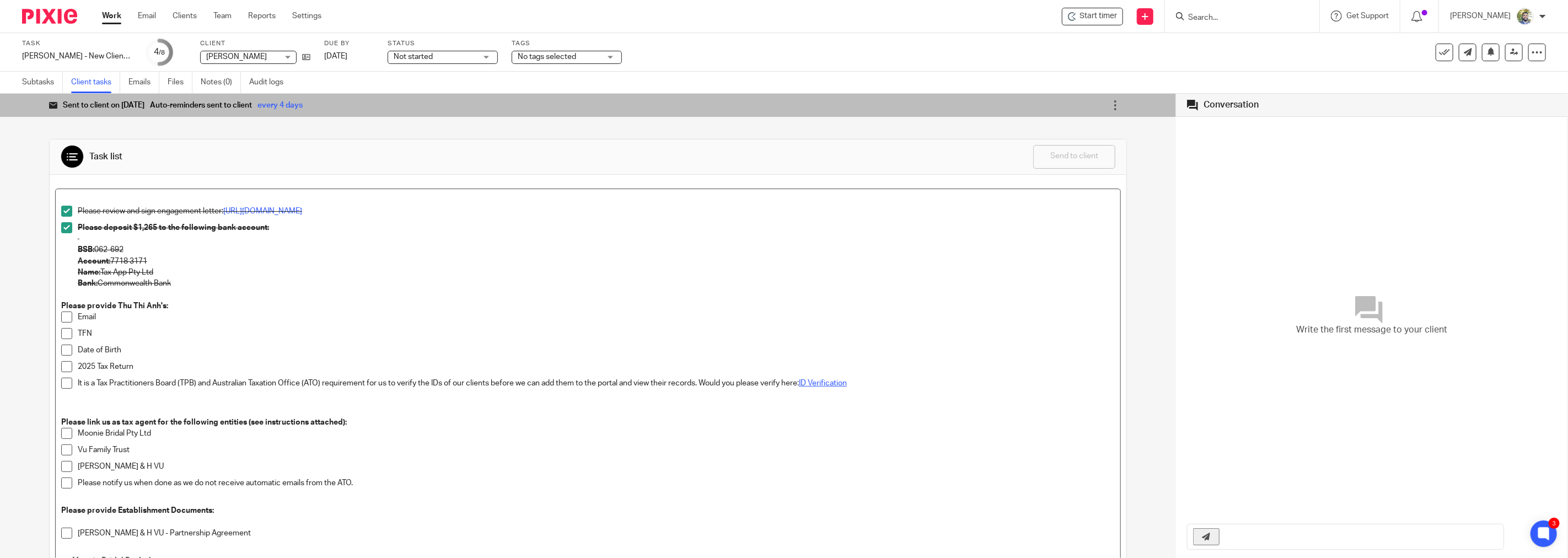
click at [818, 384] on link "ID Verification" at bounding box center [823, 384] width 48 height 8
click at [825, 381] on link "ID Verification" at bounding box center [823, 384] width 48 height 8
click at [825, 382] on link "ID Verification" at bounding box center [823, 384] width 48 height 8
click at [775, 315] on p "Email" at bounding box center [596, 317] width 1037 height 11
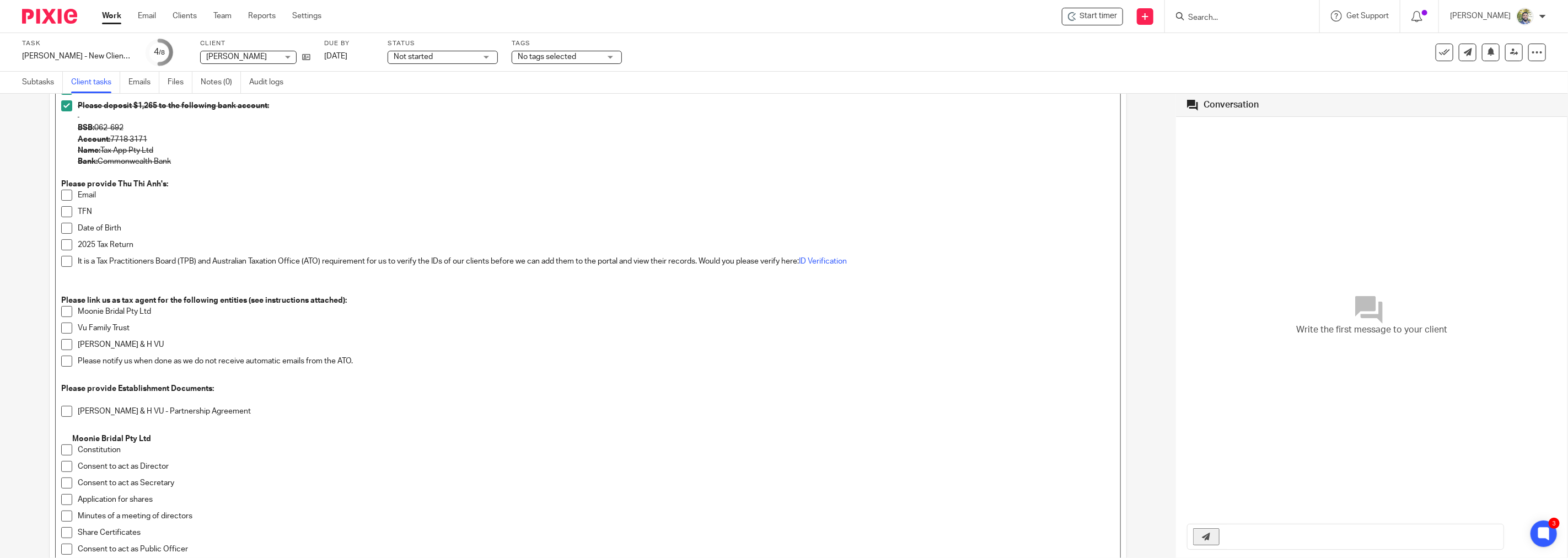
scroll to position [123, 0]
drag, startPoint x: 345, startPoint y: 300, endPoint x: 246, endPoint y: 299, distance: 99.0
click at [246, 299] on strong "Please link us as tax agent for the following entities (see instructions attach…" at bounding box center [204, 301] width 286 height 8
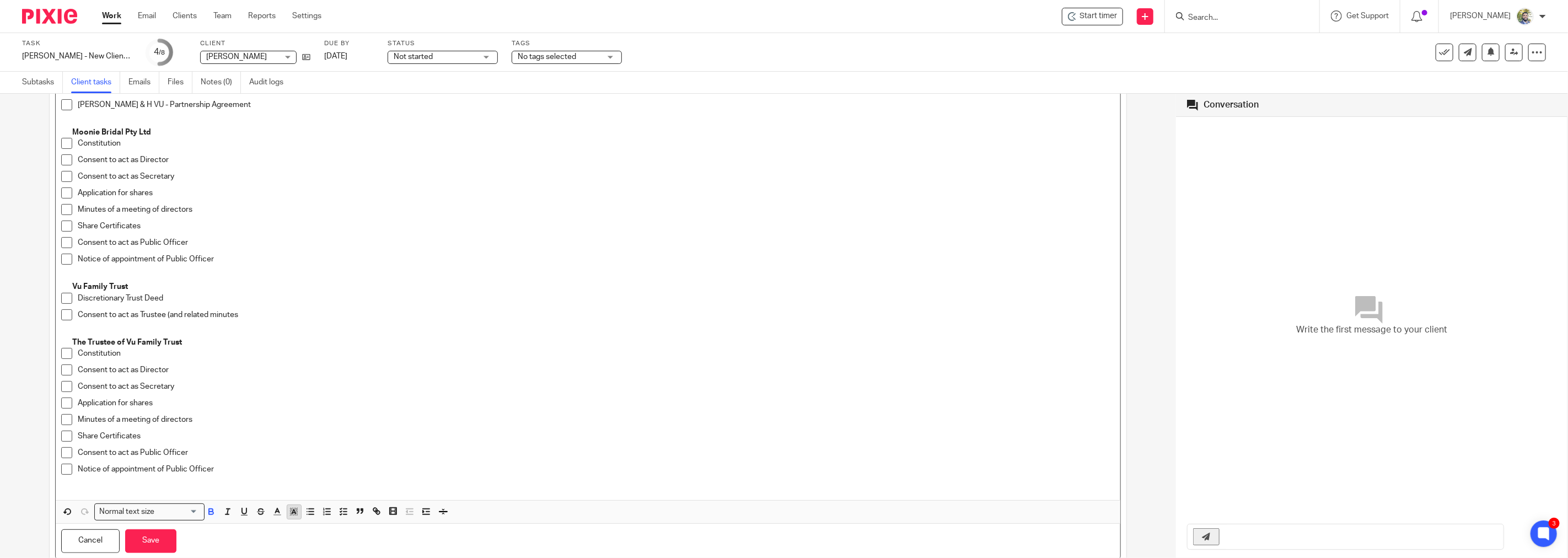
click at [295, 517] on button "button" at bounding box center [295, 512] width 14 height 14
click at [304, 526] on li "color:#FCDC00" at bounding box center [303, 526] width 8 height 8
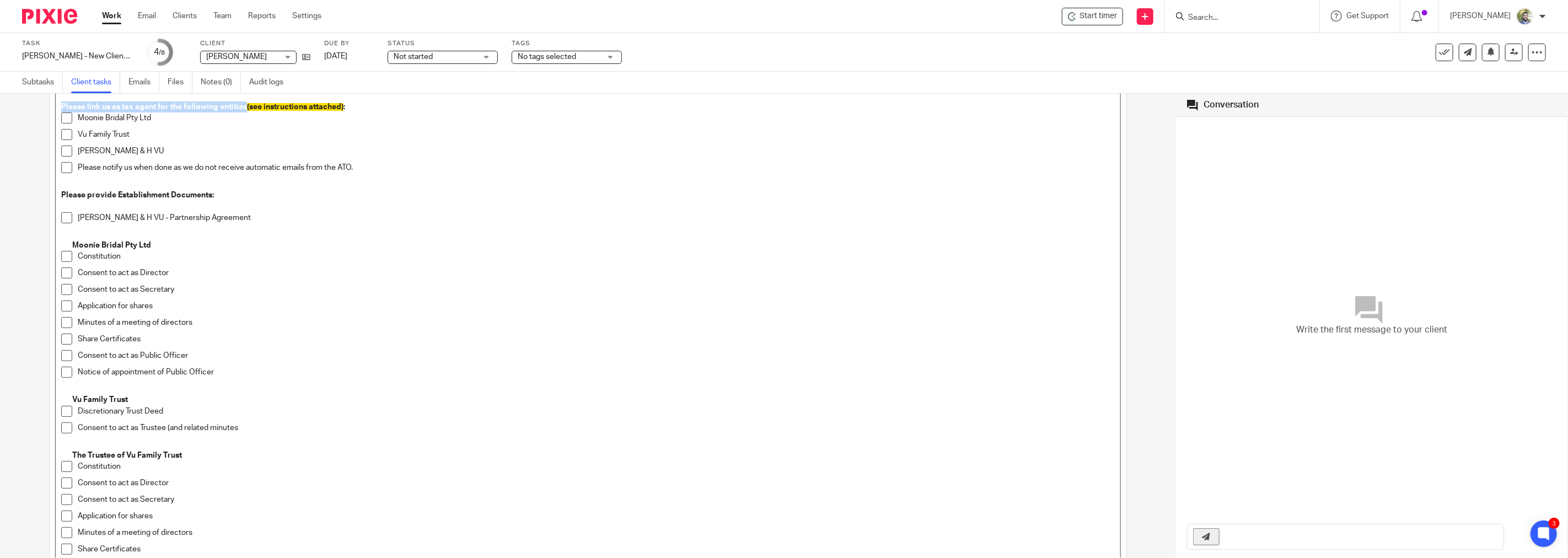
scroll to position [184, 0]
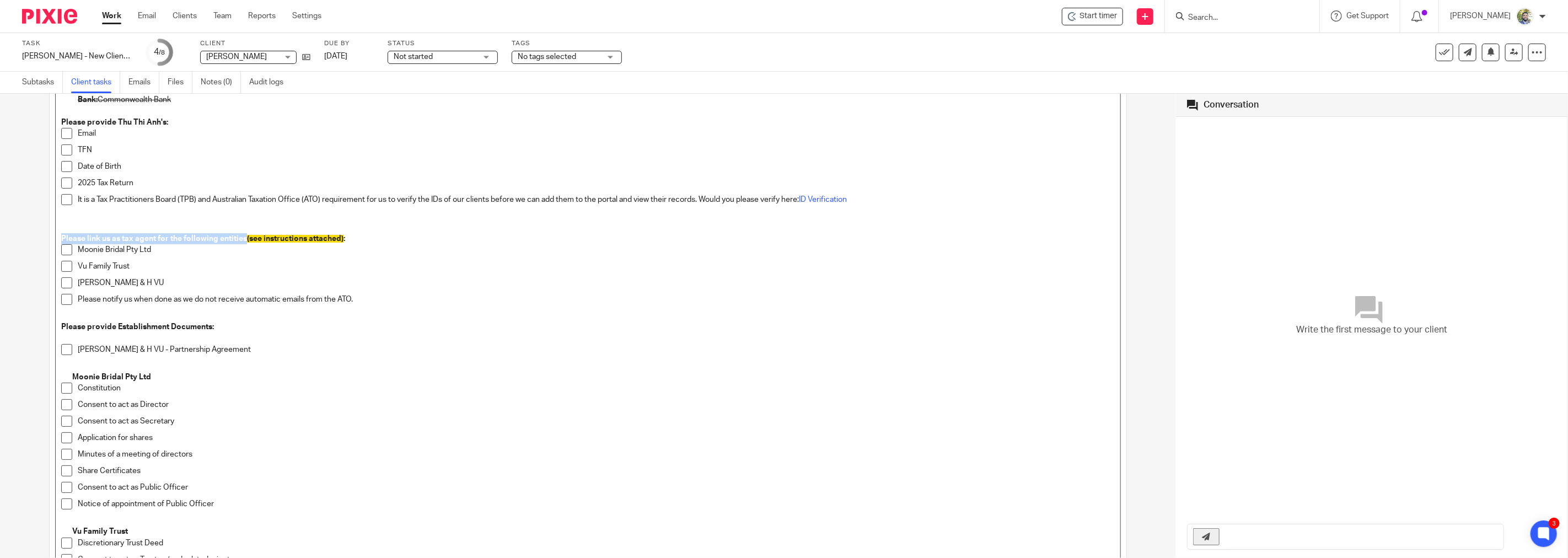
click at [323, 413] on div "Consent to act as Director" at bounding box center [596, 408] width 1037 height 17
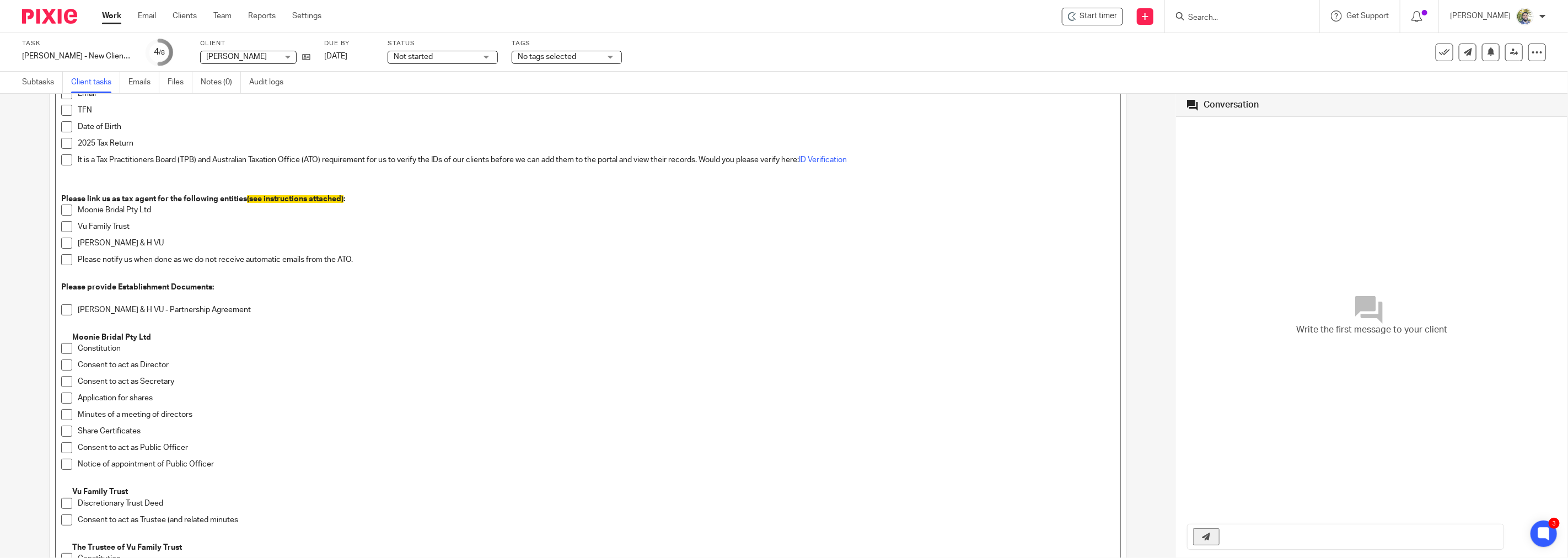
scroll to position [245, 0]
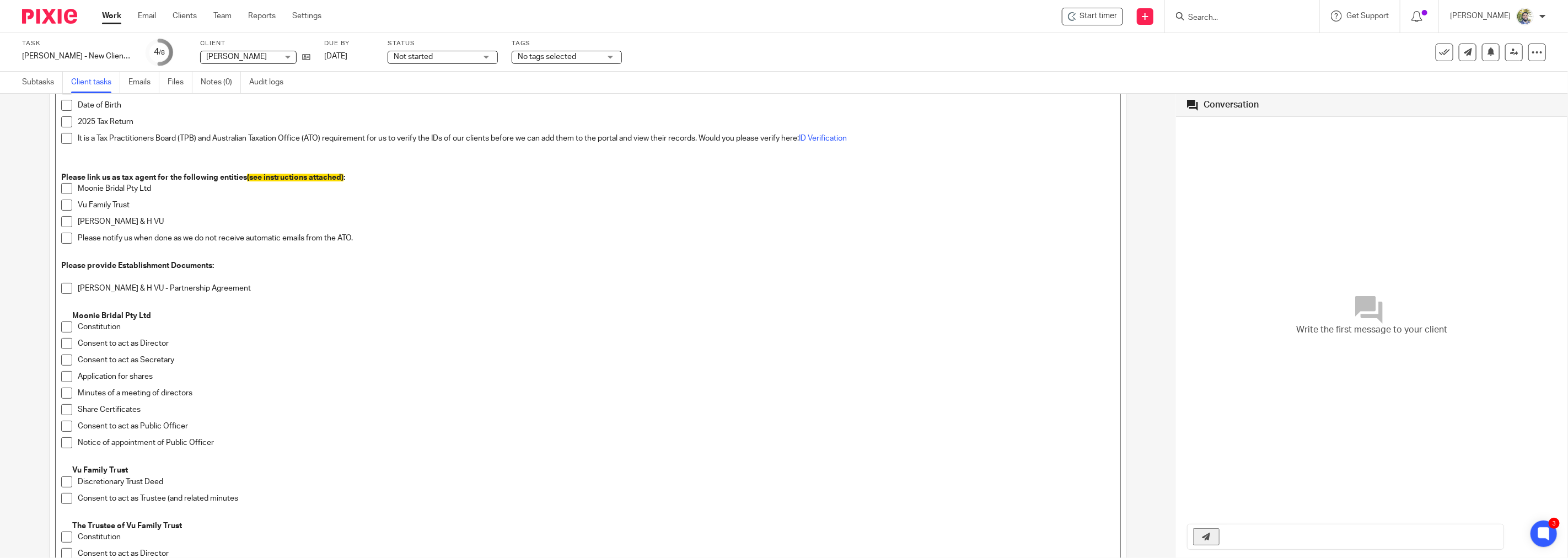
click at [217, 233] on p "Please notify us when done as we do not receive automatic emails from the ATO." at bounding box center [596, 237] width 1037 height 11
click at [237, 271] on p at bounding box center [588, 276] width 1054 height 11
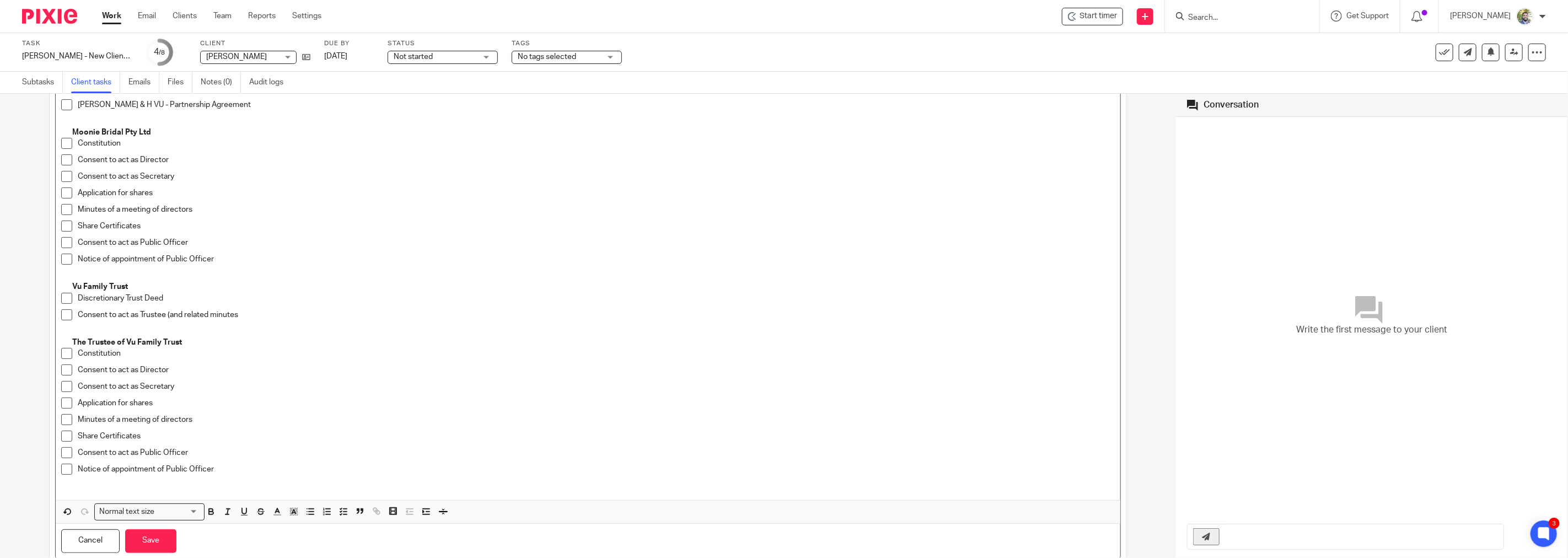
scroll to position [613, 0]
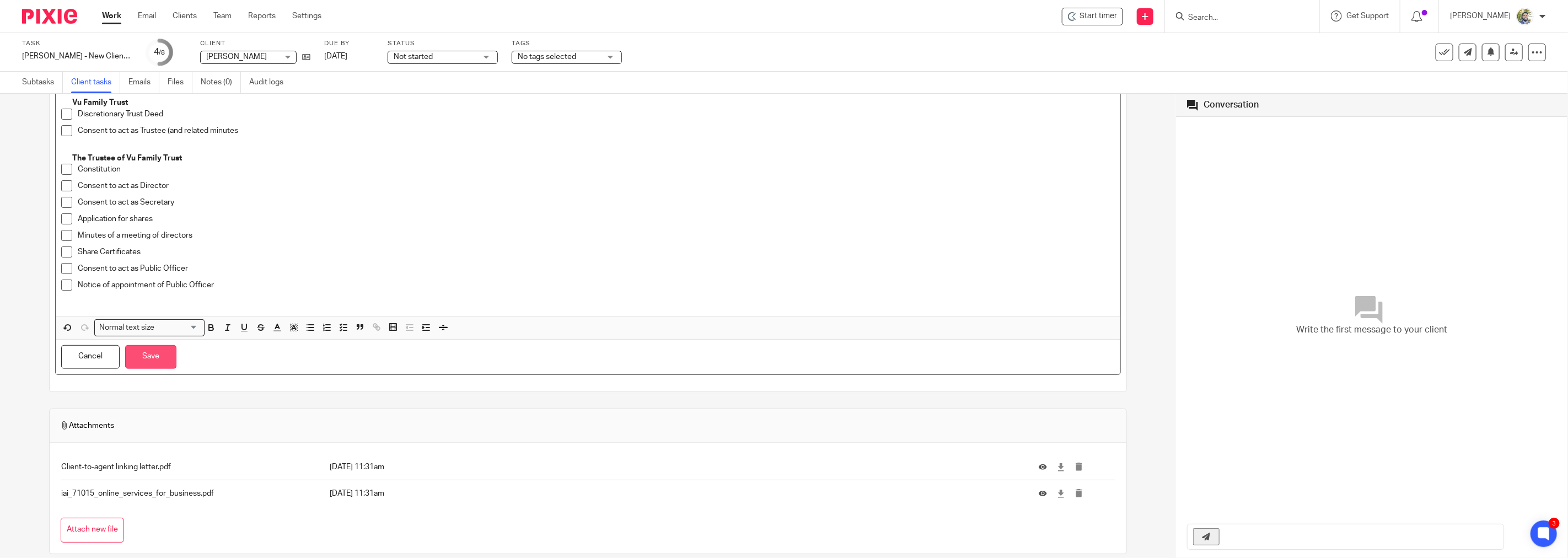
click at [158, 354] on button "Save" at bounding box center [151, 357] width 51 height 24
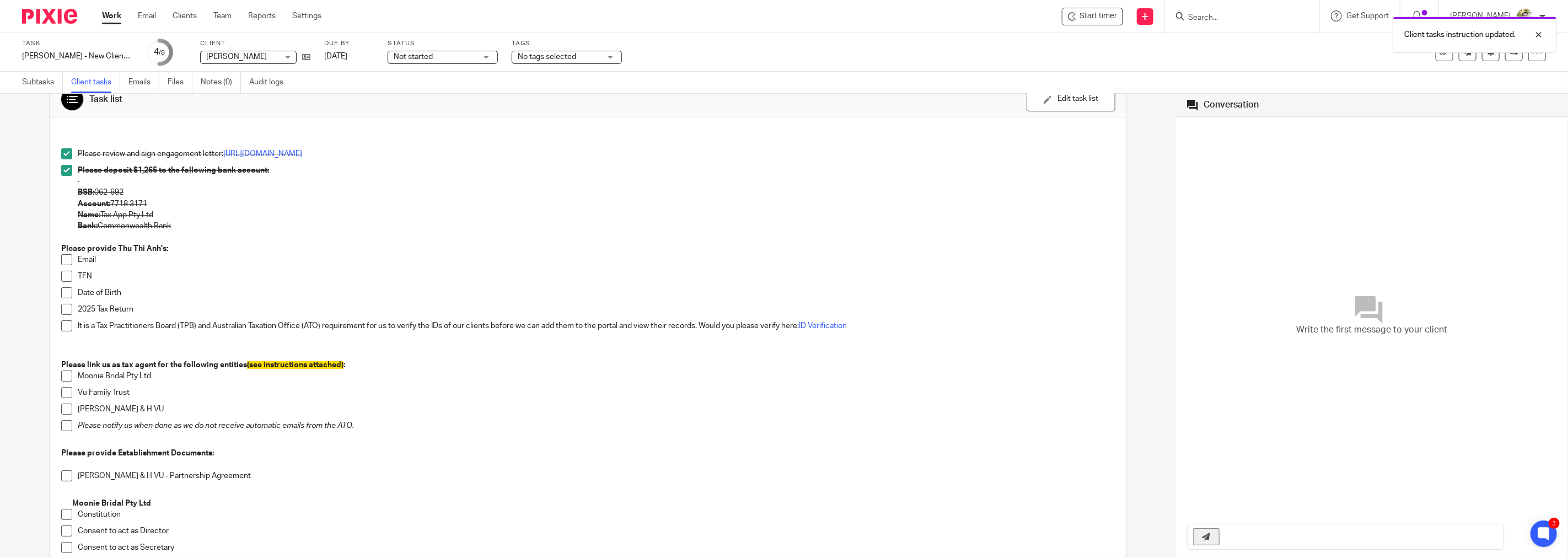
scroll to position [29, 0]
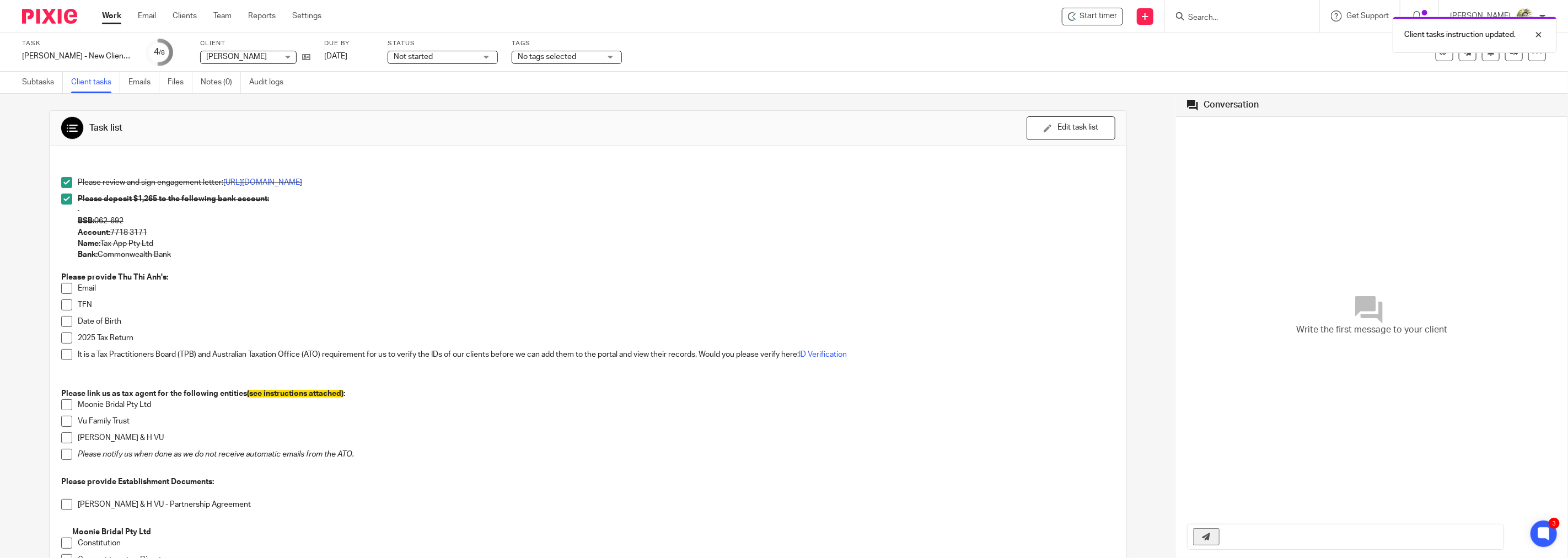
click at [156, 197] on strong "Please deposit $1,265 to the following bank account:" at bounding box center [174, 199] width 192 height 8
drag, startPoint x: 156, startPoint y: 198, endPoint x: 137, endPoint y: 199, distance: 19.0
click at [137, 199] on strong "Please deposit $1,265 to the following bank account:" at bounding box center [174, 199] width 192 height 8
click at [256, 266] on p at bounding box center [588, 266] width 1054 height 11
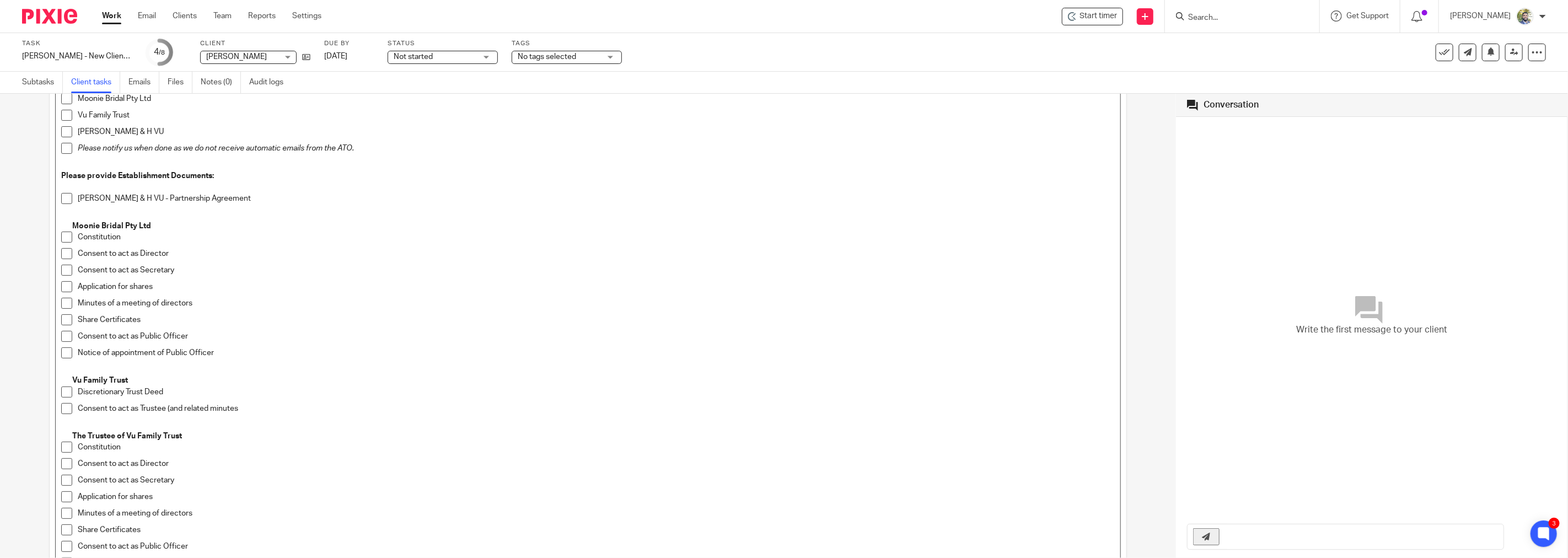
scroll to position [703, 0]
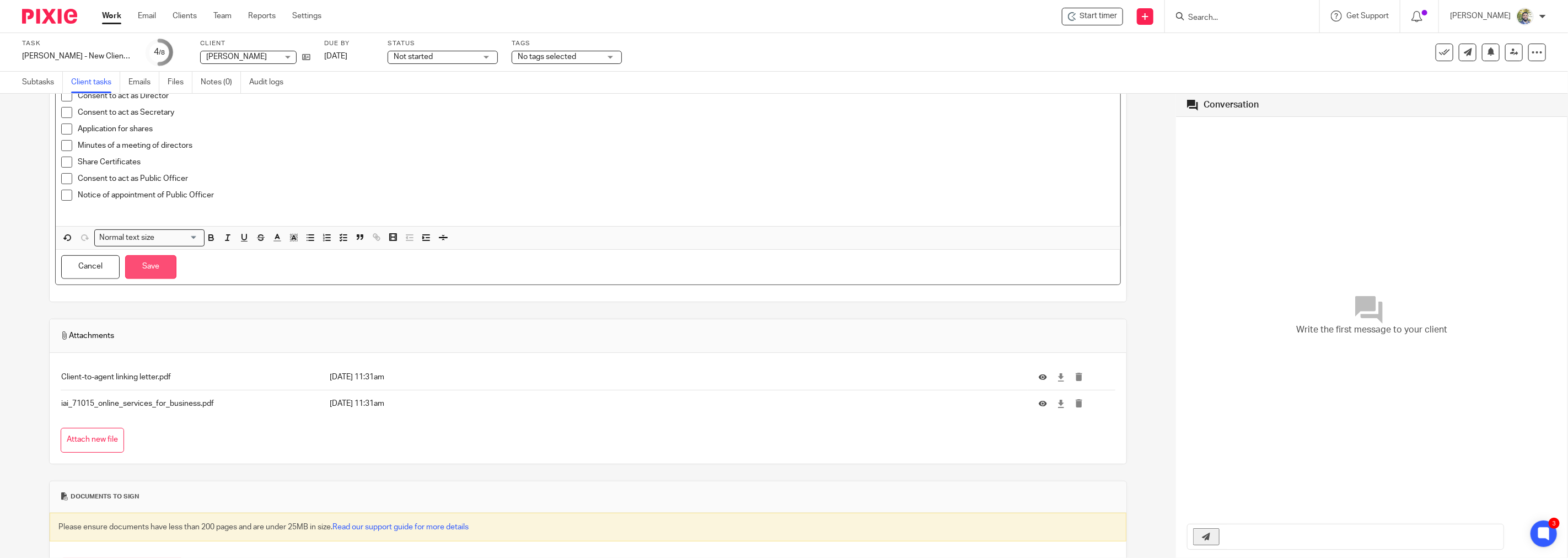
click at [163, 271] on button "Save" at bounding box center [151, 267] width 51 height 24
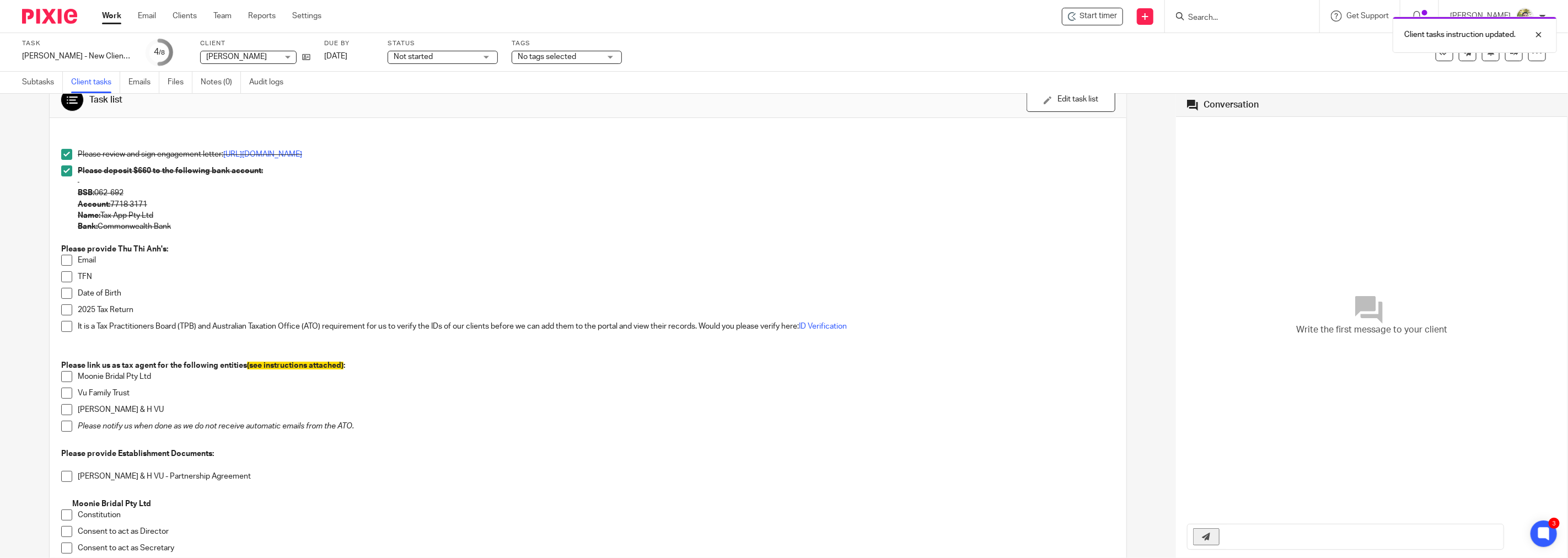
scroll to position [29, 0]
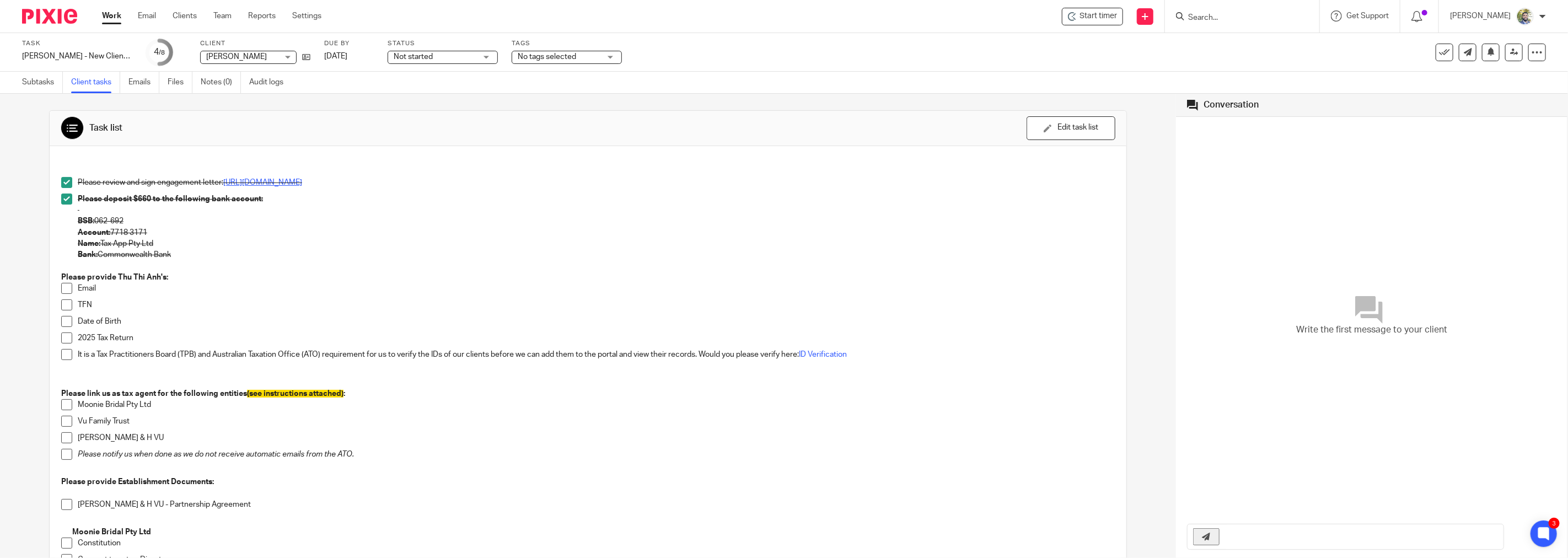
click at [303, 183] on link "https://www.signwell.com/docs/45a16f760b/" at bounding box center [263, 183] width 79 height 8
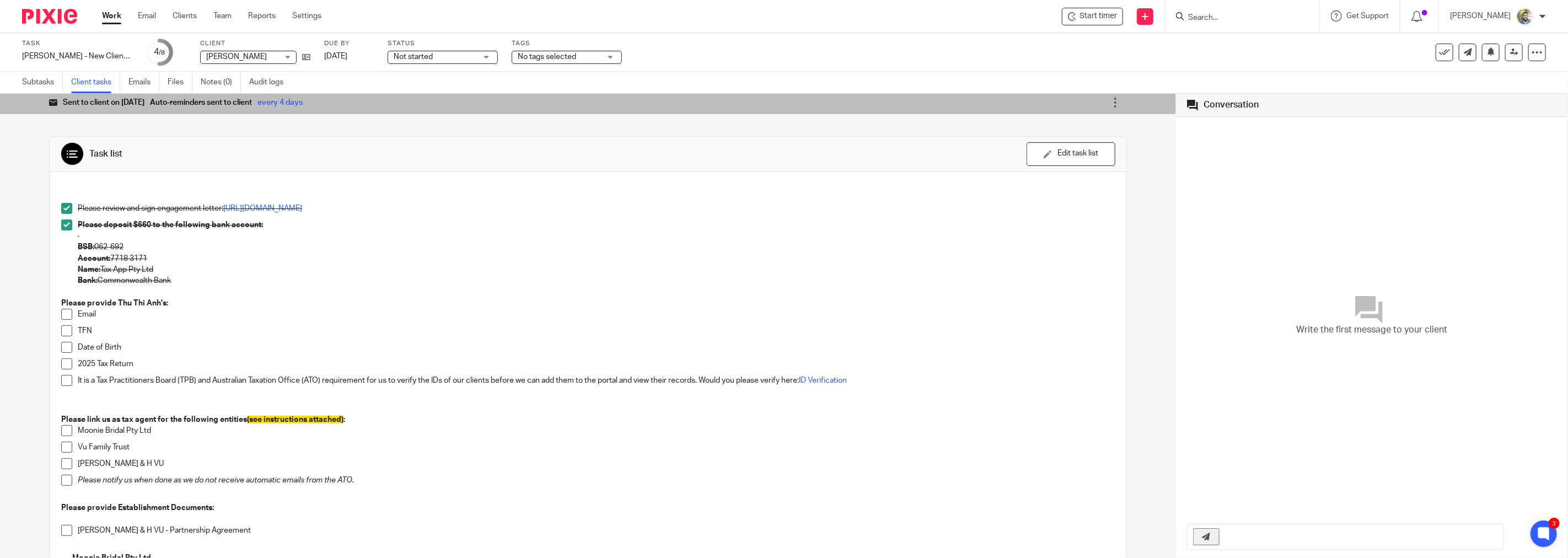
scroll to position [0, 0]
click at [1110, 107] on icon at bounding box center [1115, 105] width 11 height 11
click at [1088, 133] on link "Re-send email" at bounding box center [1087, 136] width 49 height 11
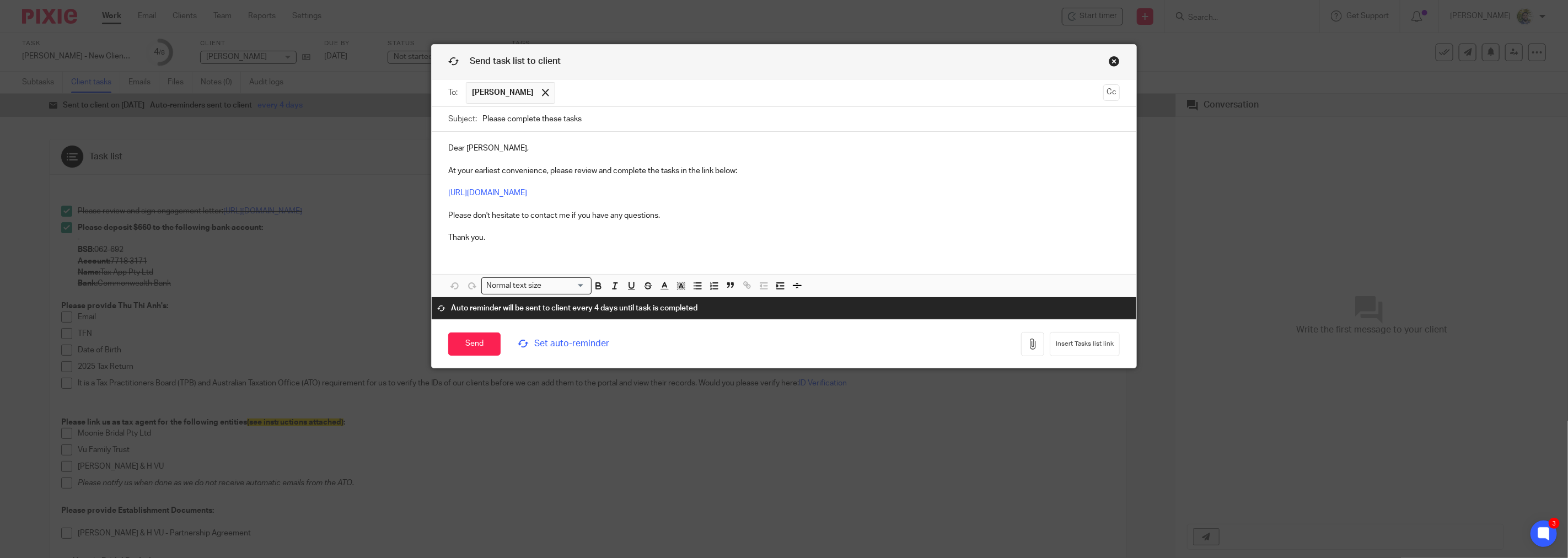
click at [555, 218] on p "Dear Hugh, At your earliest convenience, please review and complete the tasks i…" at bounding box center [783, 193] width 671 height 101
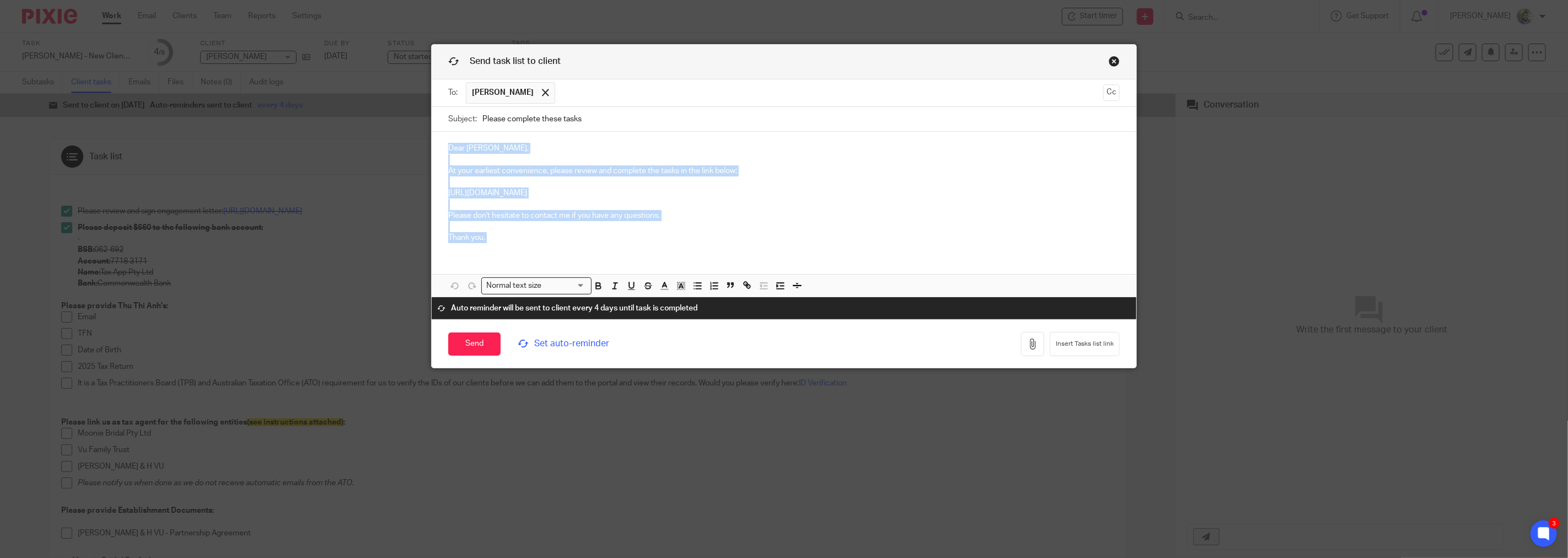
click at [555, 218] on p "Dear Hugh, At your earliest convenience, please review and complete the tasks i…" at bounding box center [783, 193] width 671 height 101
drag, startPoint x: 517, startPoint y: 243, endPoint x: 443, endPoint y: 222, distance: 76.9
click at [443, 222] on div "Dear Hugh, At your earliest convenience, please review and complete the tasks i…" at bounding box center [784, 191] width 705 height 120
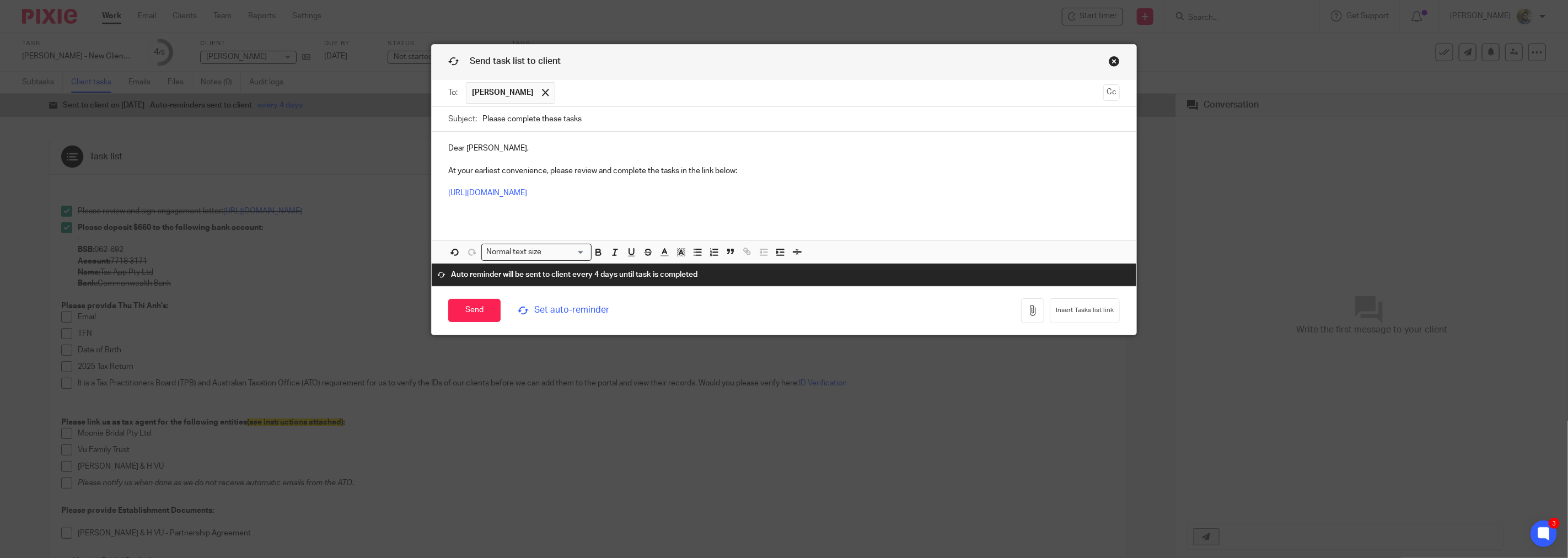
click at [492, 149] on p "Dear Hugh, At your earliest convenience, please review and complete the tasks i…" at bounding box center [783, 176] width 671 height 67
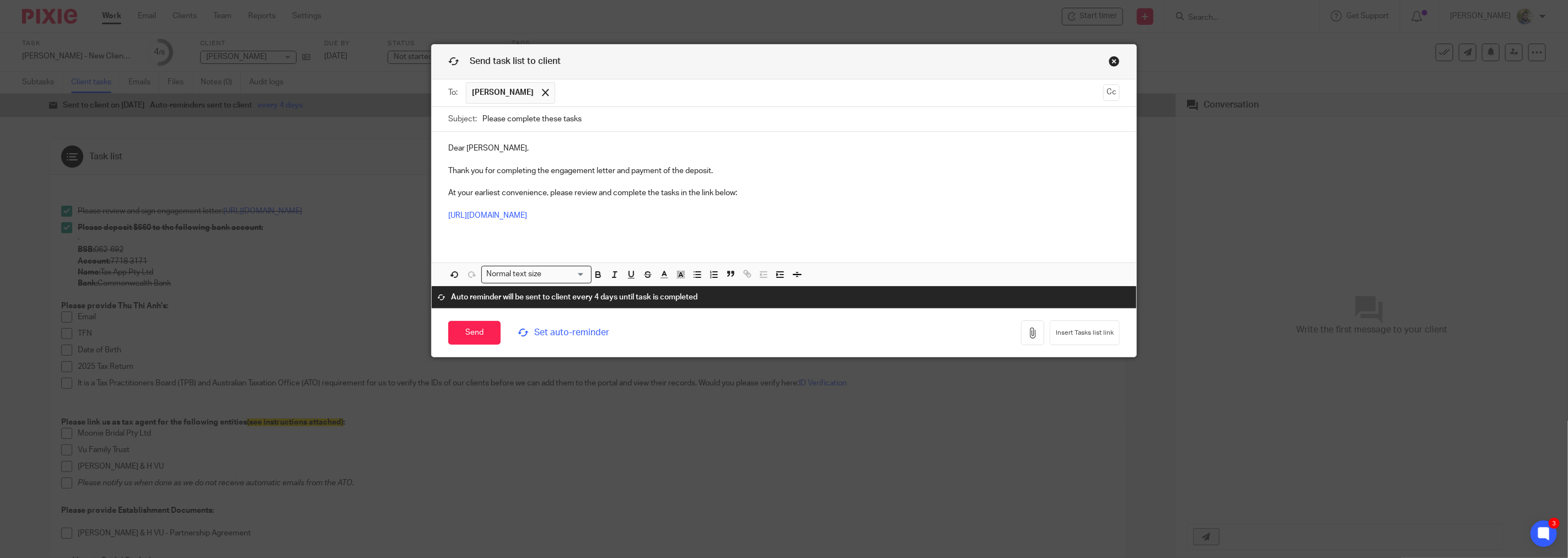
click at [576, 92] on input "text" at bounding box center [829, 93] width 538 height 22
click at [653, 89] on input "text" at bounding box center [876, 93] width 446 height 22
click at [533, 195] on p "Thank you for completing the engagement letter and payment of the deposit. At y…" at bounding box center [783, 199] width 671 height 67
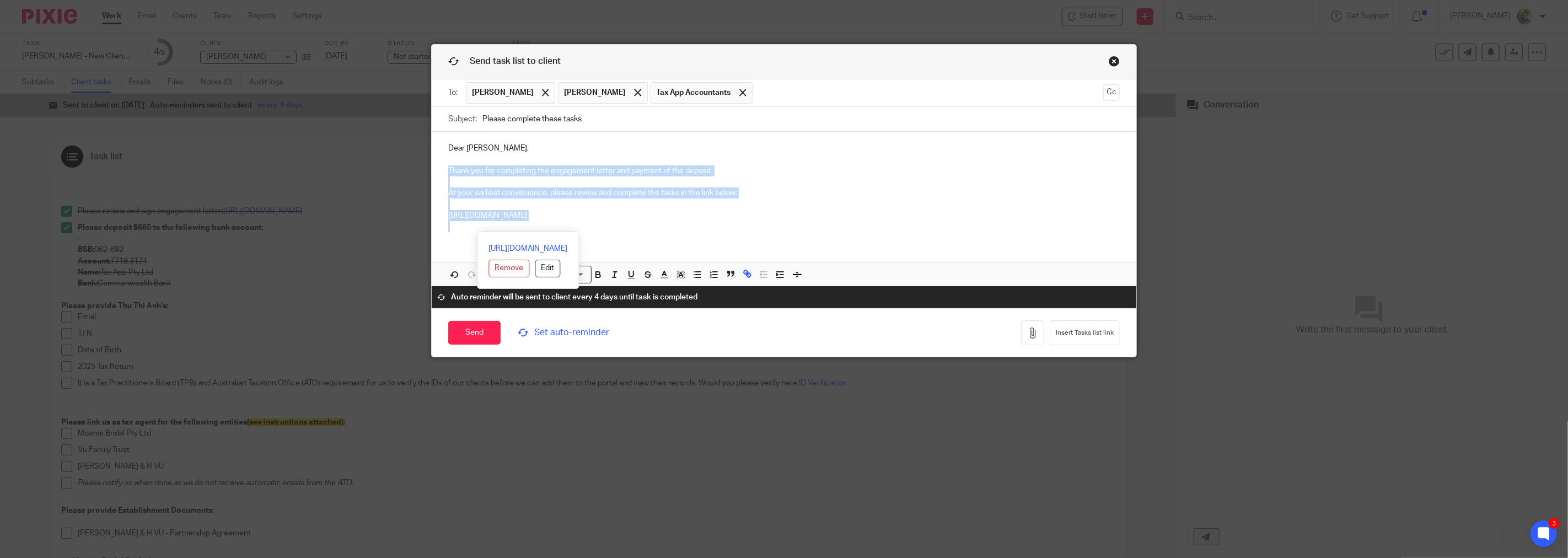
click at [565, 194] on p "Thank you for completing the engagement letter and payment of the deposit. At y…" at bounding box center [783, 199] width 671 height 67
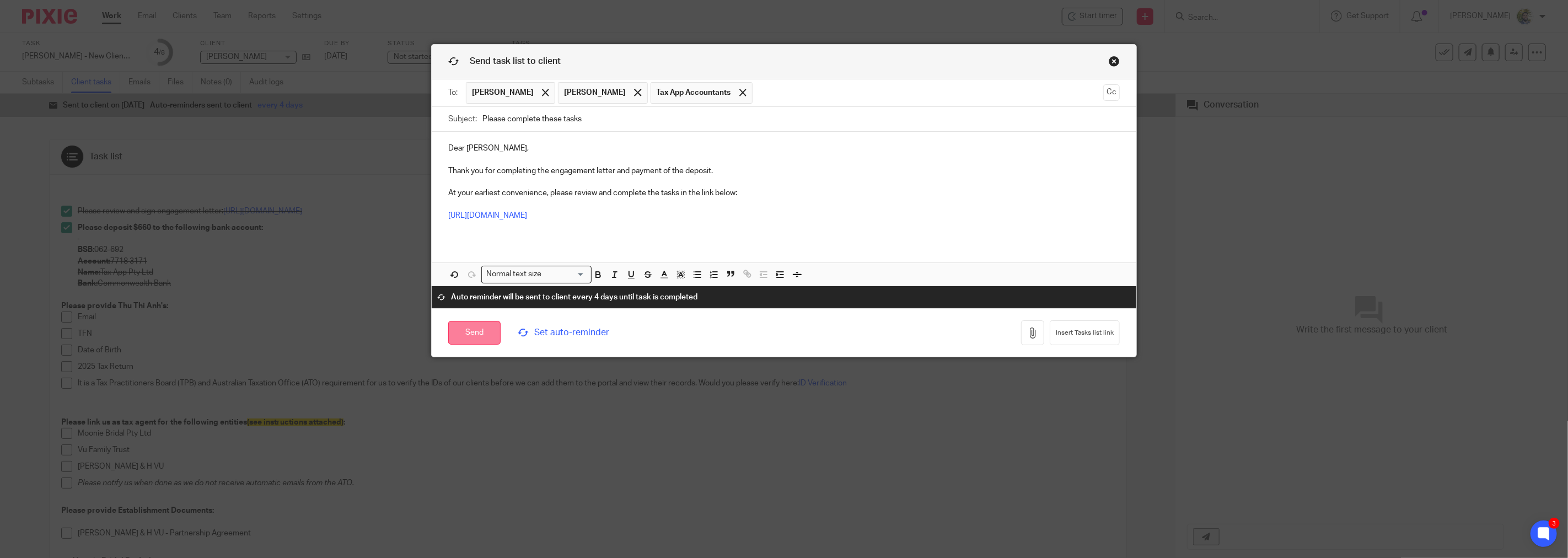
click at [481, 328] on input "Send" at bounding box center [474, 333] width 52 height 24
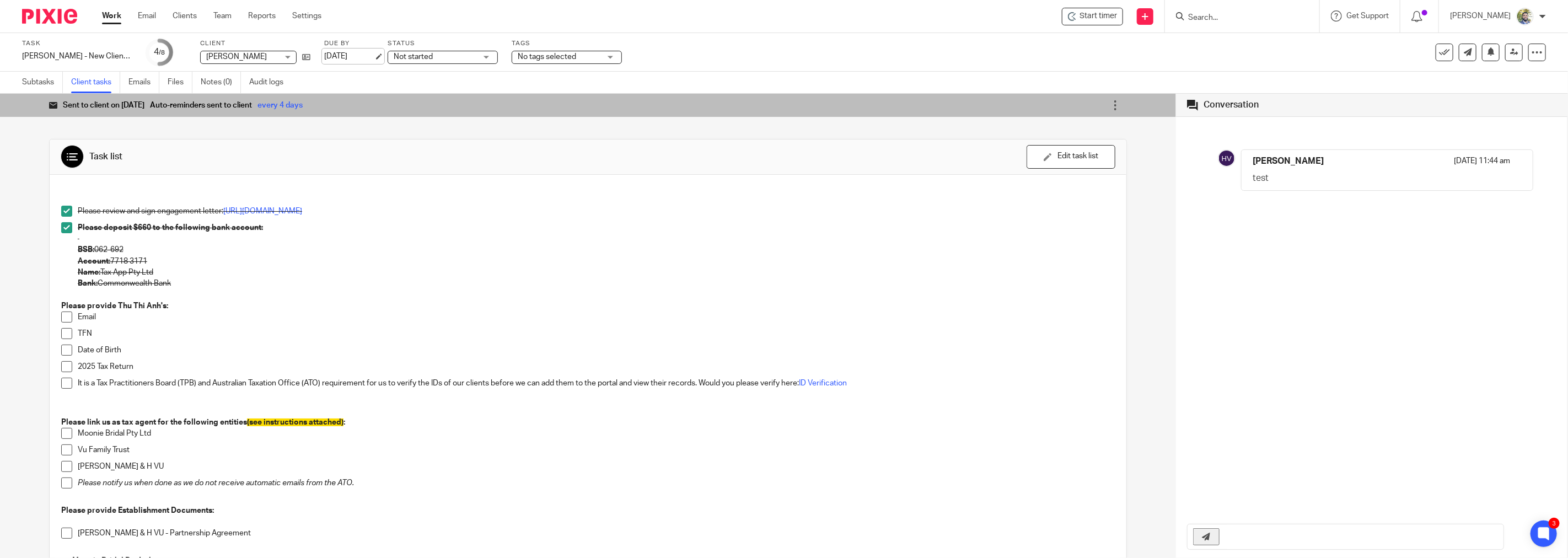
click at [366, 58] on link "[DATE]" at bounding box center [349, 56] width 49 height 12
click at [41, 81] on link "Subtasks" at bounding box center [42, 83] width 41 height 22
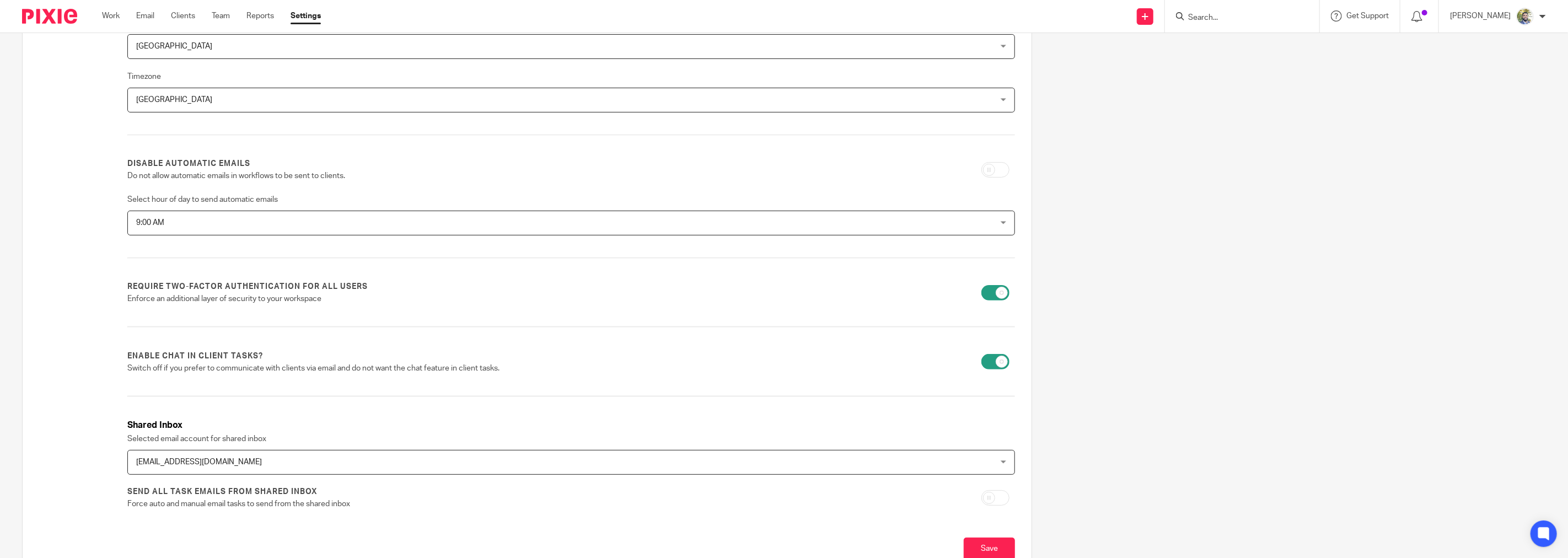
scroll to position [214, 0]
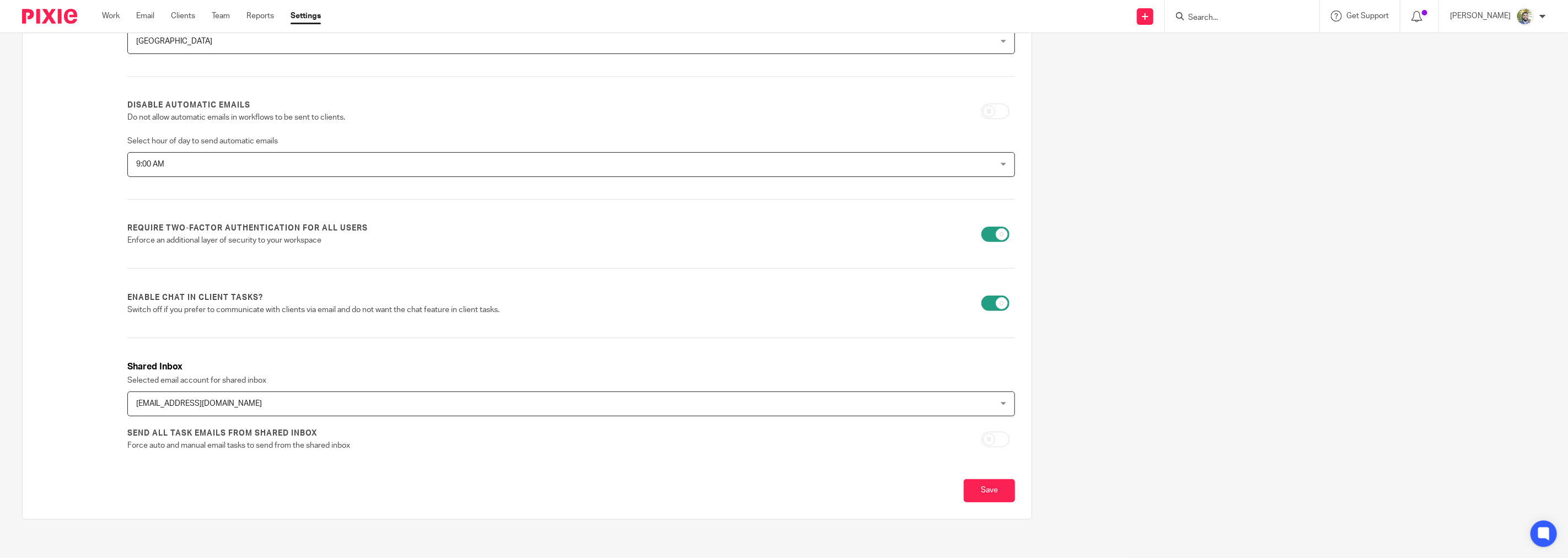
click at [982, 302] on input "checkbox" at bounding box center [996, 304] width 28 height 16
checkbox input "false"
click at [964, 482] on input "Save" at bounding box center [990, 492] width 51 height 24
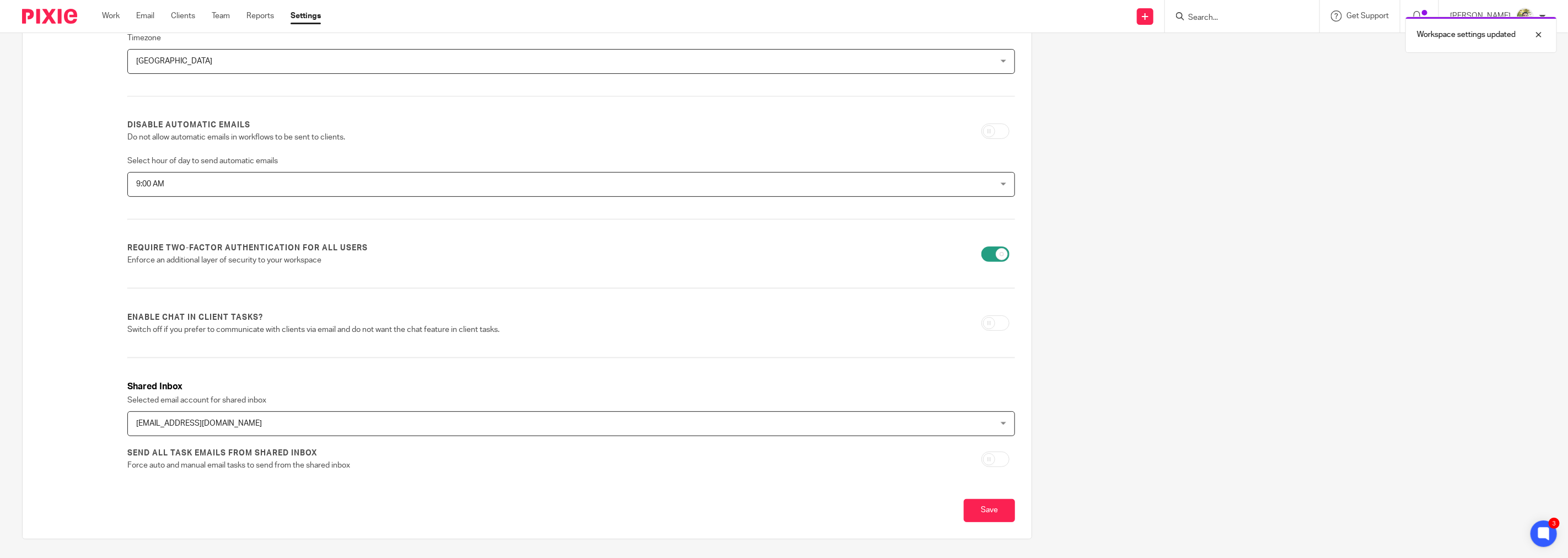
scroll to position [214, 0]
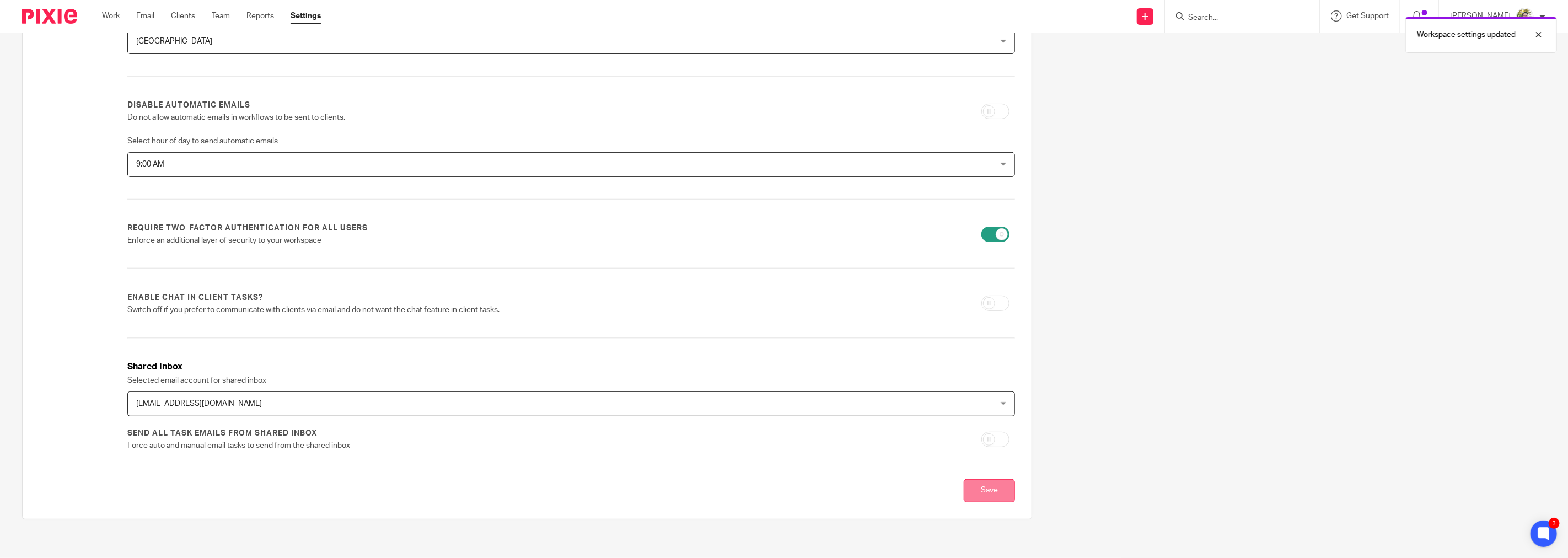
drag, startPoint x: 973, startPoint y: 499, endPoint x: 966, endPoint y: 500, distance: 7.1
click at [973, 499] on input "Save" at bounding box center [990, 492] width 51 height 24
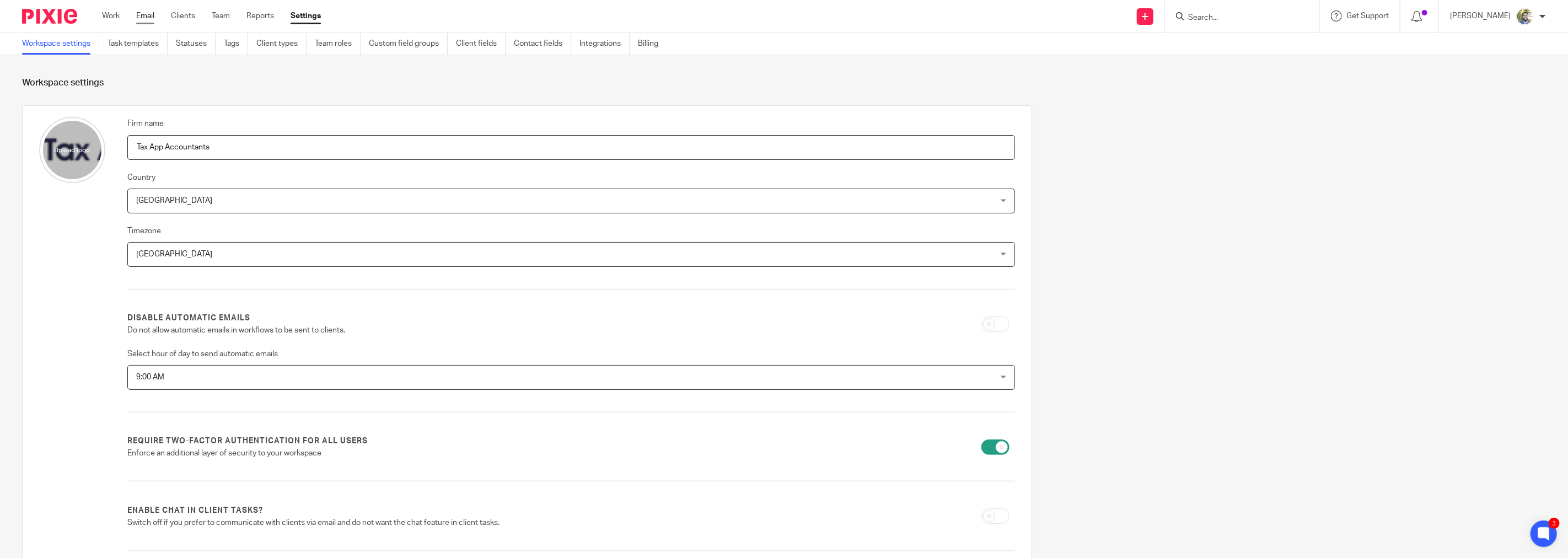
click at [144, 15] on link "Email" at bounding box center [145, 16] width 18 height 11
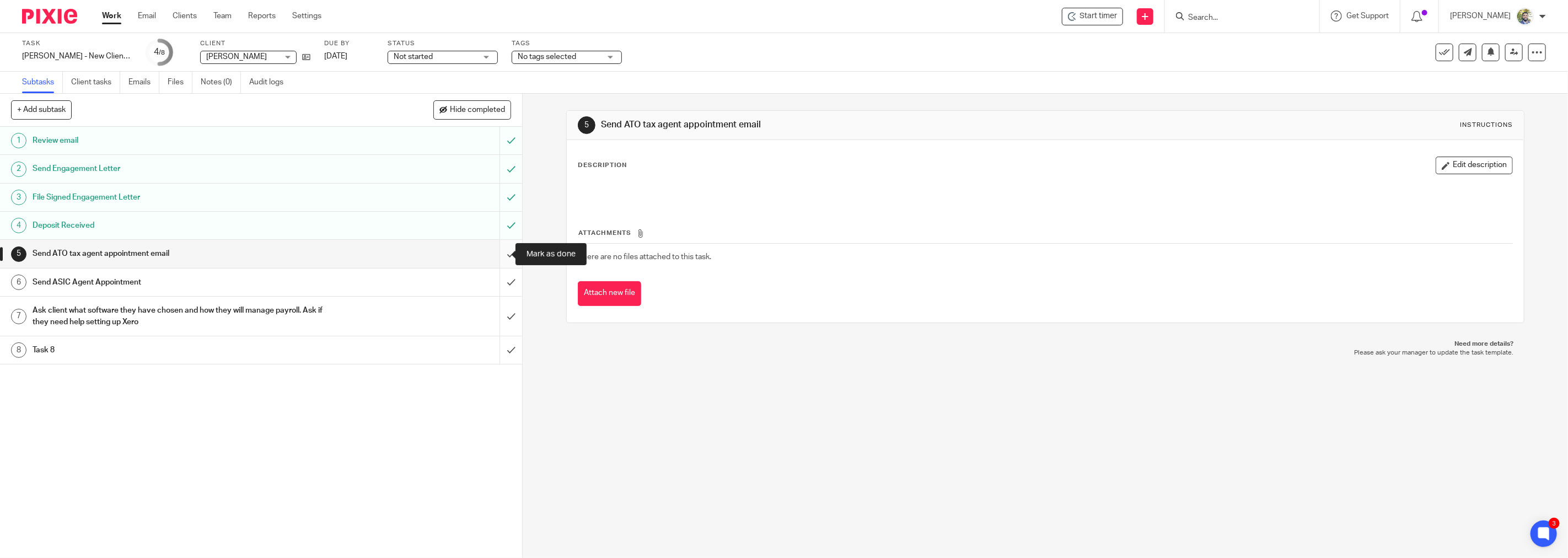
click at [498, 250] on input "submit" at bounding box center [261, 254] width 522 height 28
click at [107, 85] on link "Client tasks" at bounding box center [96, 83] width 49 height 22
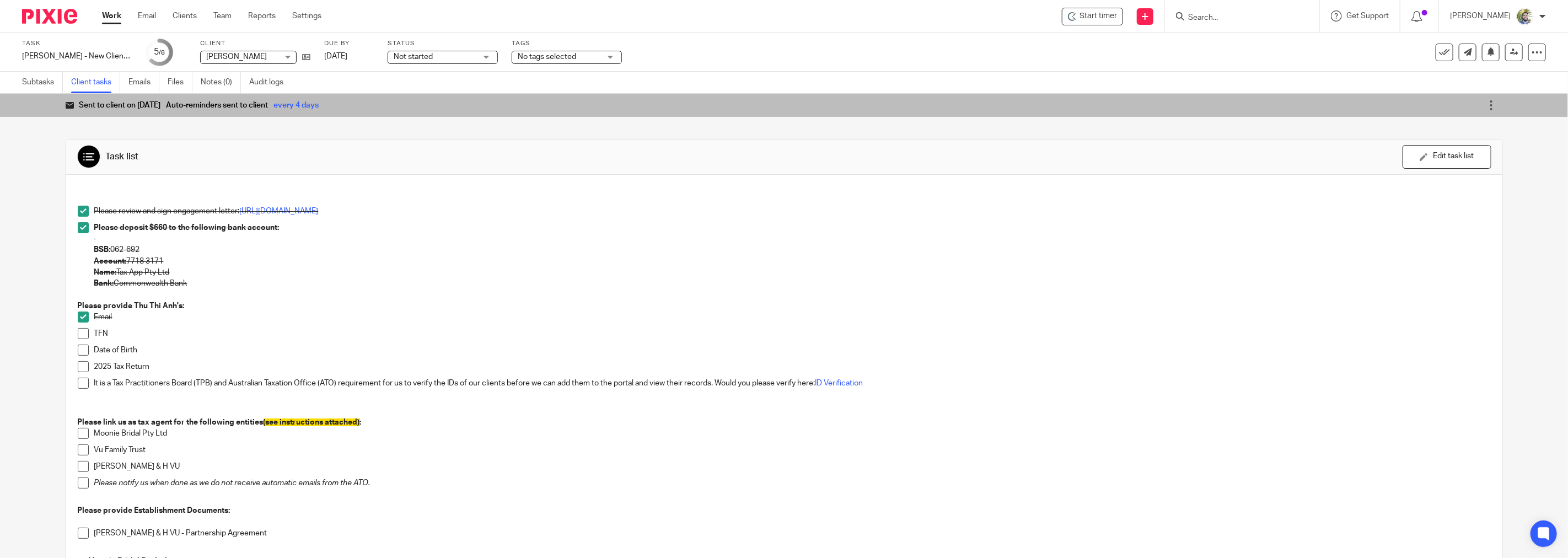
click at [78, 319] on span at bounding box center [83, 317] width 11 height 11
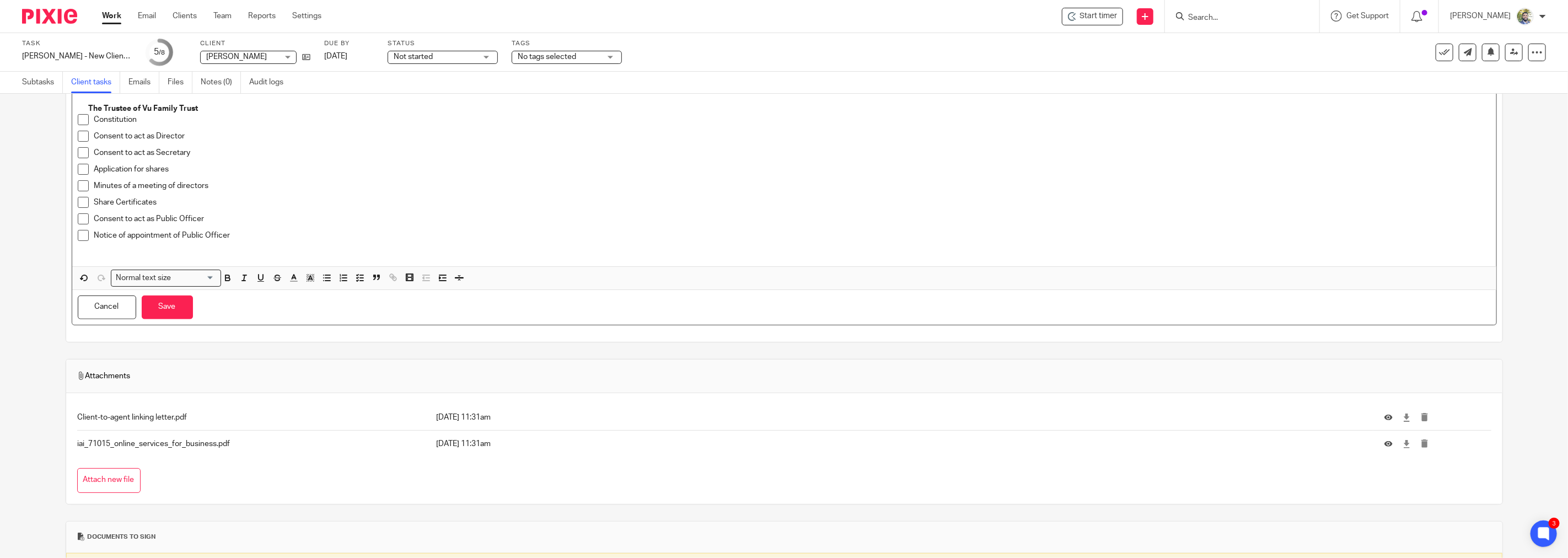
scroll to position [675, 0]
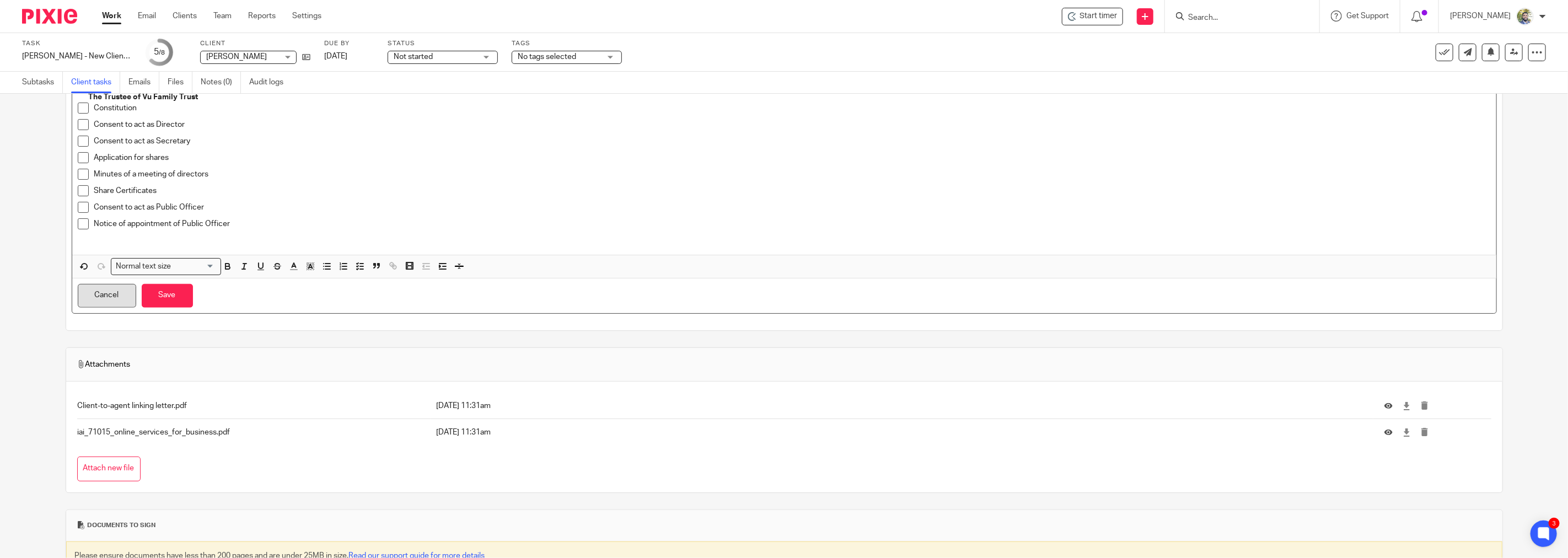
click at [93, 303] on button "Cancel" at bounding box center [107, 296] width 58 height 24
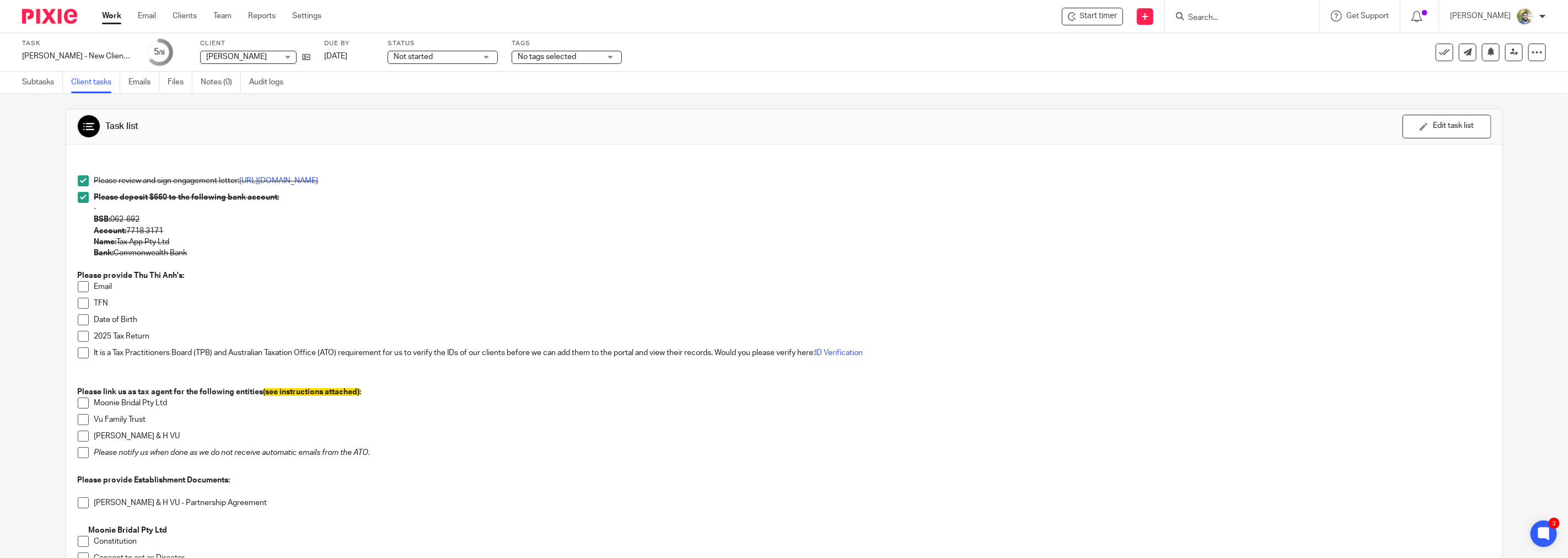
scroll to position [0, 0]
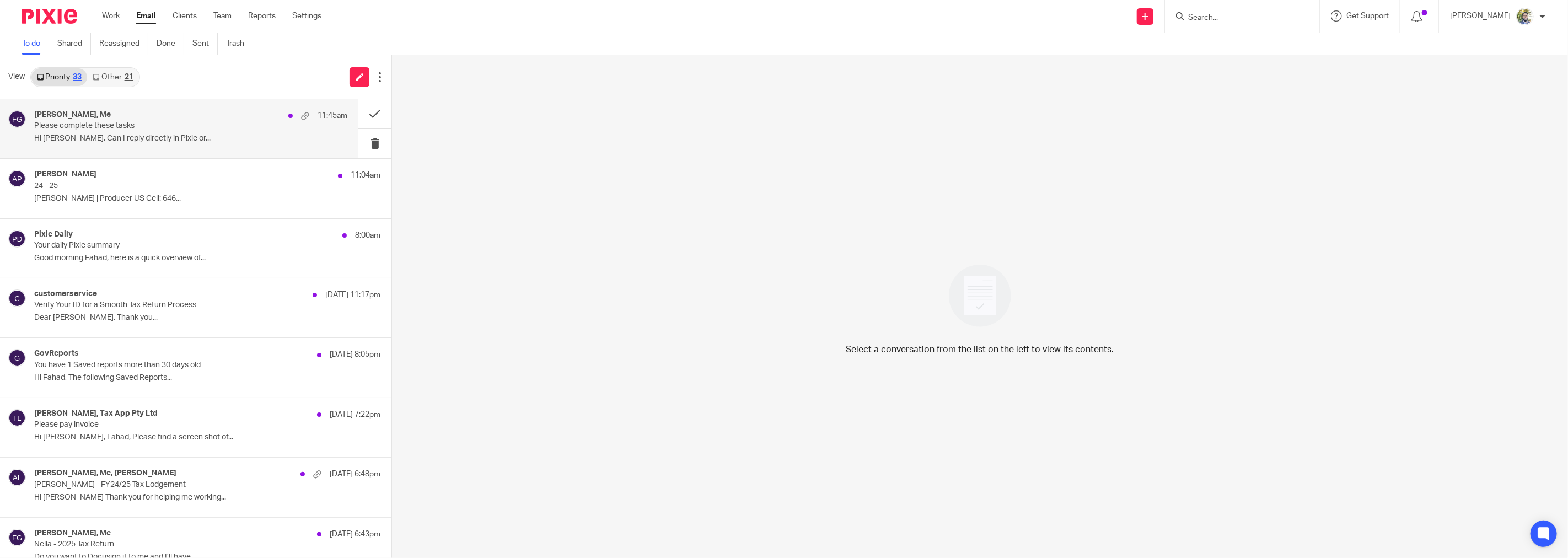
click at [194, 134] on div "[PERSON_NAME], Me 11:45am Please complete these tasks Hi [PERSON_NAME], Can I r…" at bounding box center [191, 129] width 313 height 37
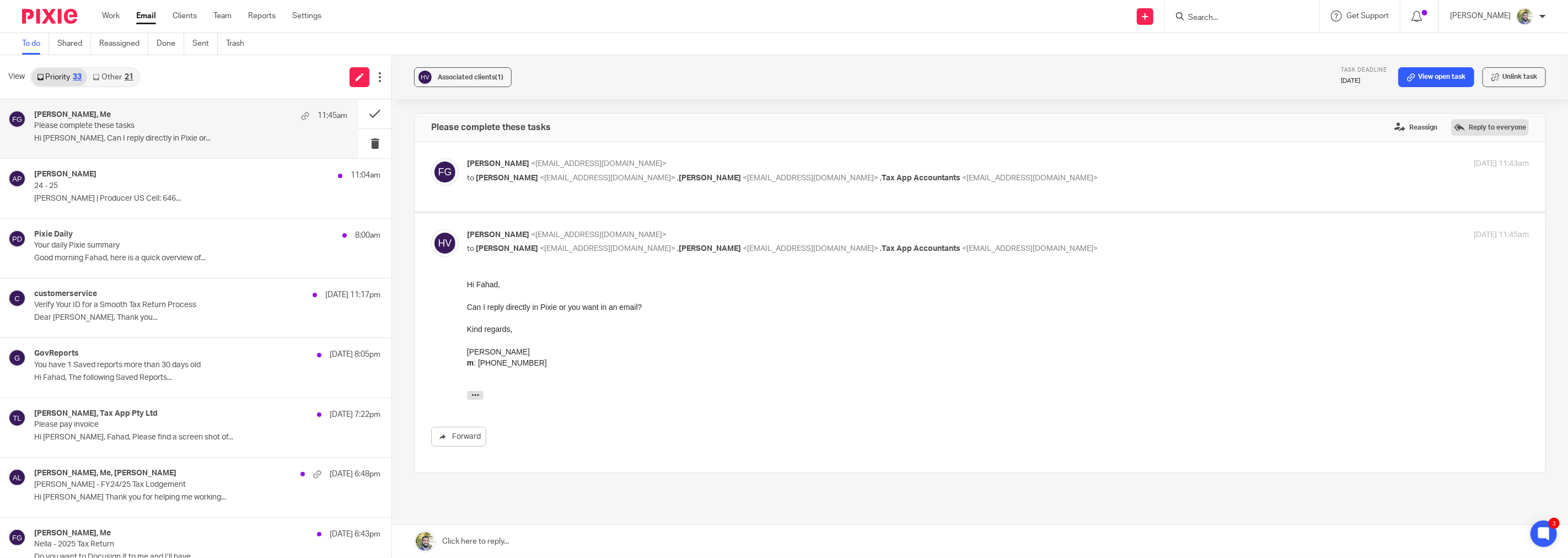
click at [1472, 133] on label "Reply to everyone" at bounding box center [1490, 127] width 78 height 17
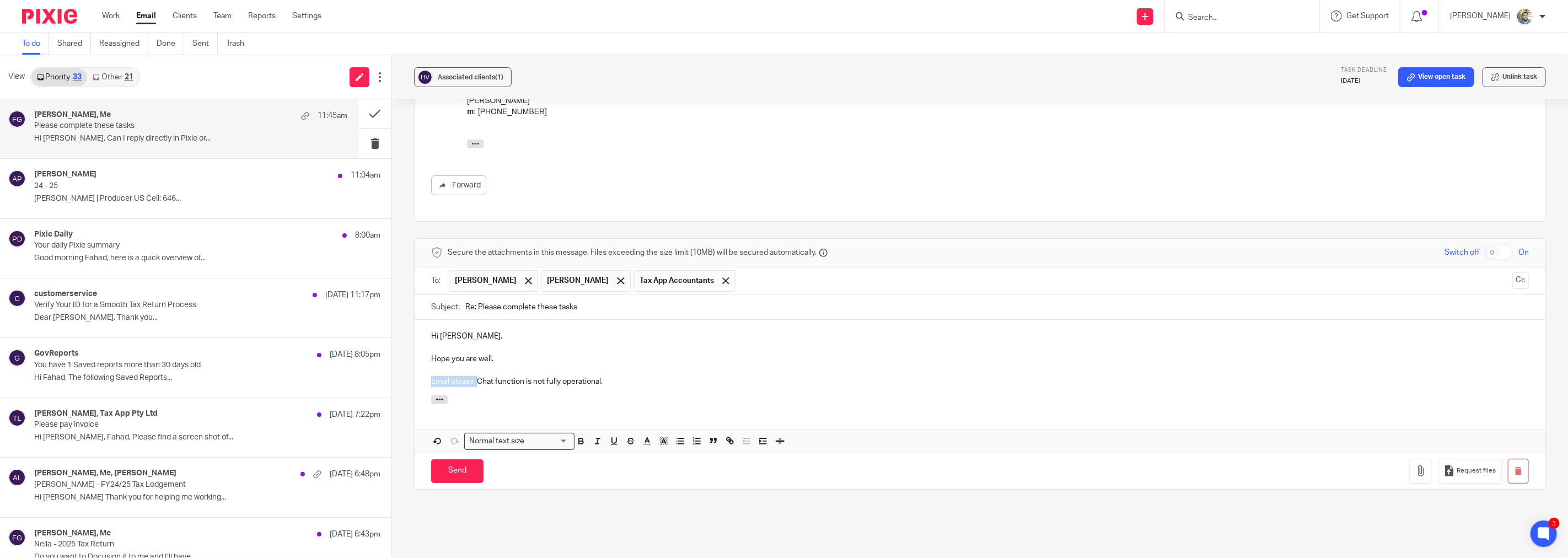
drag, startPoint x: 476, startPoint y: 381, endPoint x: 427, endPoint y: 381, distance: 49.0
click at [427, 381] on div "Hi Hugh, Hope you are well. Email please. Chat function is not fully operationa…" at bounding box center [980, 358] width 1131 height 75
click at [519, 381] on p "Please email or use the upload feature on the portal. Chat function is not full…" at bounding box center [980, 381] width 1098 height 11
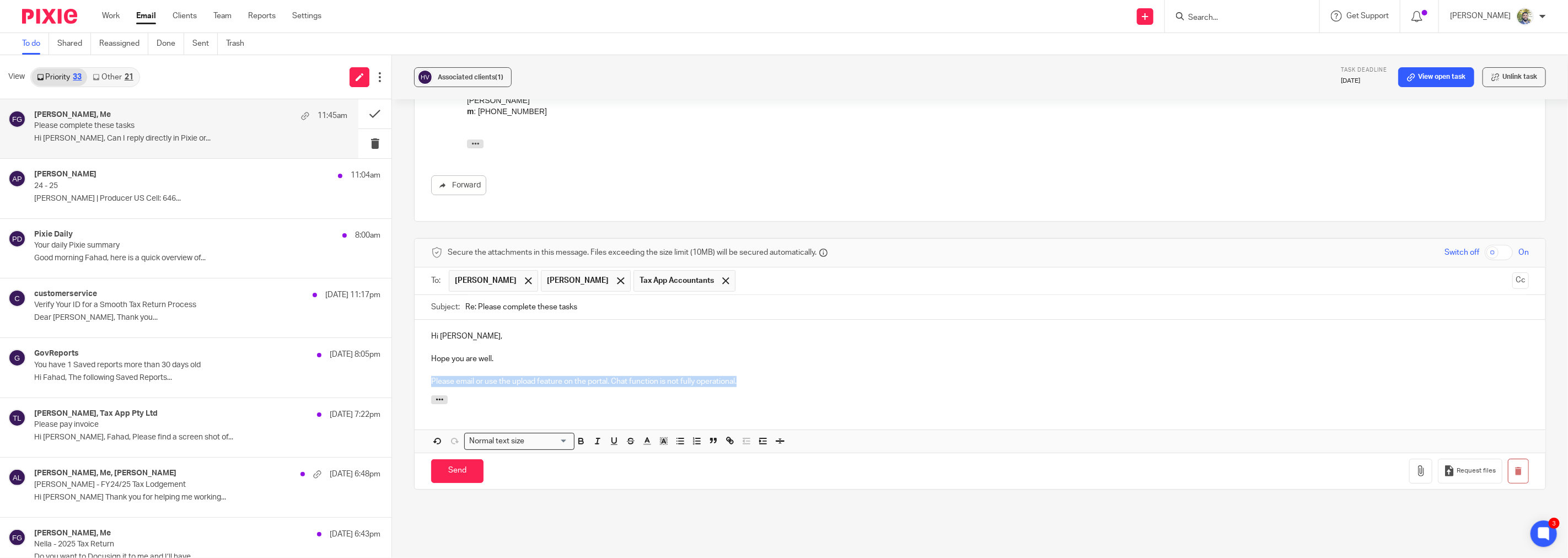
click at [519, 381] on p "Please email or use the upload feature on the portal. Chat function is not full…" at bounding box center [980, 381] width 1098 height 11
click at [442, 461] on input "Send" at bounding box center [457, 472] width 52 height 24
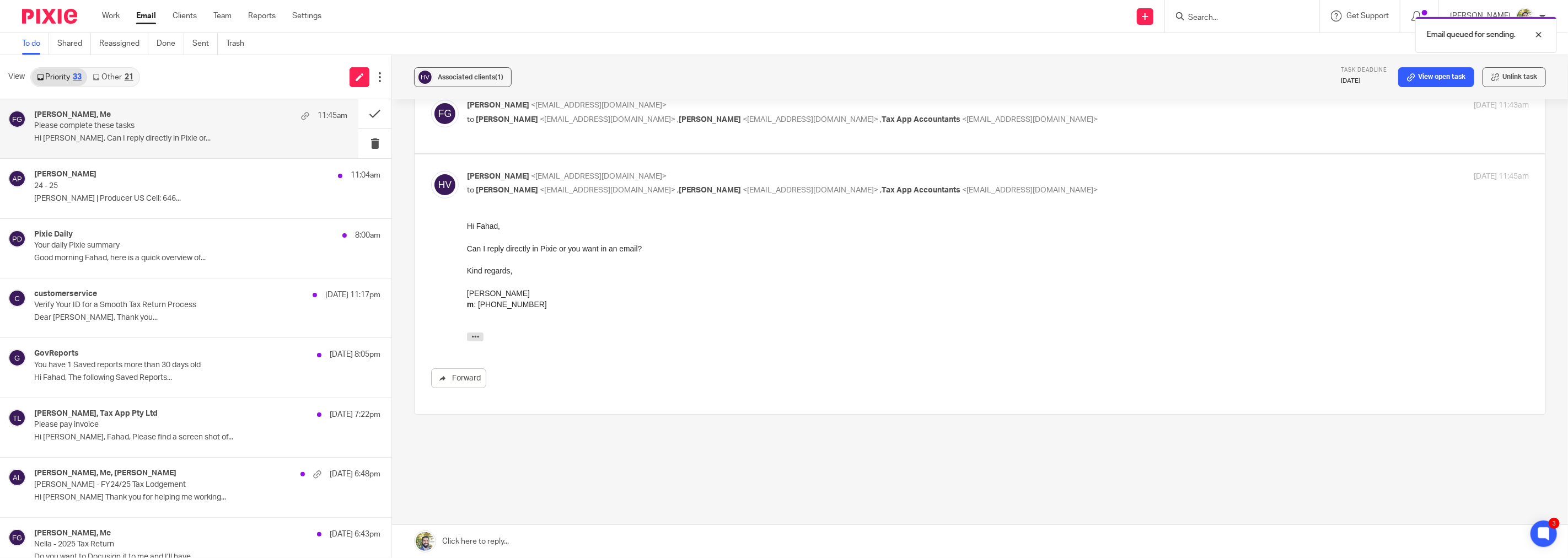
scroll to position [58, 0]
click at [362, 108] on button at bounding box center [375, 114] width 33 height 30
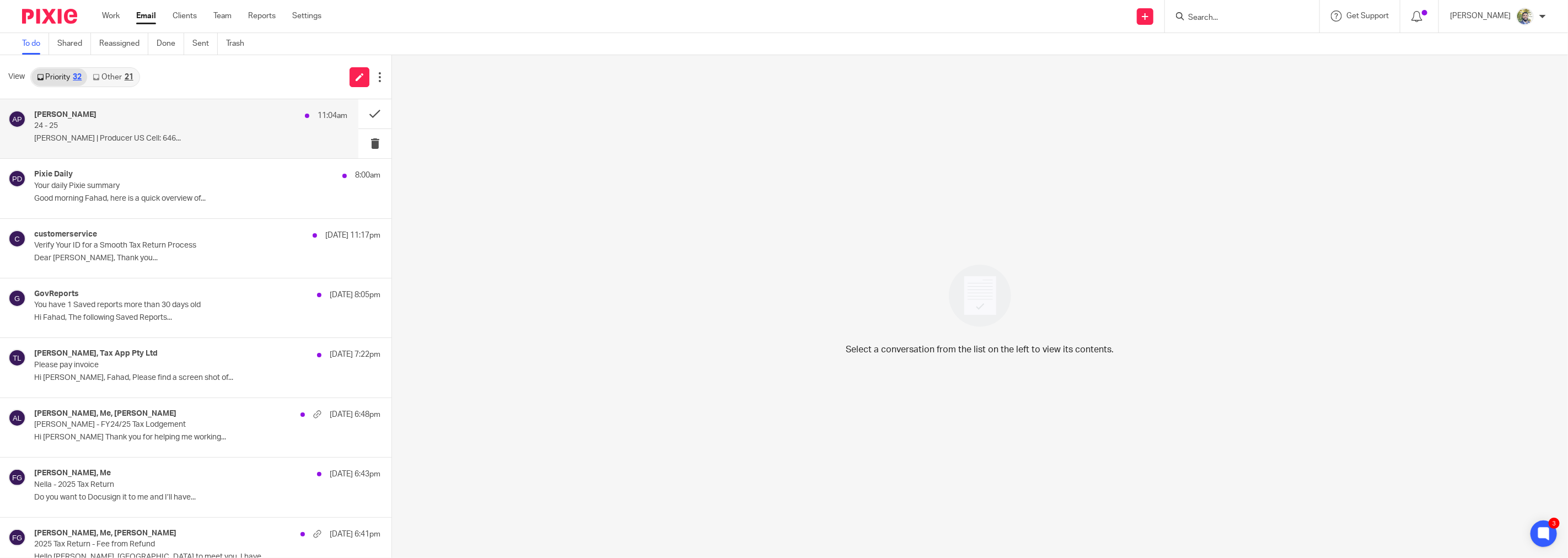
click at [211, 134] on div "Anna Marie Pitman 11:04am 24 - 25 Anna Marie Pitman | Producer US Cell: 646..." at bounding box center [191, 129] width 313 height 37
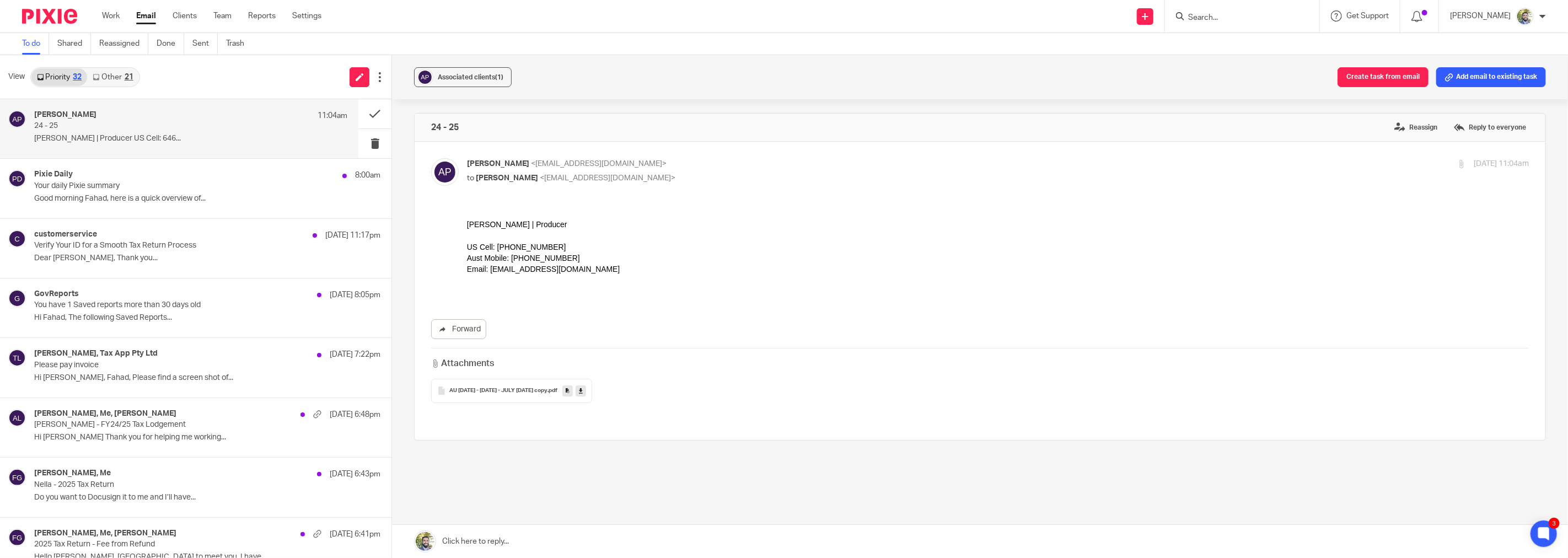
scroll to position [0, 0]
drag, startPoint x: 604, startPoint y: 293, endPoint x: 618, endPoint y: 249, distance: 46.2
click at [618, 249] on div "Anna Marie Pitman | Producer US Cell: 646 413 5817 Aust Mobile: 0426 918 411 Em…" at bounding box center [998, 257] width 1062 height 78
click at [618, 249] on div "US Cell: 646 413 5817" at bounding box center [998, 246] width 1062 height 11
click at [363, 116] on button at bounding box center [375, 114] width 33 height 30
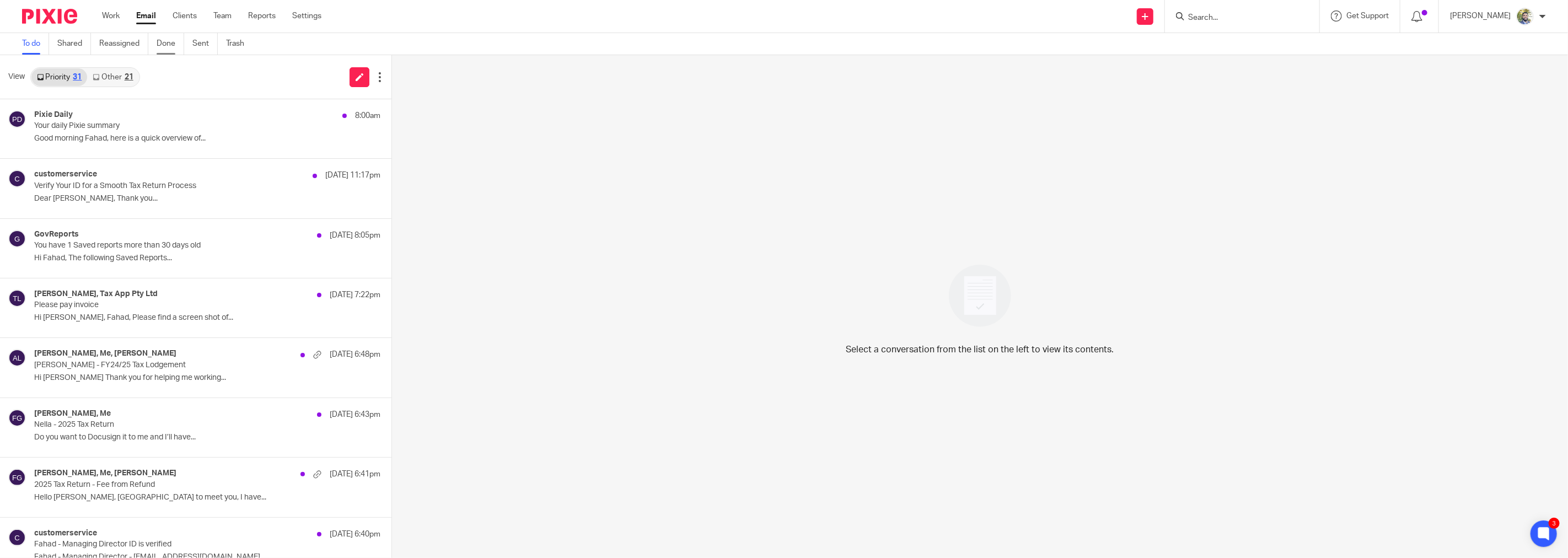
click at [173, 49] on link "Done" at bounding box center [170, 44] width 28 height 22
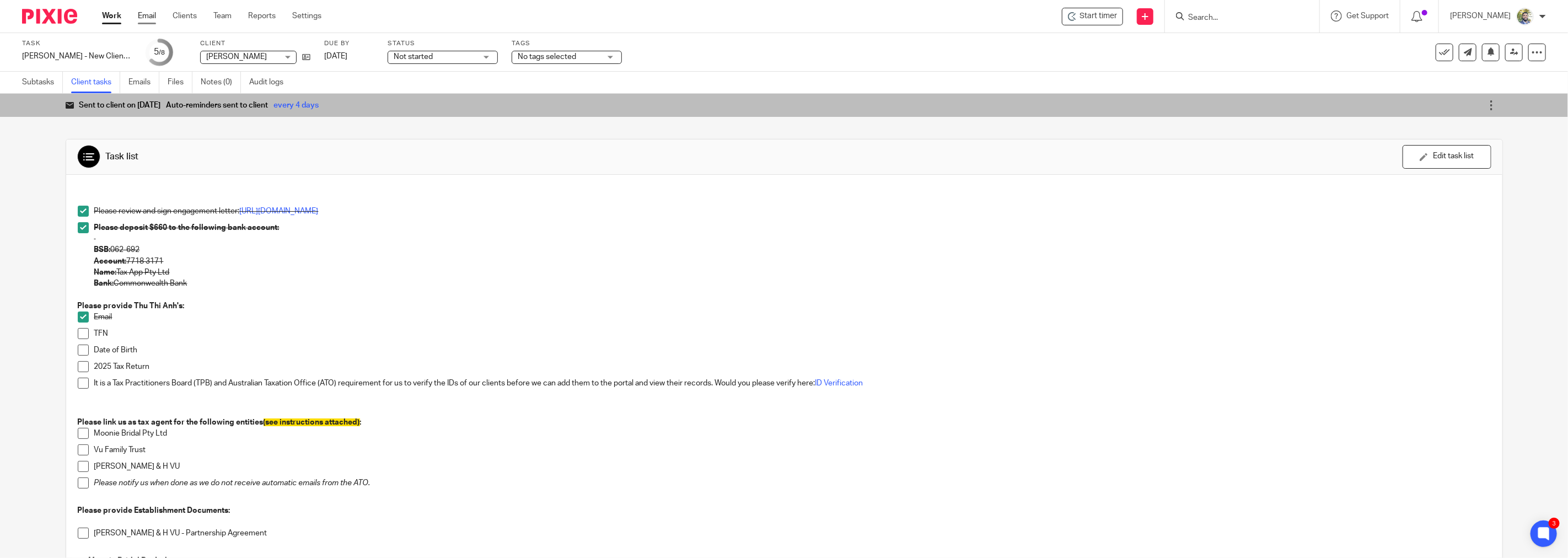
click at [146, 18] on link "Email" at bounding box center [146, 16] width 18 height 11
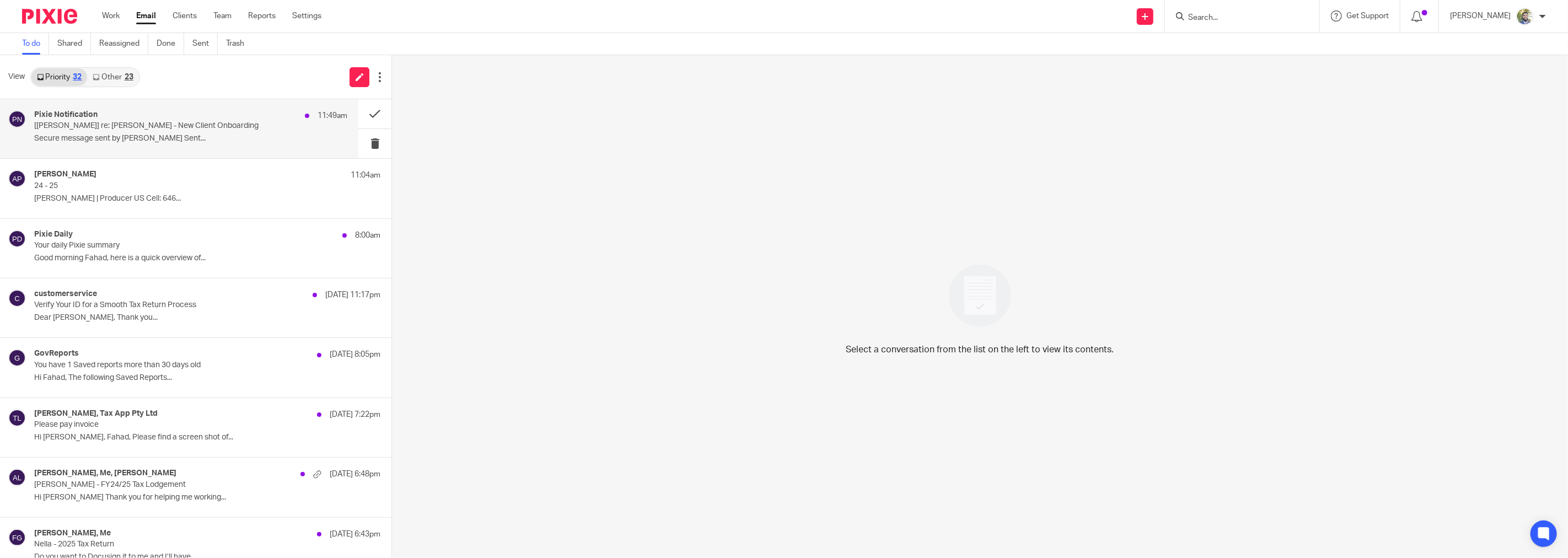
click at [207, 112] on div "Pixie Notification 11:49am" at bounding box center [191, 116] width 313 height 11
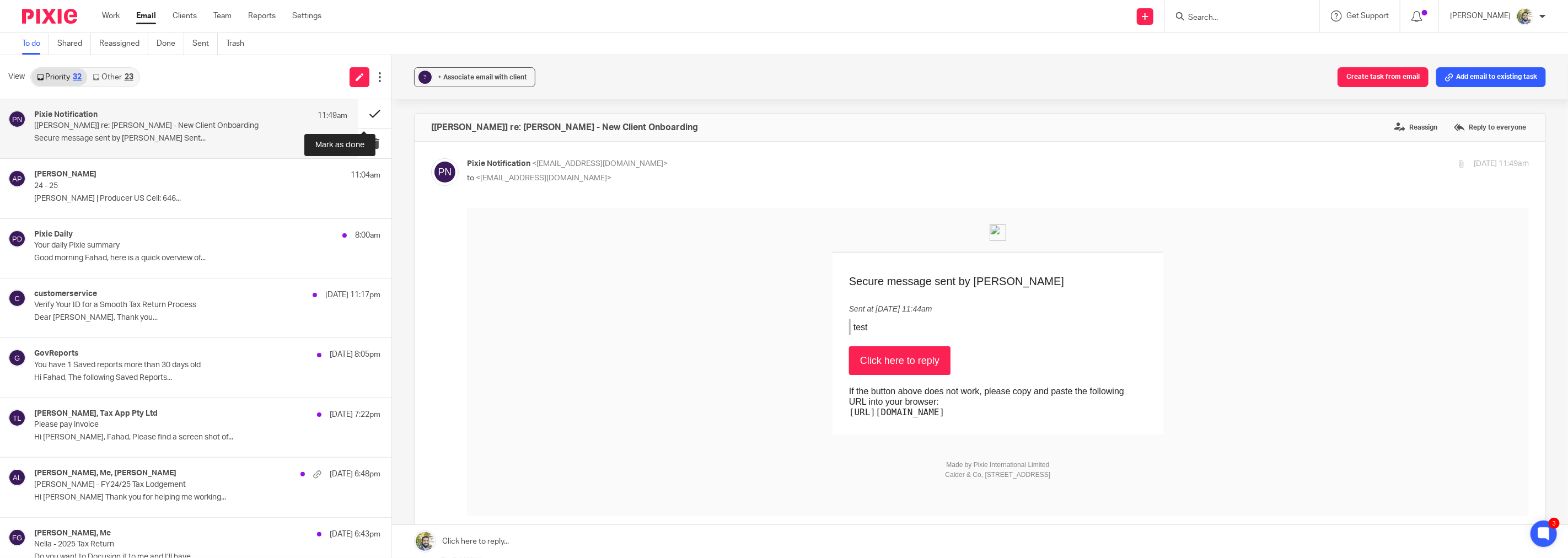
click at [360, 109] on button at bounding box center [375, 114] width 33 height 30
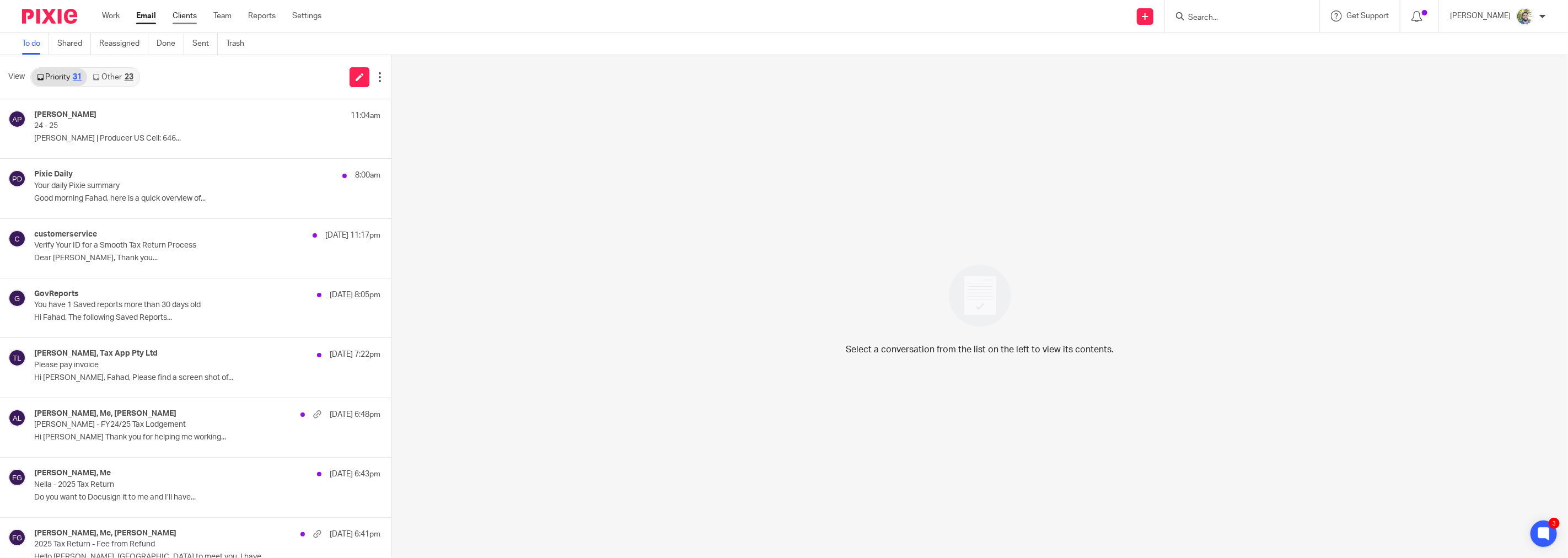
click at [189, 17] on link "Clients" at bounding box center [185, 16] width 25 height 11
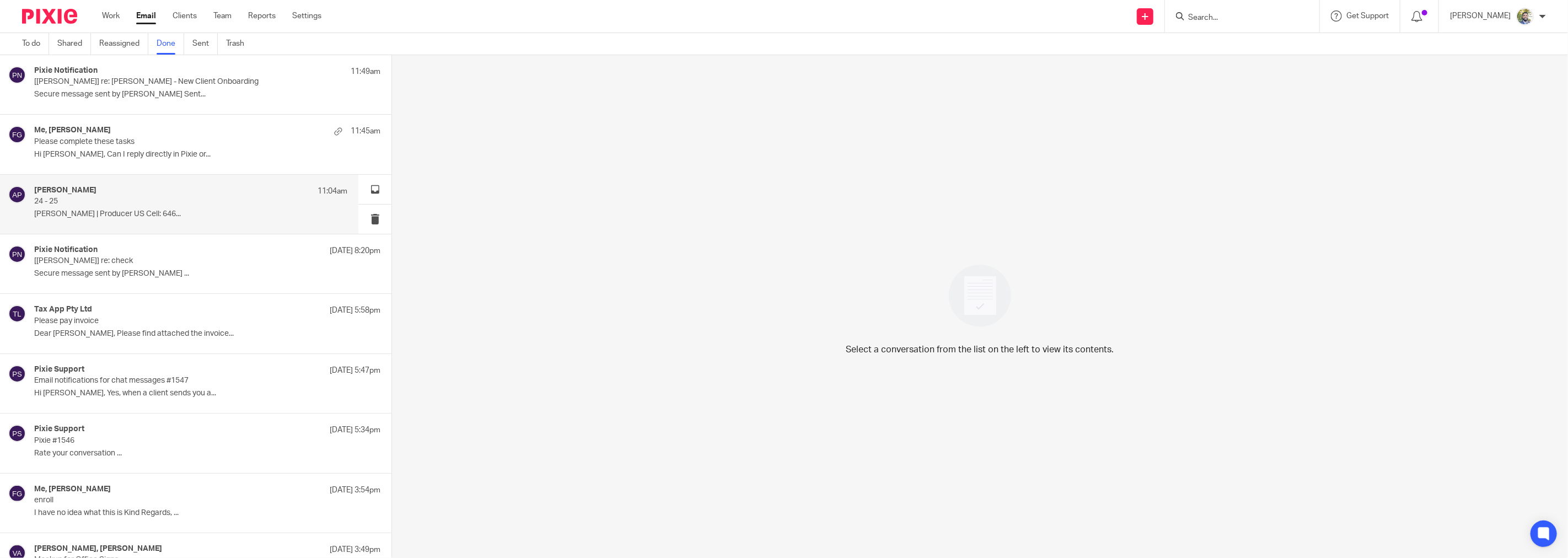
click at [269, 203] on p "24 - 25" at bounding box center [159, 201] width 250 height 9
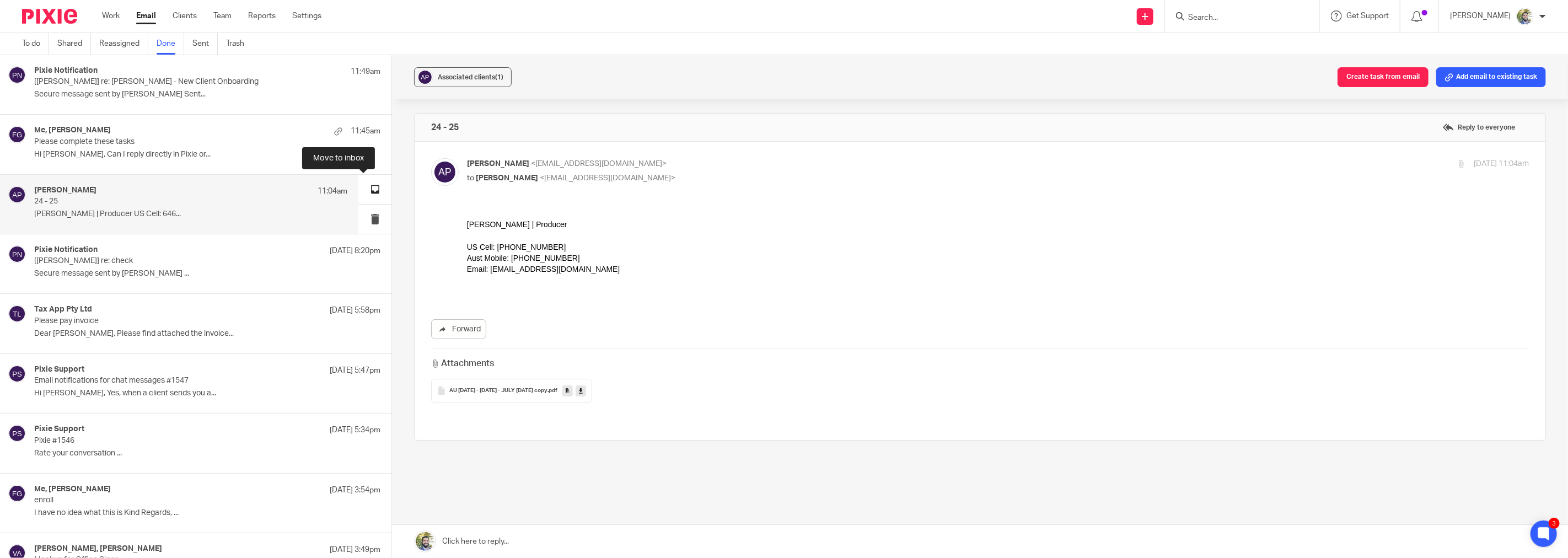
click at [365, 190] on button at bounding box center [375, 190] width 33 height 30
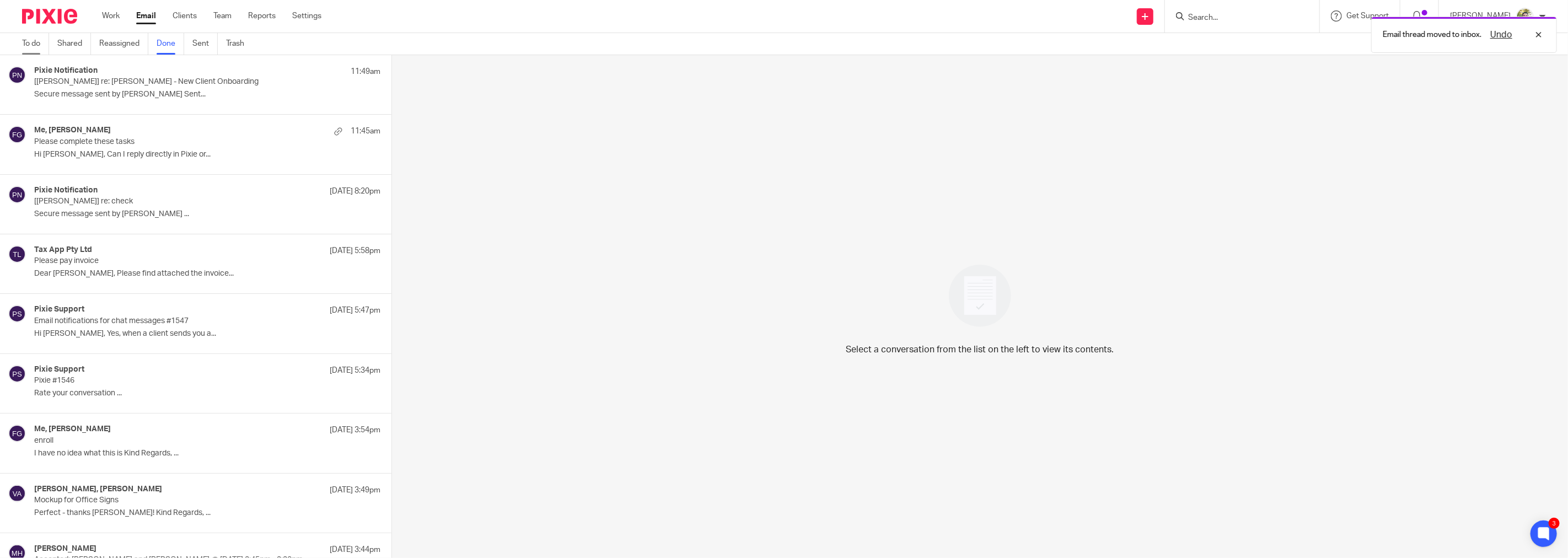
click at [48, 44] on link "To do" at bounding box center [35, 44] width 27 height 22
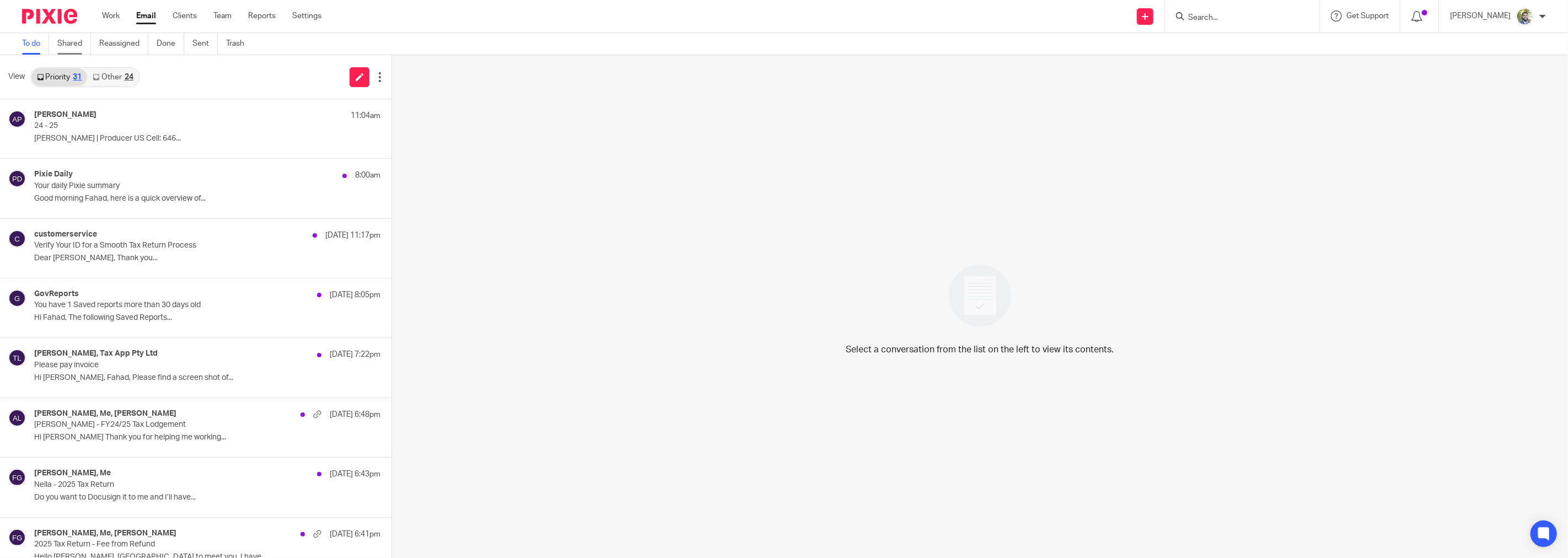
click at [69, 44] on link "Shared" at bounding box center [74, 44] width 34 height 22
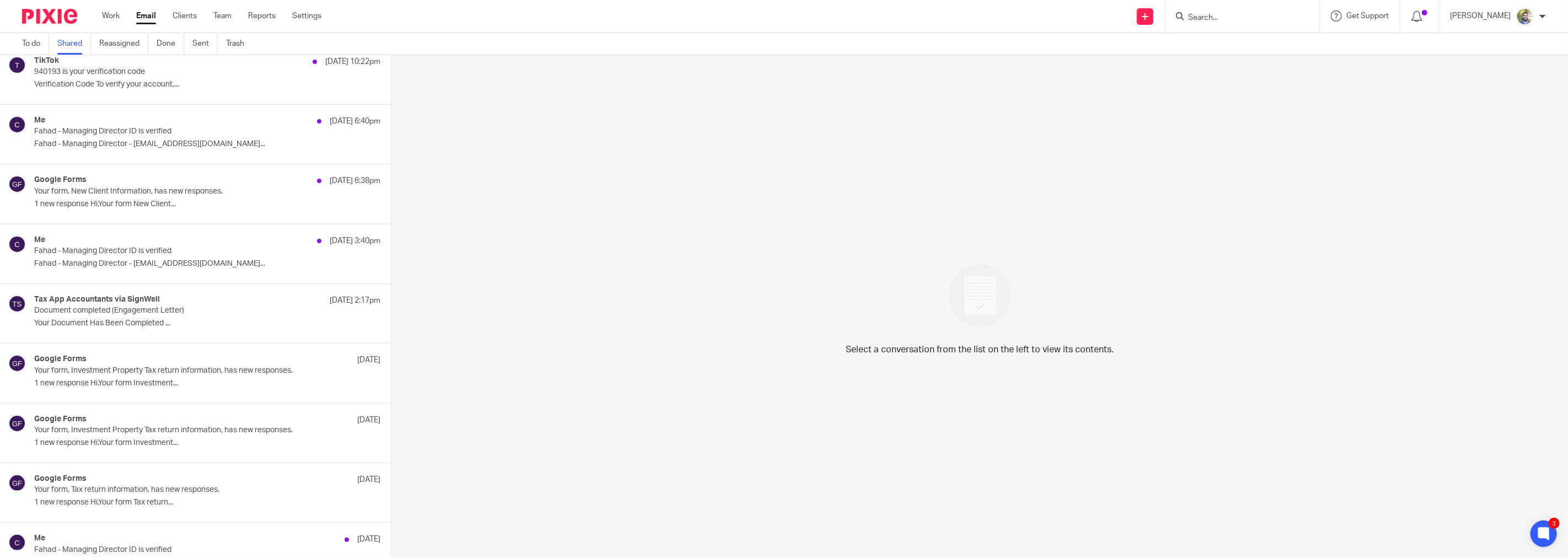
scroll to position [633, 0]
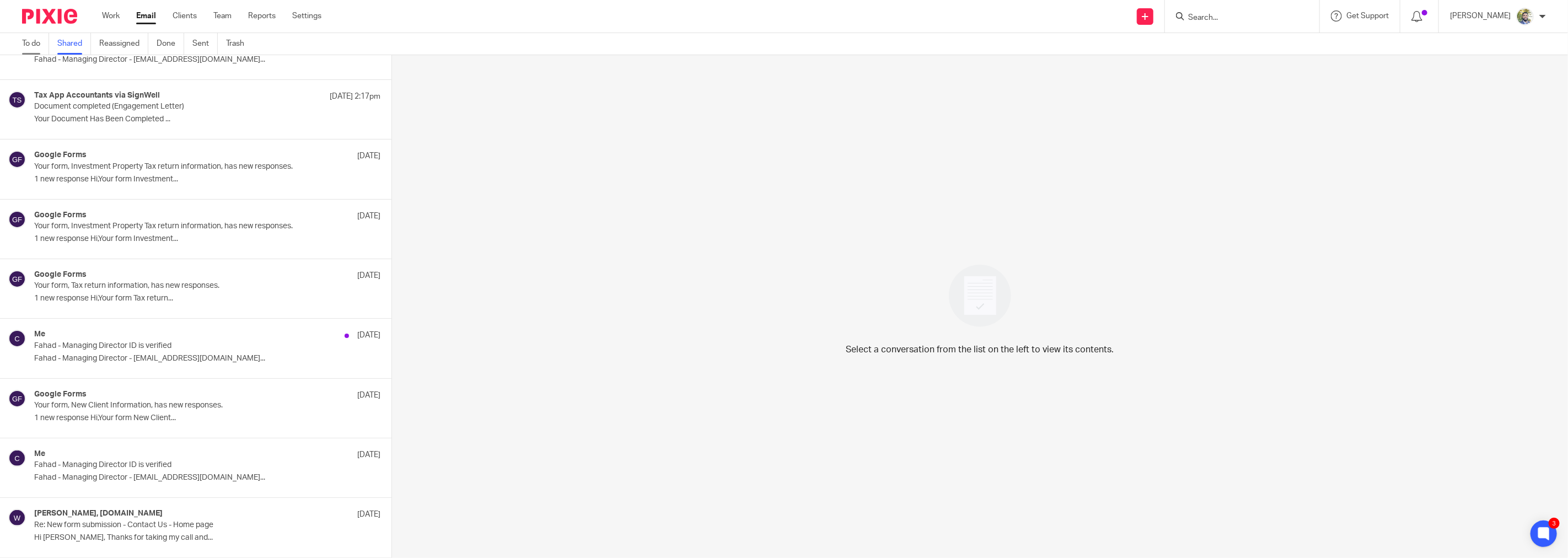
click at [27, 46] on link "To do" at bounding box center [35, 44] width 27 height 22
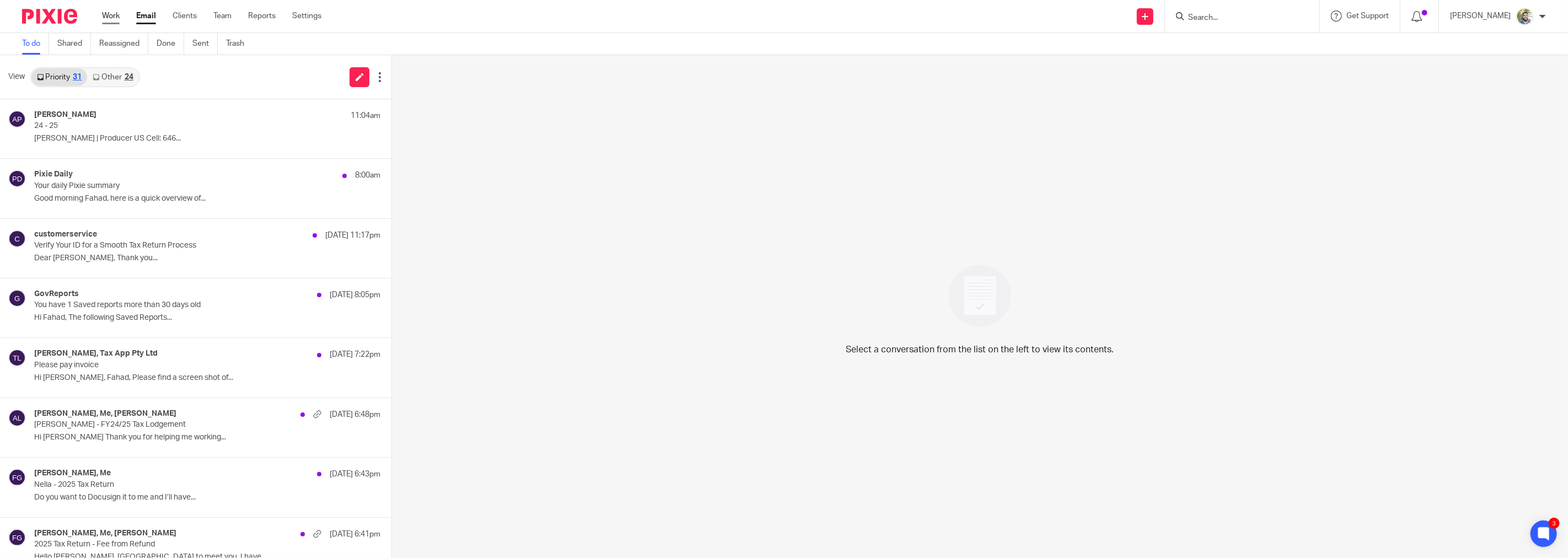
click at [118, 18] on link "Work" at bounding box center [111, 16] width 18 height 11
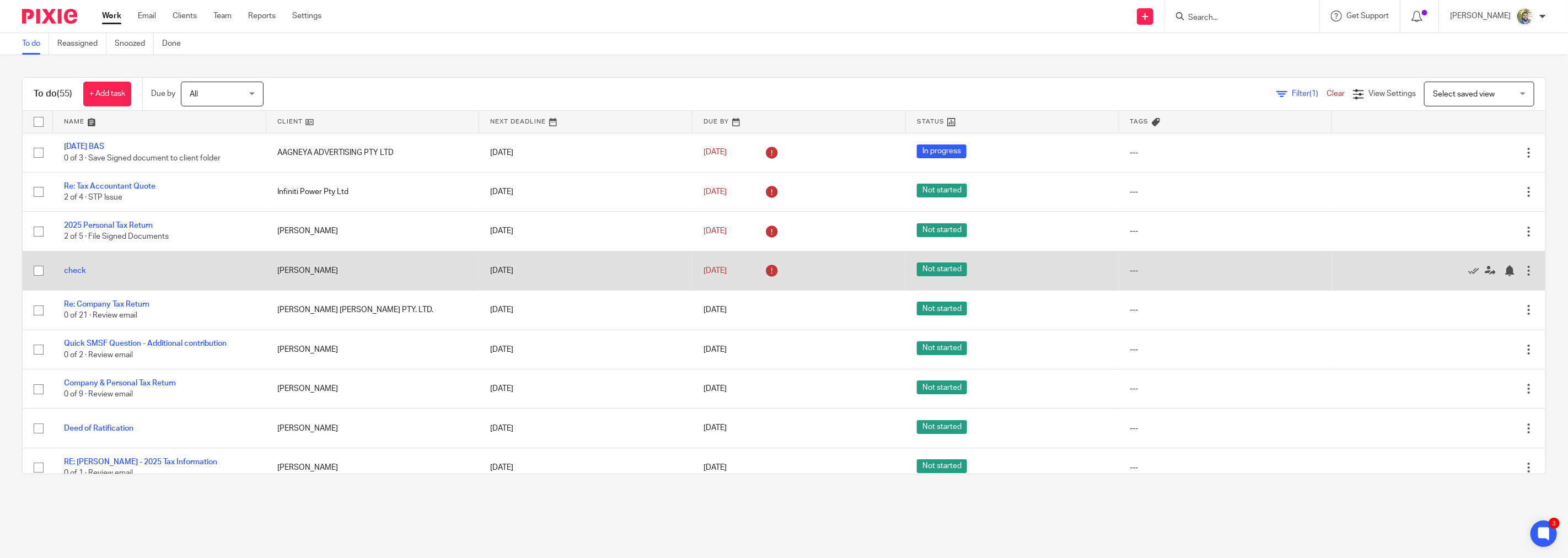
click at [35, 271] on input "checkbox" at bounding box center [38, 270] width 21 height 21
checkbox input "true"
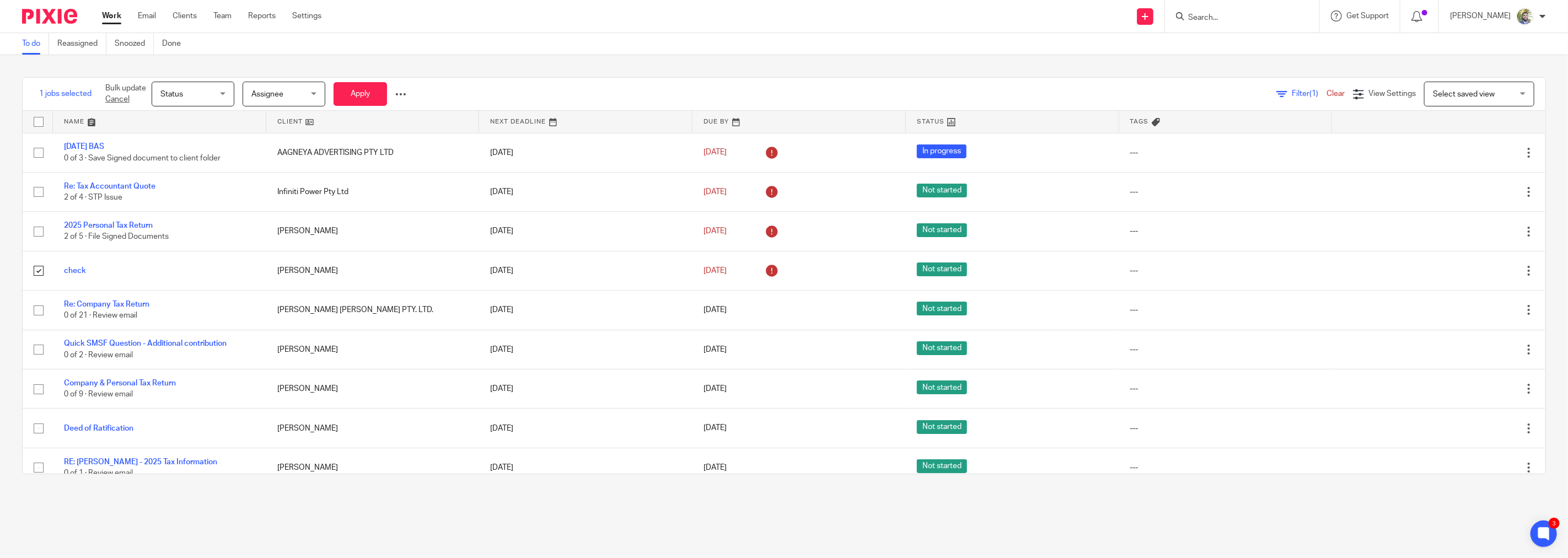
click at [406, 95] on div at bounding box center [400, 94] width 11 height 11
click at [370, 137] on button "Delete" at bounding box center [377, 138] width 57 height 15
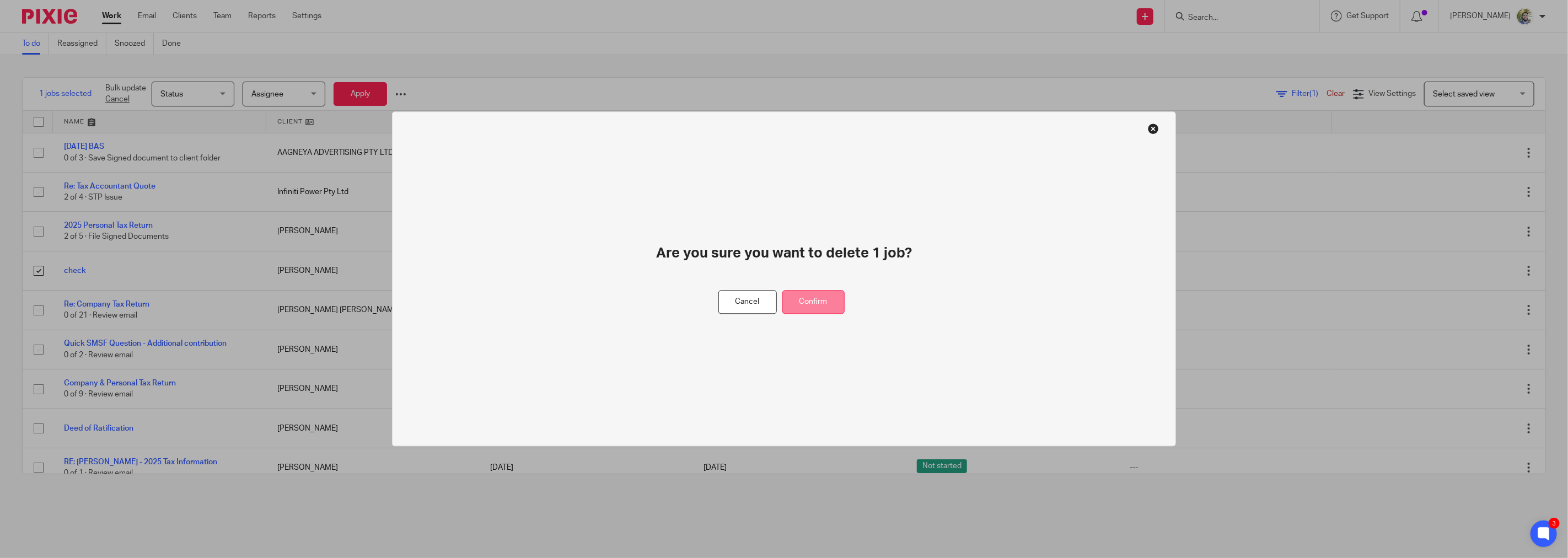
click at [818, 292] on button "Confirm" at bounding box center [813, 303] width 62 height 24
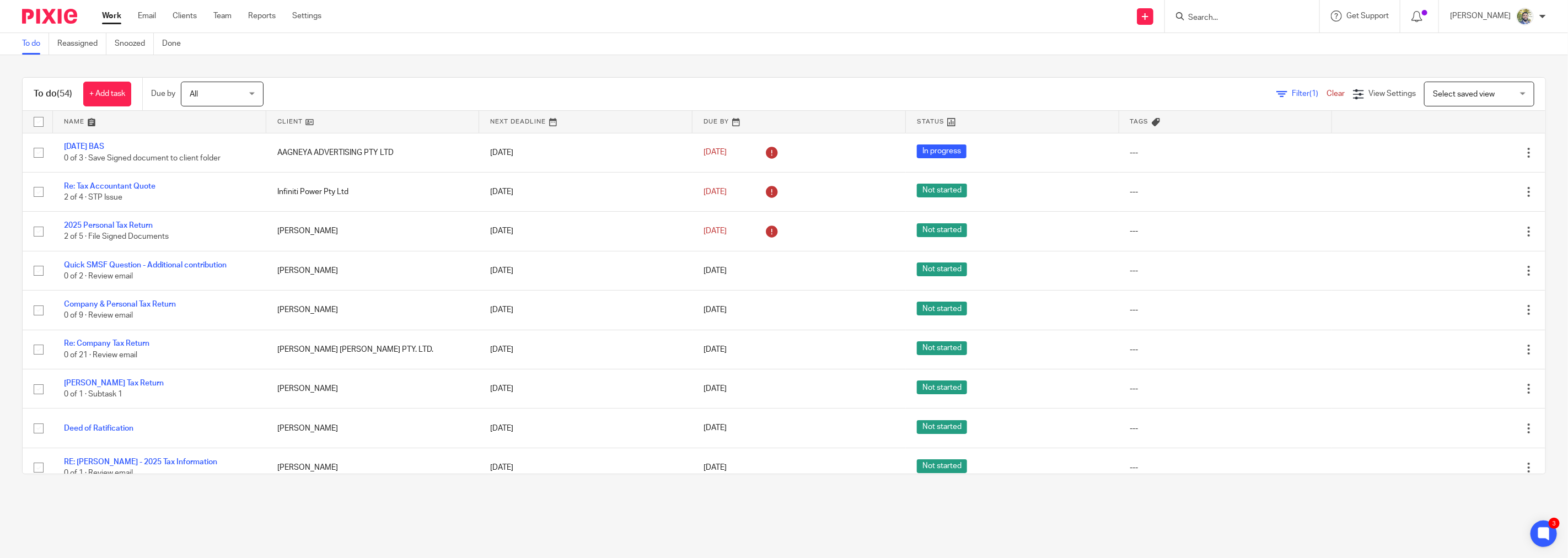
click at [1234, 18] on input "Search" at bounding box center [1237, 18] width 99 height 10
type input "kim"
click button "submit" at bounding box center [0, 0] width 0 height 0
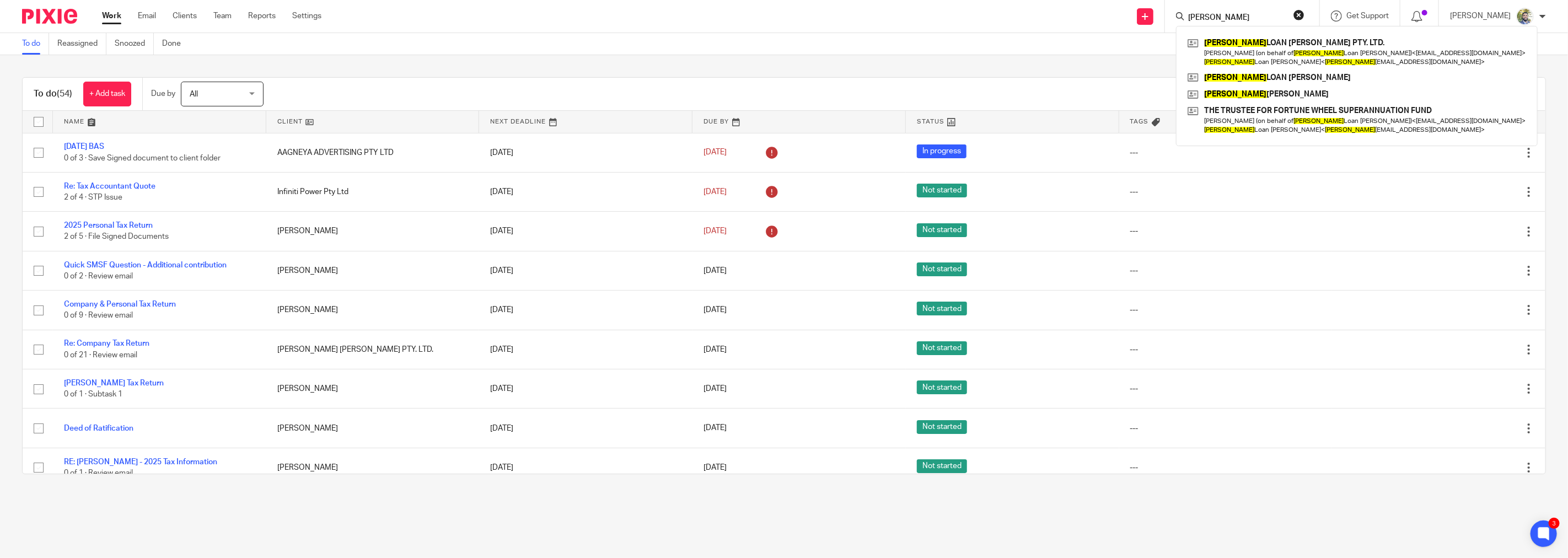
click at [967, 46] on div "To do Reassigned Snoozed Done" at bounding box center [784, 44] width 1568 height 22
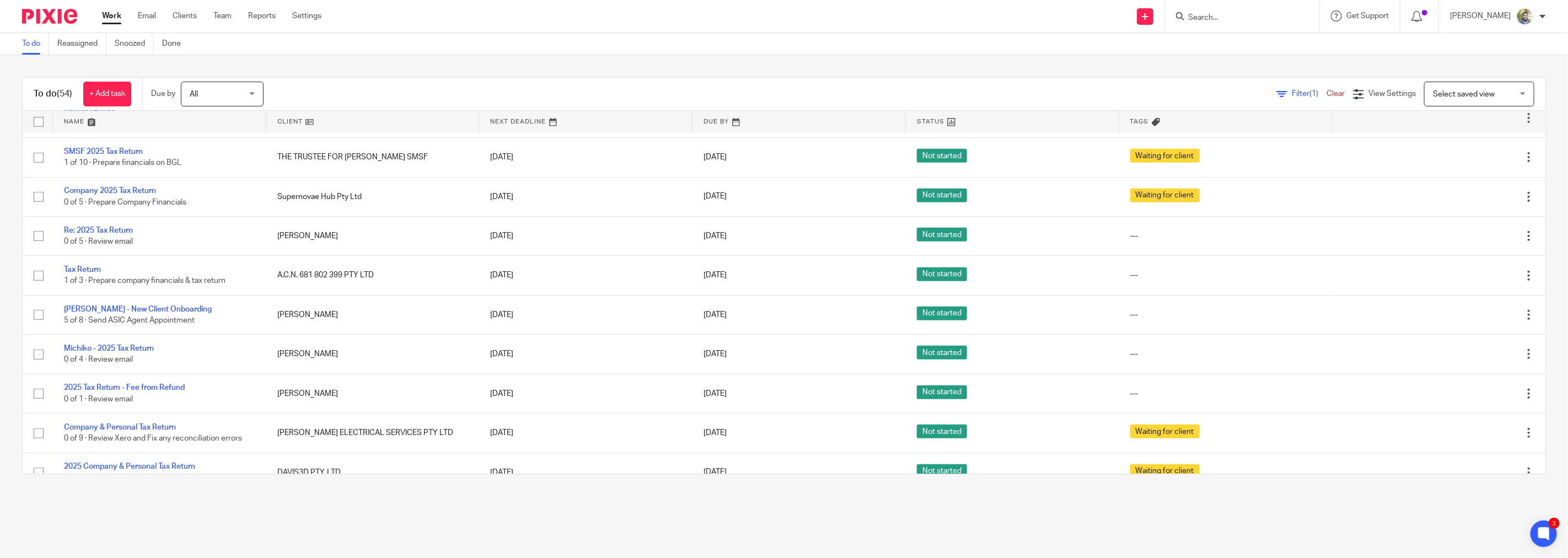
scroll to position [58, 0]
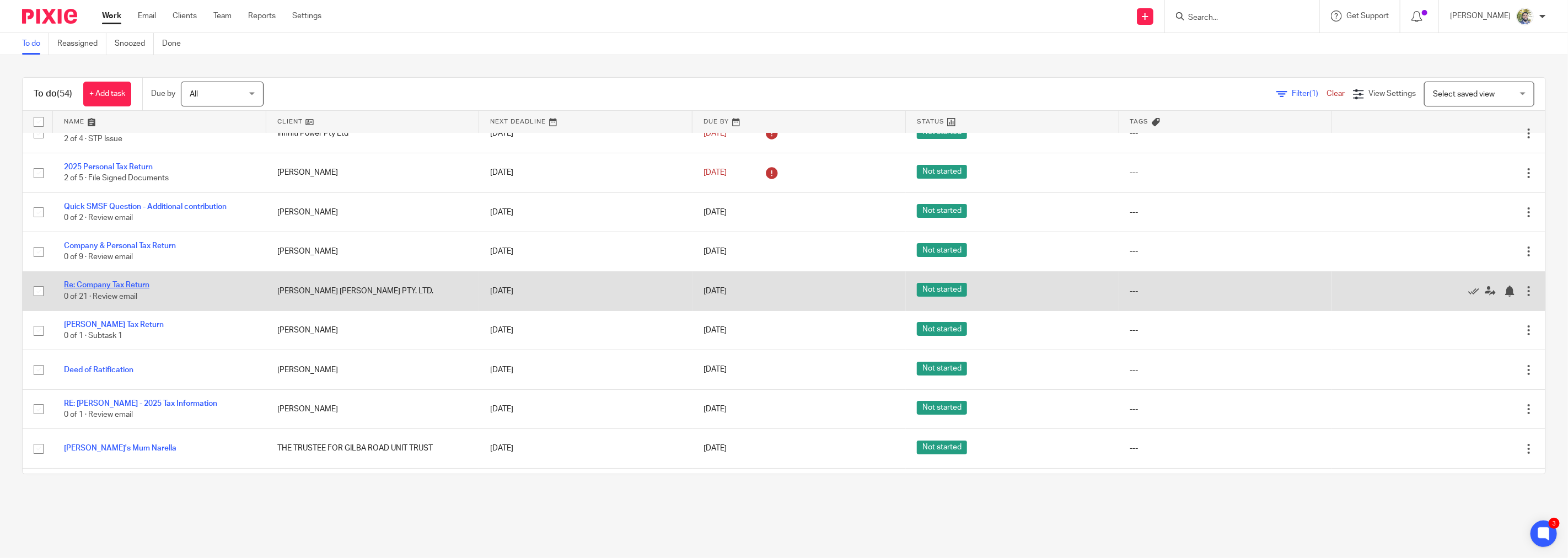
click at [131, 288] on link "Re: Company Tax Return" at bounding box center [107, 285] width 85 height 8
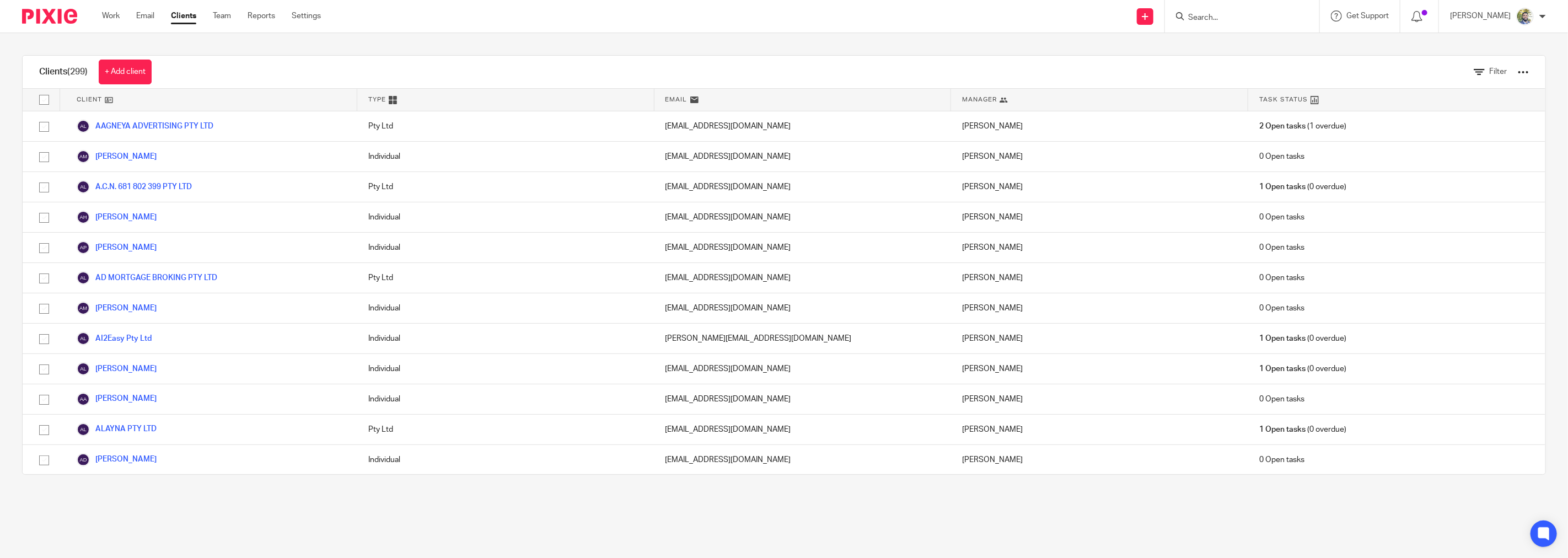
click at [1276, 14] on input "Search" at bounding box center [1237, 18] width 99 height 10
click at [116, 19] on link "Work" at bounding box center [111, 16] width 18 height 11
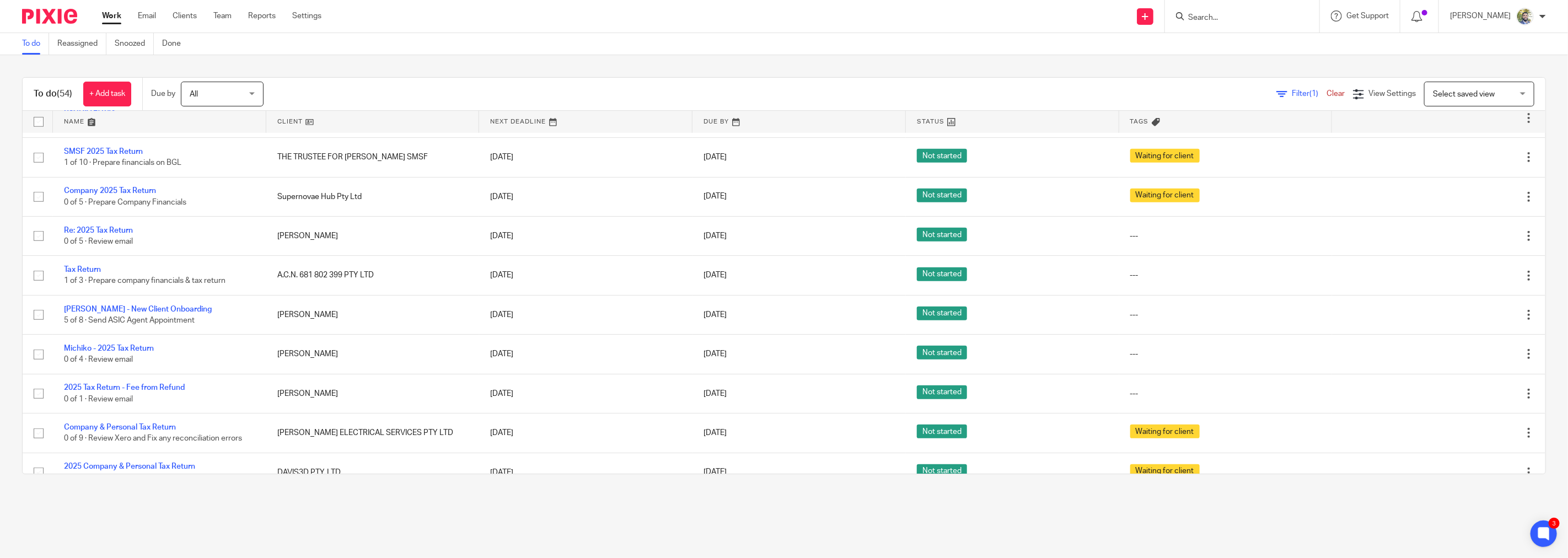
scroll to position [675, 0]
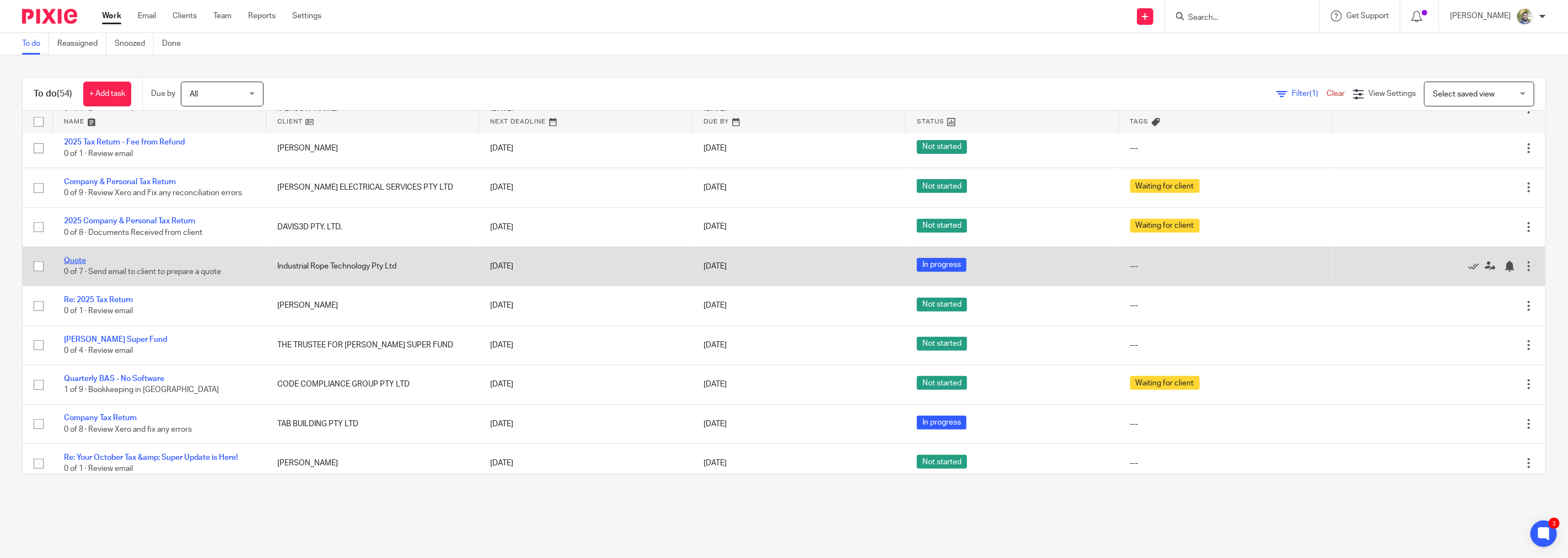
click at [83, 264] on link "Quote" at bounding box center [75, 261] width 22 height 8
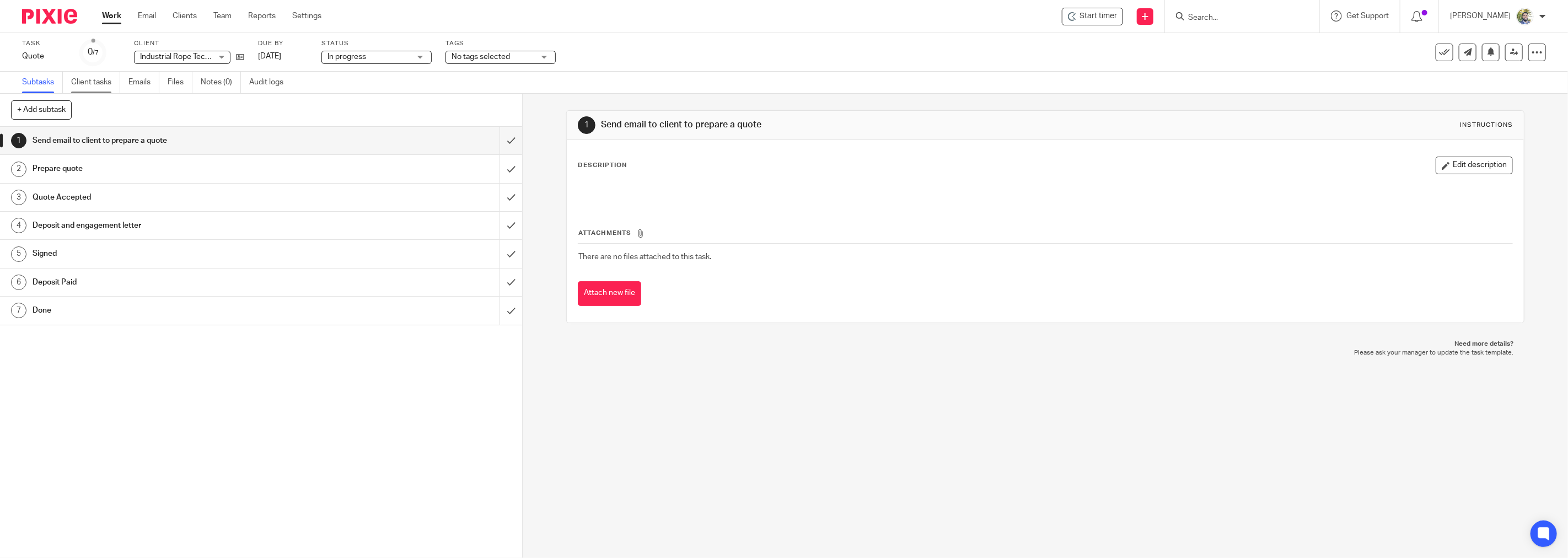
click at [103, 86] on link "Client tasks" at bounding box center [96, 83] width 49 height 22
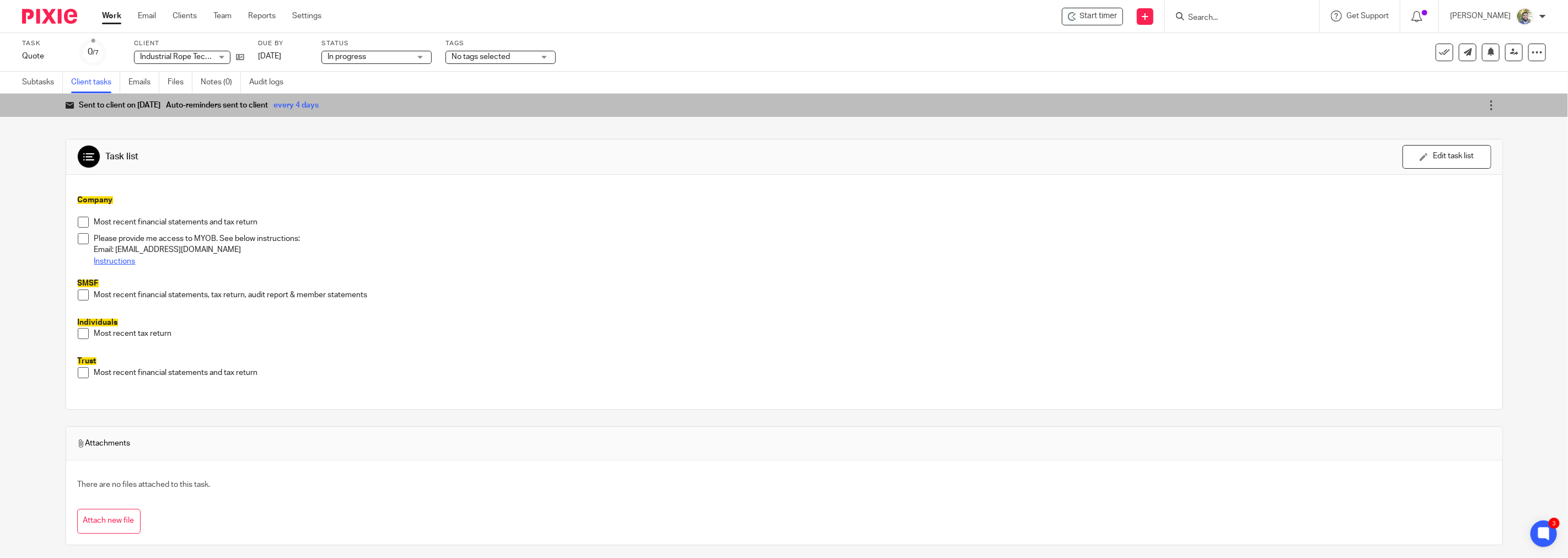
click at [108, 261] on link "Instructions" at bounding box center [115, 261] width 42 height 8
click at [109, 17] on link "Work" at bounding box center [112, 16] width 20 height 11
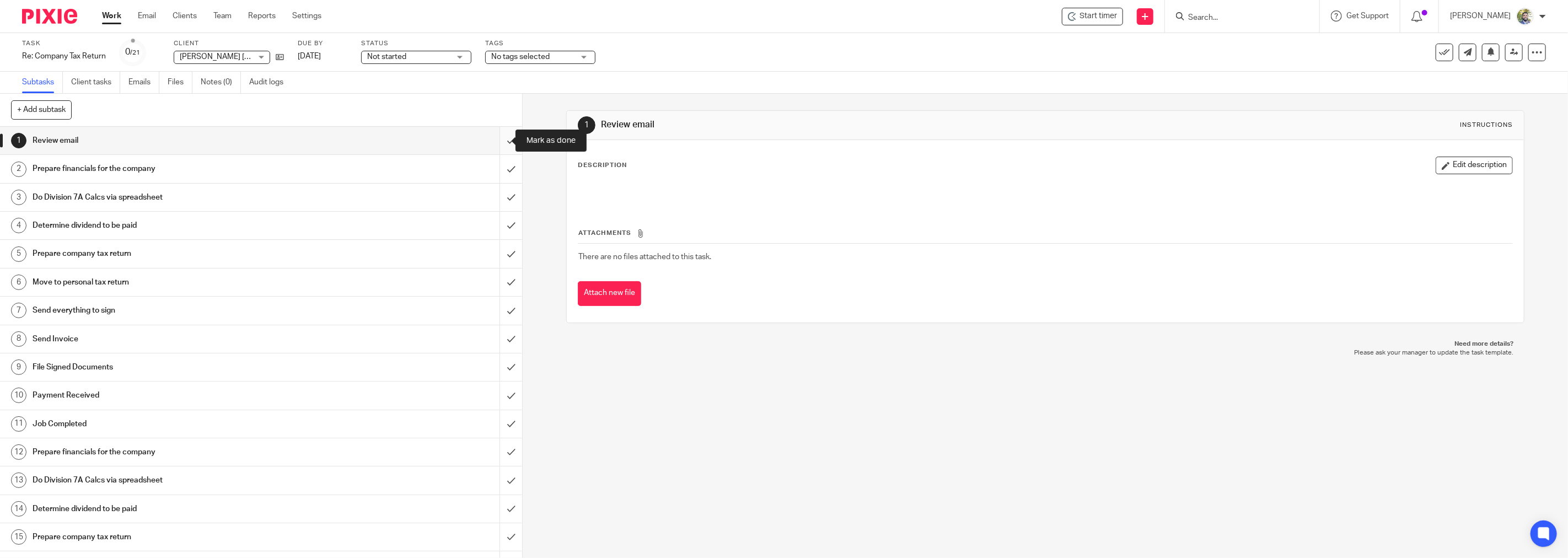
click at [494, 140] on input "submit" at bounding box center [261, 140] width 522 height 28
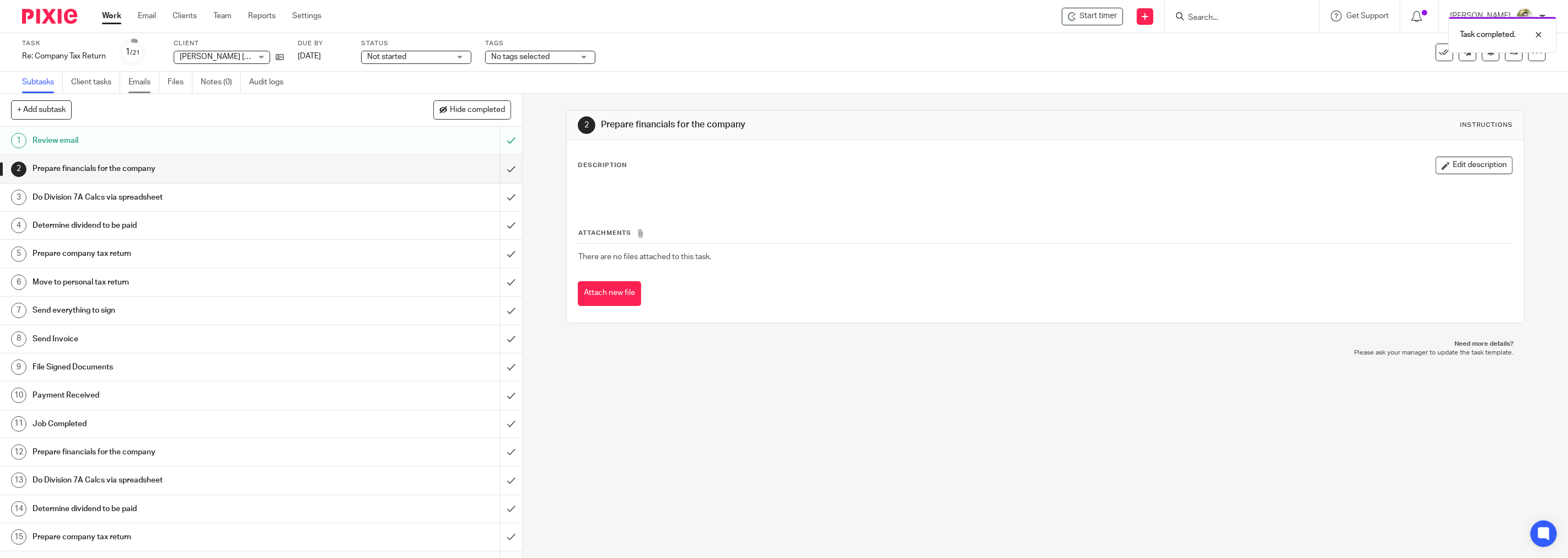
click at [131, 85] on link "Emails" at bounding box center [143, 83] width 31 height 22
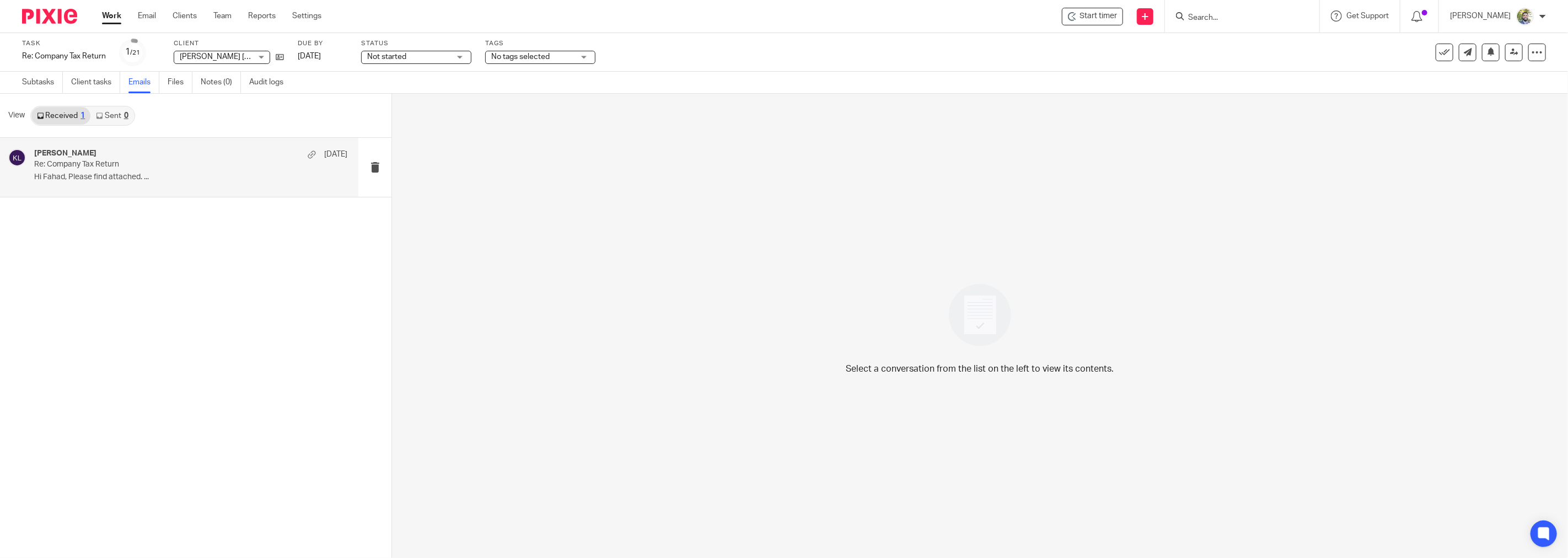
click at [193, 153] on div "Mandy Le [DATE]" at bounding box center [191, 154] width 313 height 11
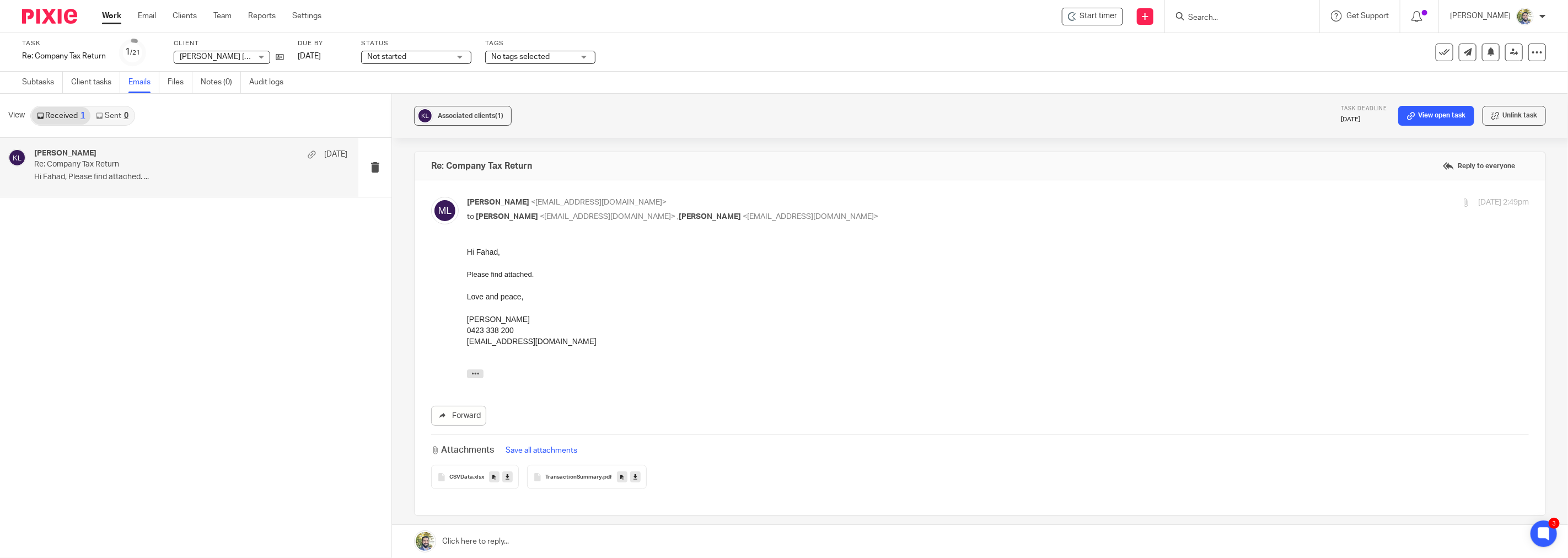
click at [492, 479] on icon at bounding box center [494, 478] width 4 height 8
click at [618, 477] on link at bounding box center [622, 477] width 11 height 11
click at [507, 476] on icon at bounding box center [507, 478] width 4 height 8
click at [634, 478] on icon at bounding box center [636, 478] width 4 height 8
